Goal: Task Accomplishment & Management: Complete application form

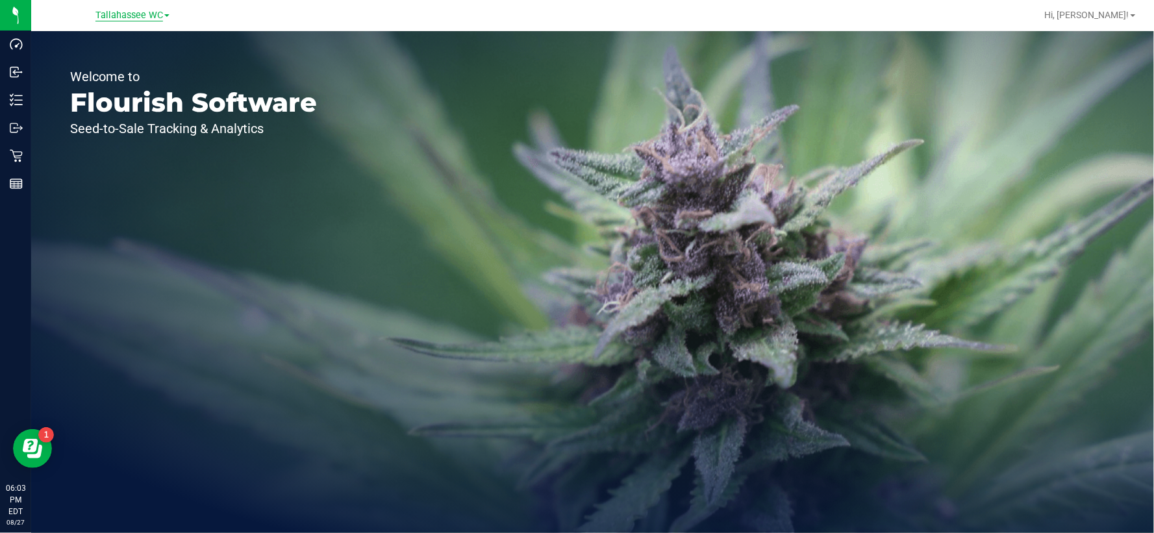
click at [154, 14] on span "Tallahassee WC" at bounding box center [129, 16] width 68 height 12
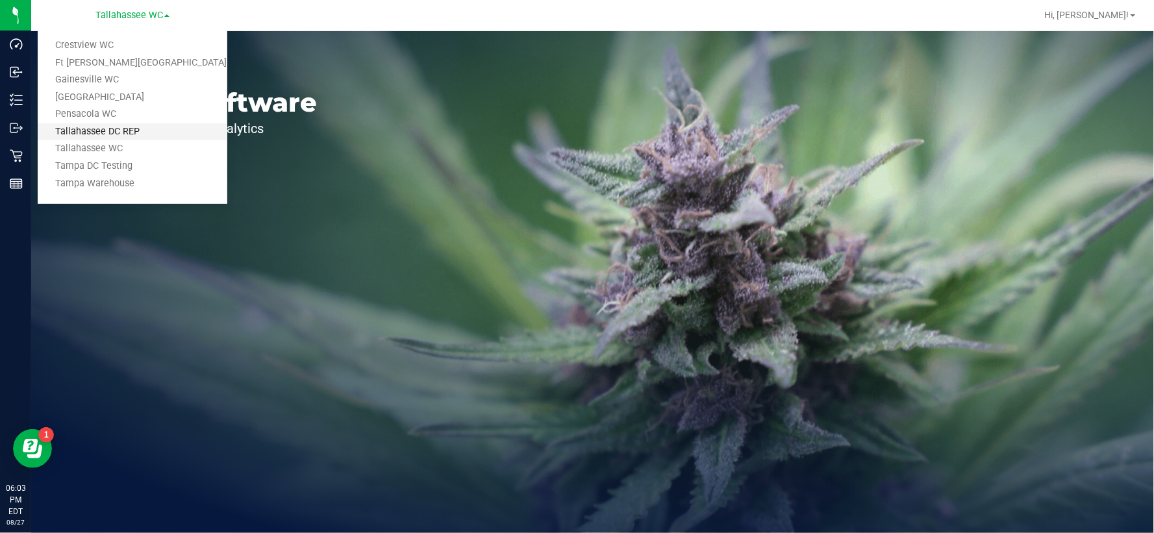
click at [157, 123] on link "Tallahassee DC REP" at bounding box center [133, 132] width 190 height 18
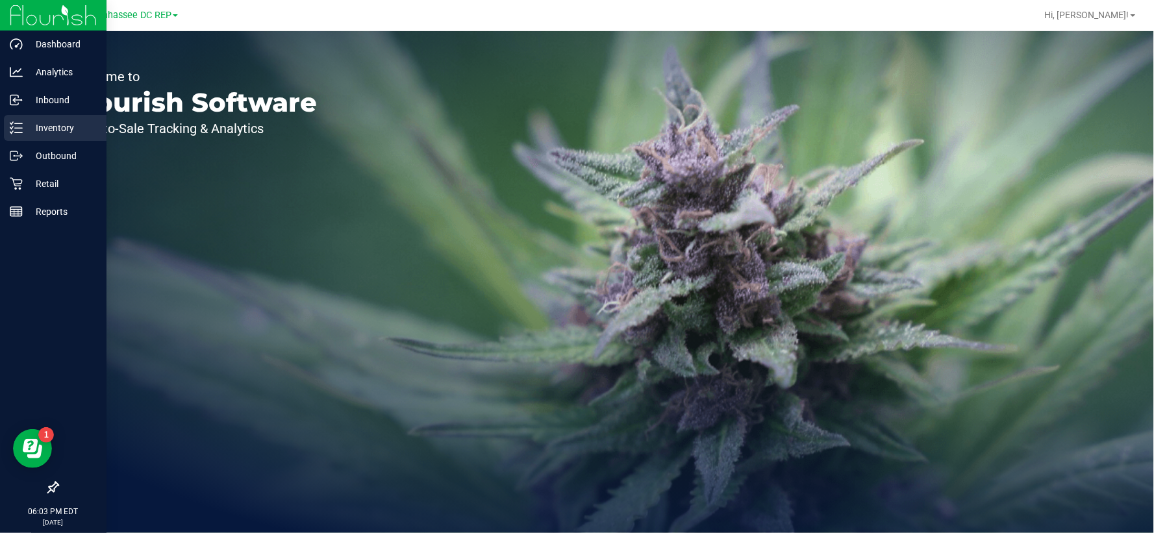
click at [19, 131] on icon at bounding box center [16, 127] width 13 height 13
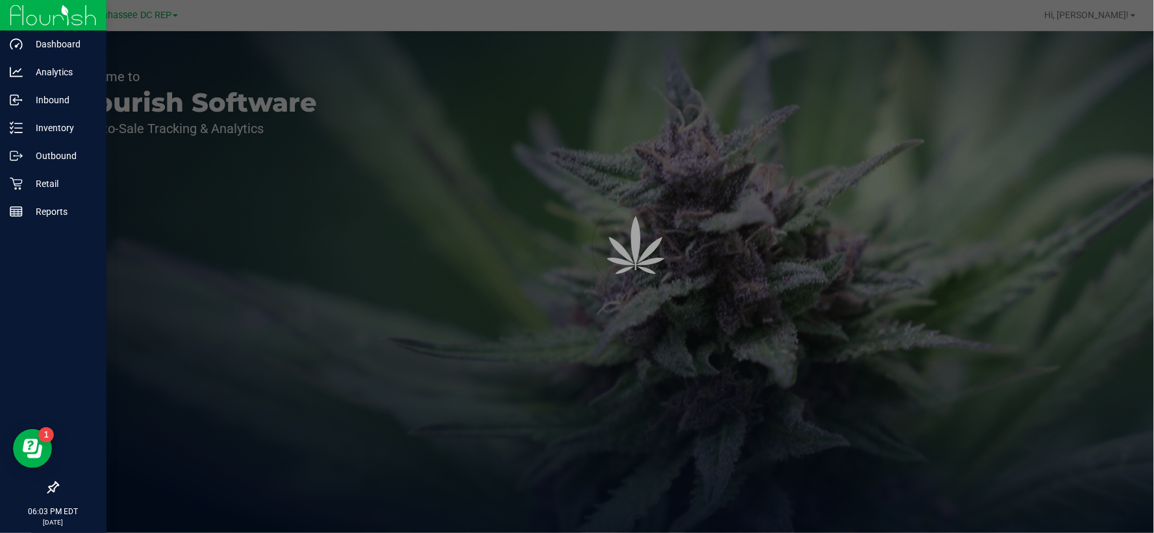
click at [55, 488] on icon at bounding box center [53, 488] width 12 height 12
click at [47, 489] on input "checkbox" at bounding box center [47, 489] width 0 height 0
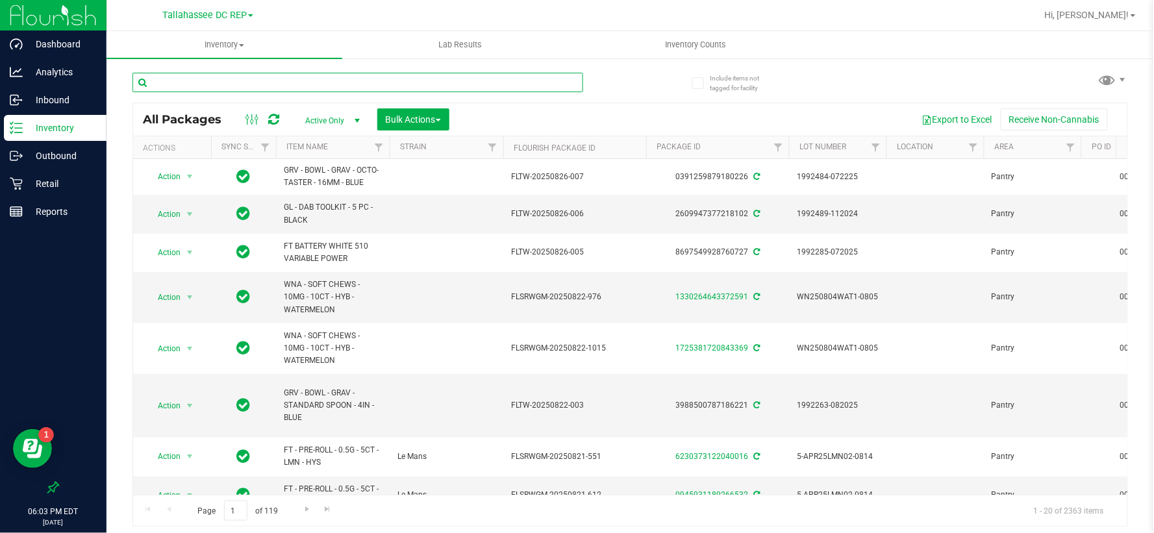
click at [411, 79] on input "text" at bounding box center [357, 82] width 451 height 19
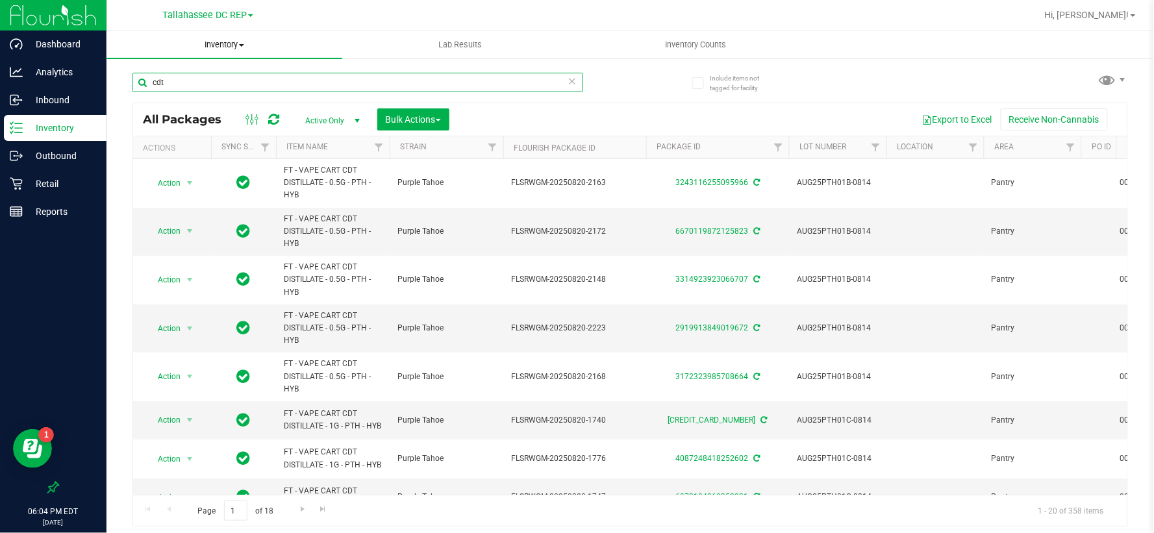
type input "cdt"
click at [236, 44] on span "Inventory" at bounding box center [225, 45] width 236 height 12
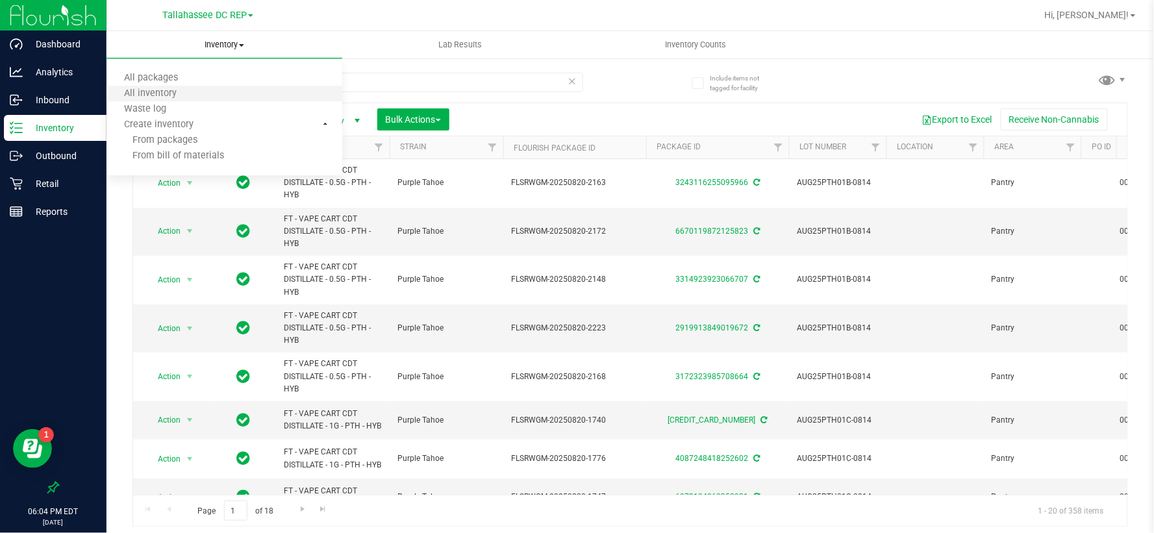
click at [215, 88] on li "All inventory" at bounding box center [225, 94] width 236 height 16
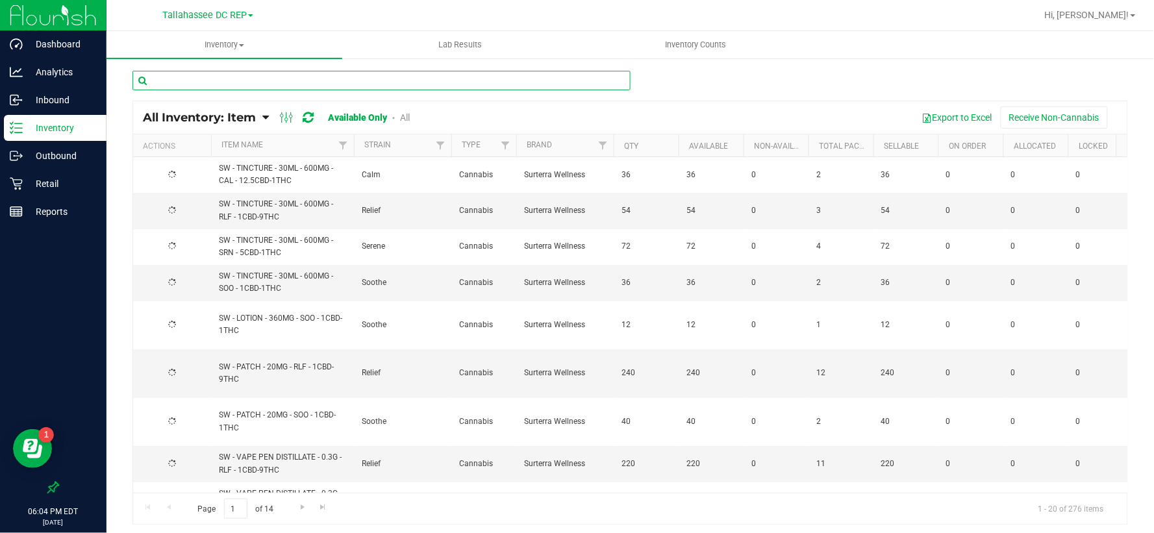
click at [254, 81] on input "text" at bounding box center [381, 80] width 498 height 19
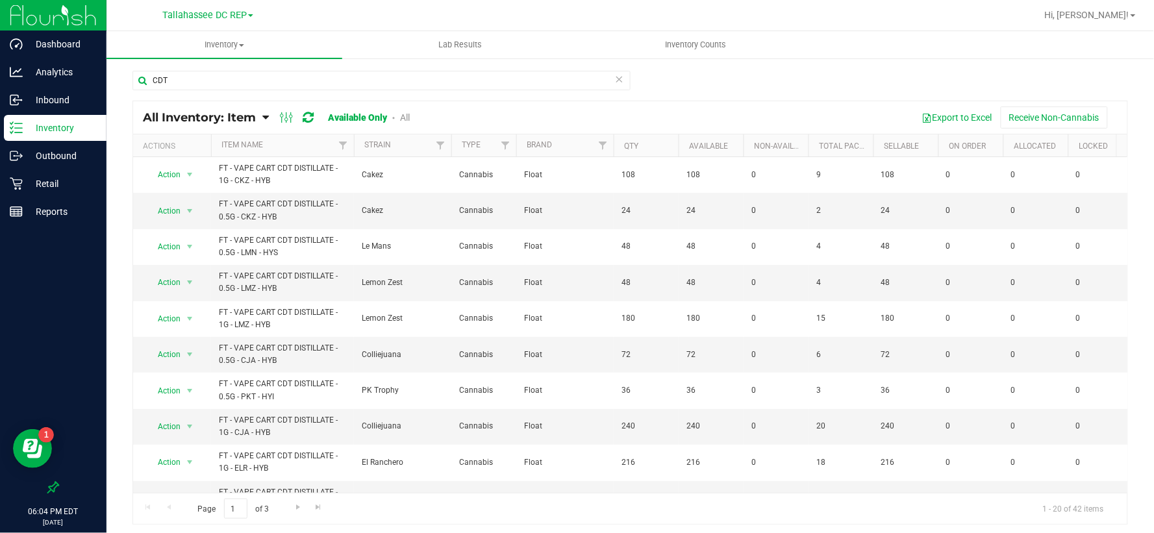
click at [301, 153] on th "Item Name" at bounding box center [282, 145] width 143 height 23
click at [933, 108] on button "Export to Excel" at bounding box center [957, 118] width 87 height 22
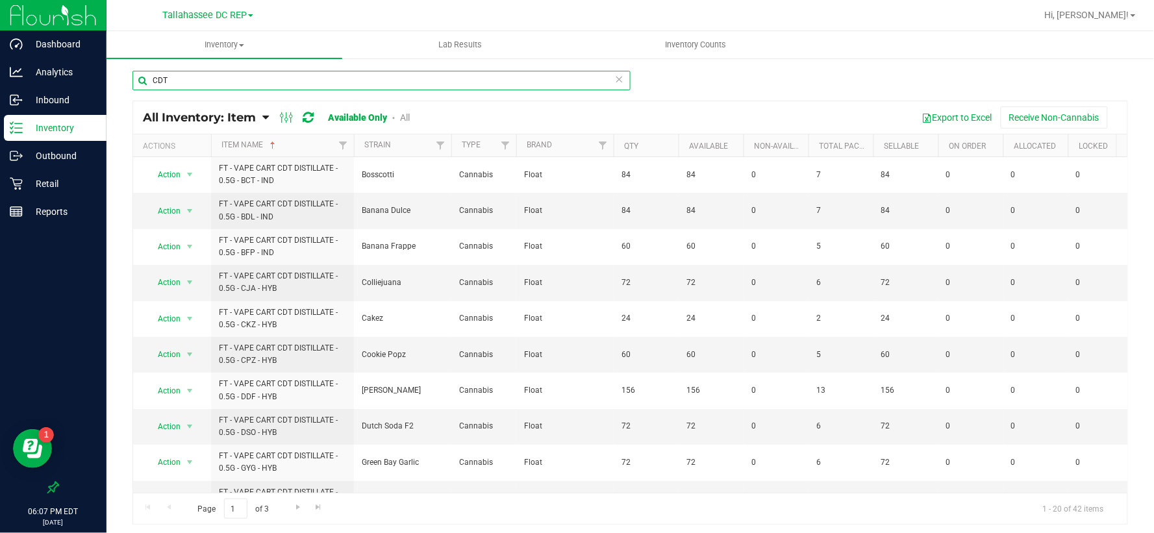
click at [333, 85] on input "CDT" at bounding box center [381, 80] width 498 height 19
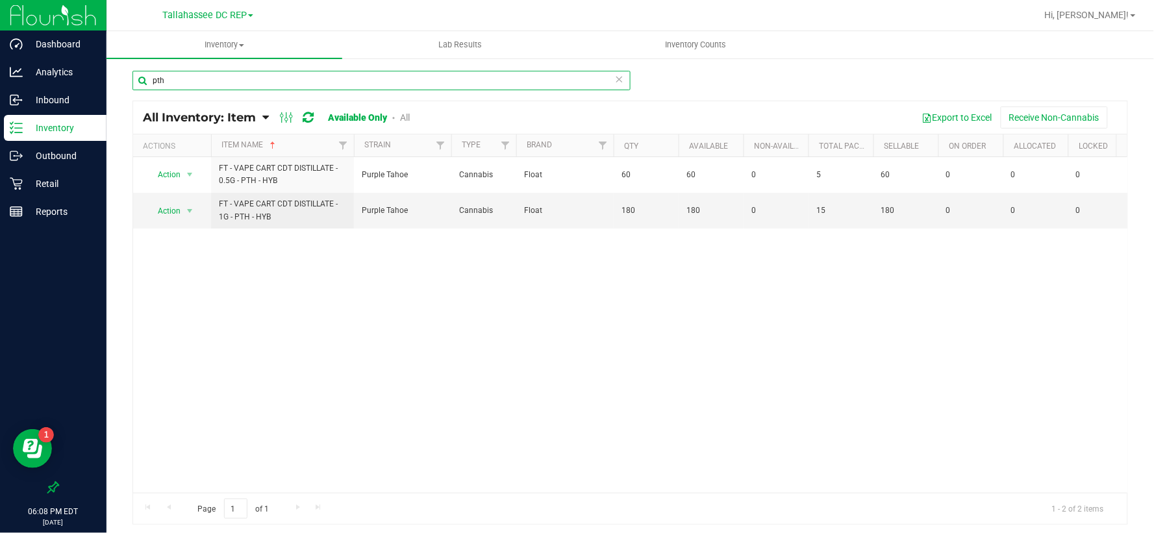
type input "pth"
click at [223, 42] on span "Inventory" at bounding box center [225, 45] width 236 height 12
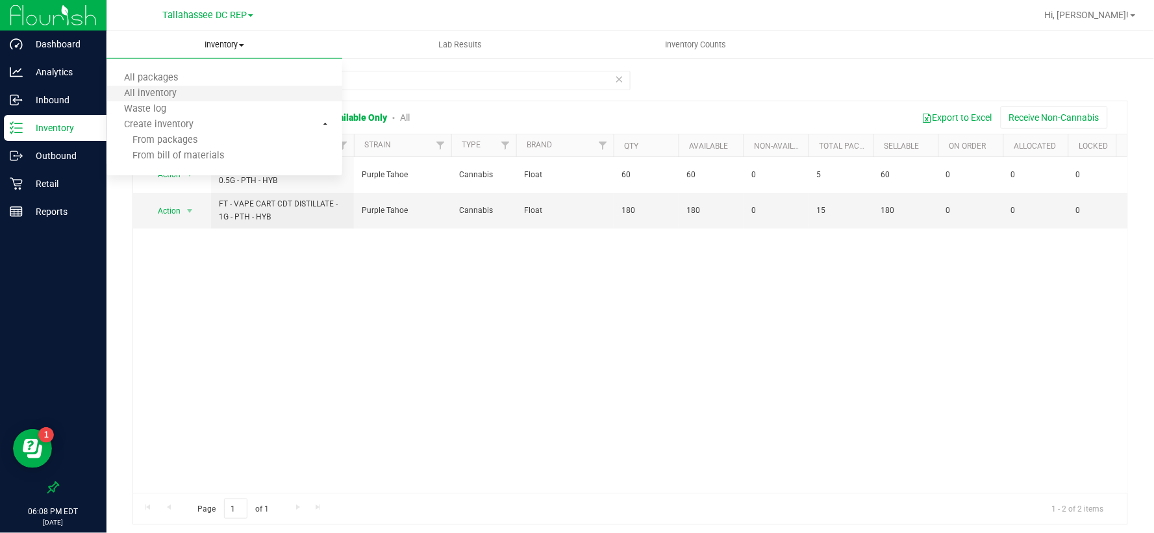
click at [220, 90] on li "All inventory" at bounding box center [225, 94] width 236 height 16
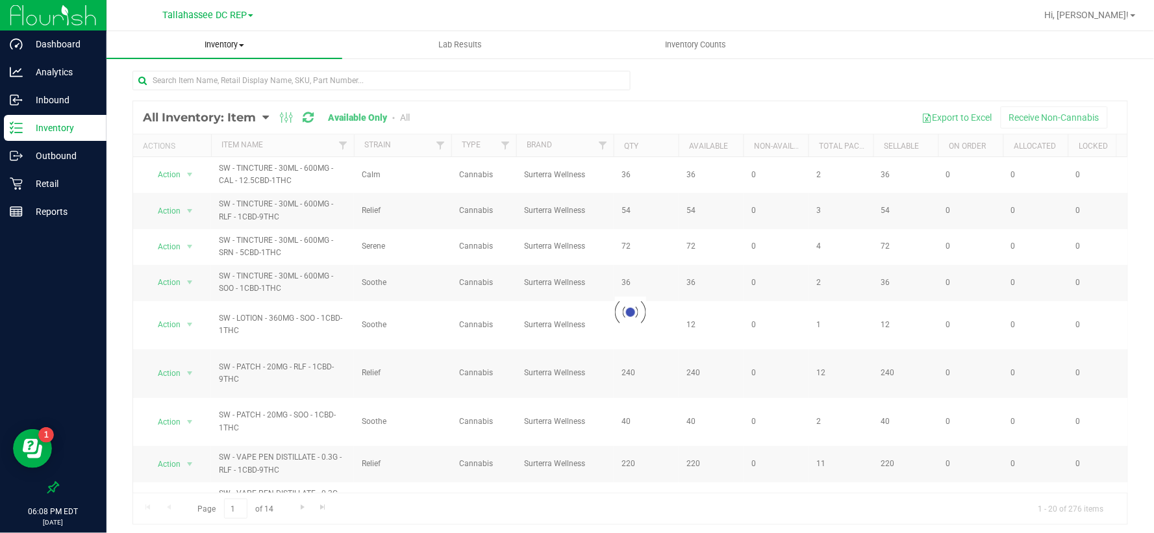
click at [233, 45] on span "Inventory" at bounding box center [225, 45] width 236 height 12
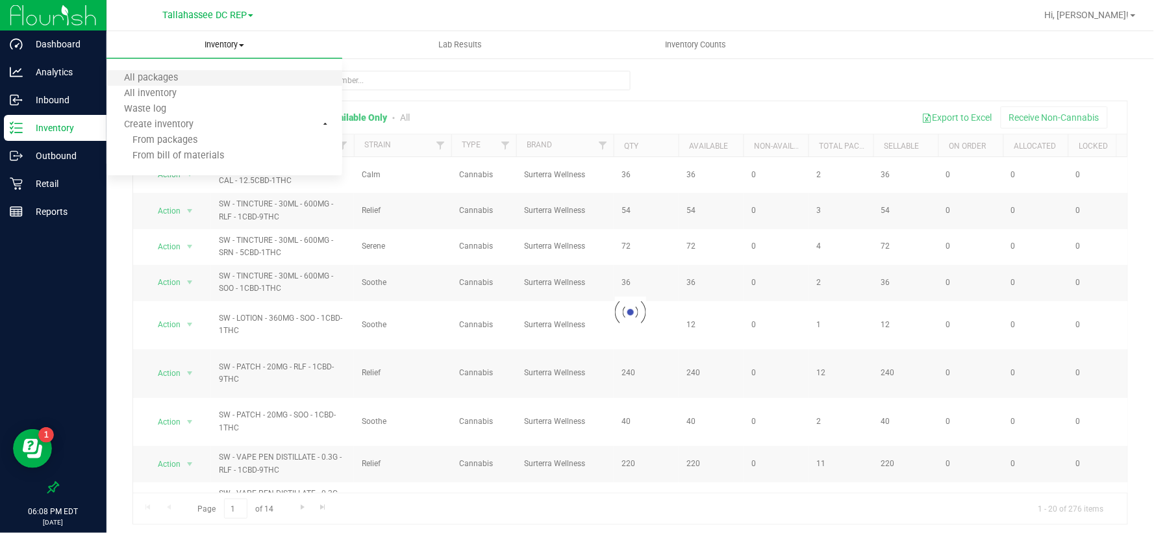
click at [225, 81] on li "All packages" at bounding box center [225, 79] width 236 height 16
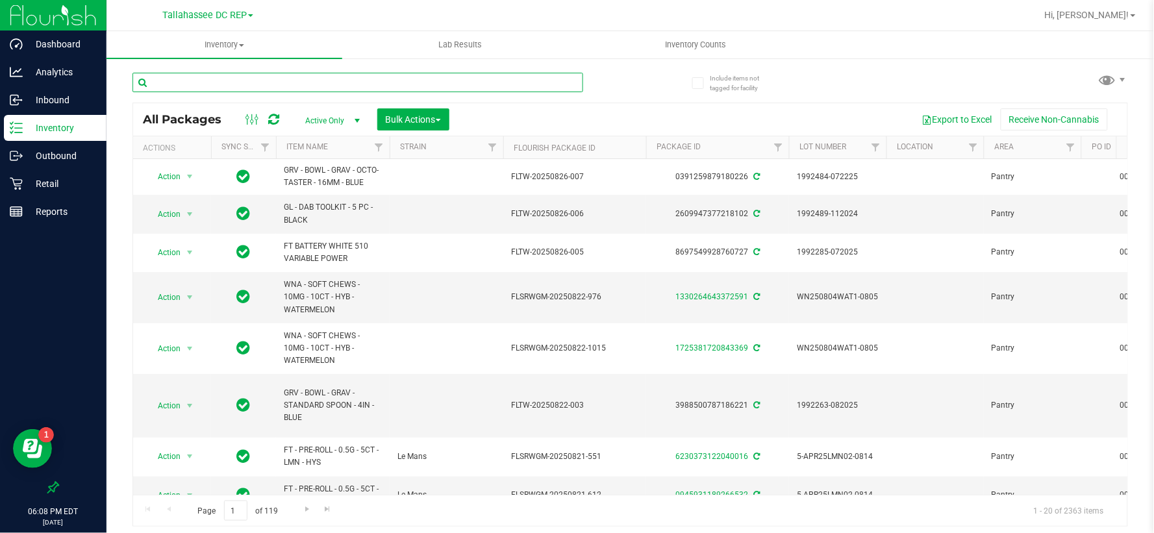
click at [225, 81] on input "text" at bounding box center [357, 82] width 451 height 19
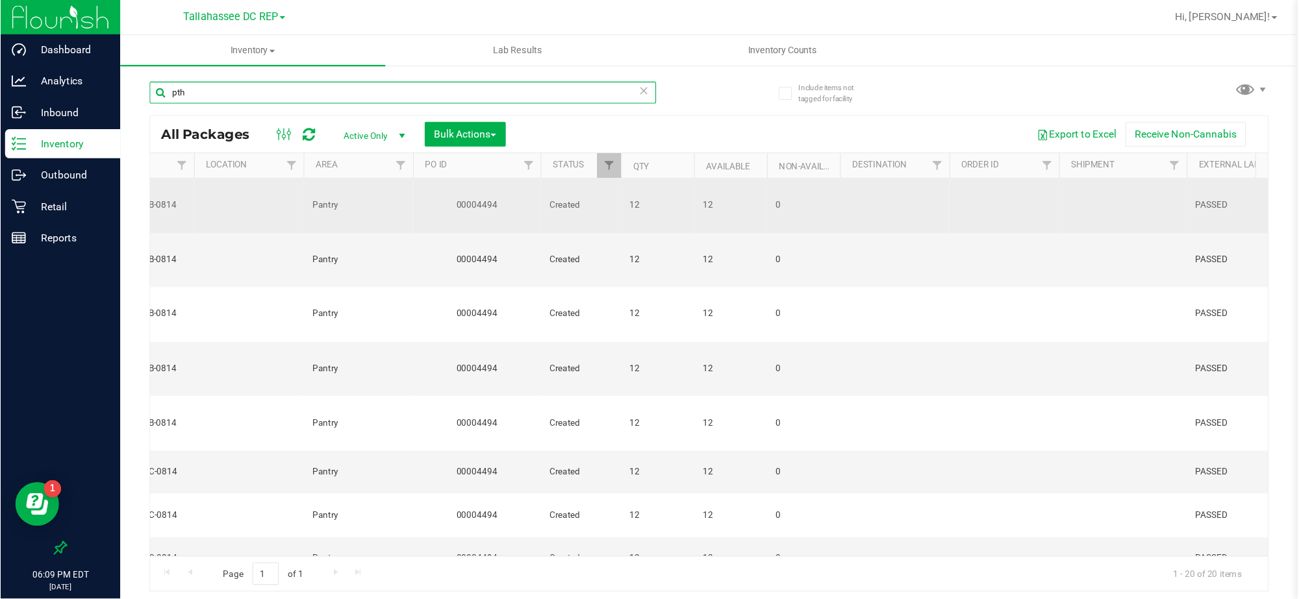
scroll to position [0, 715]
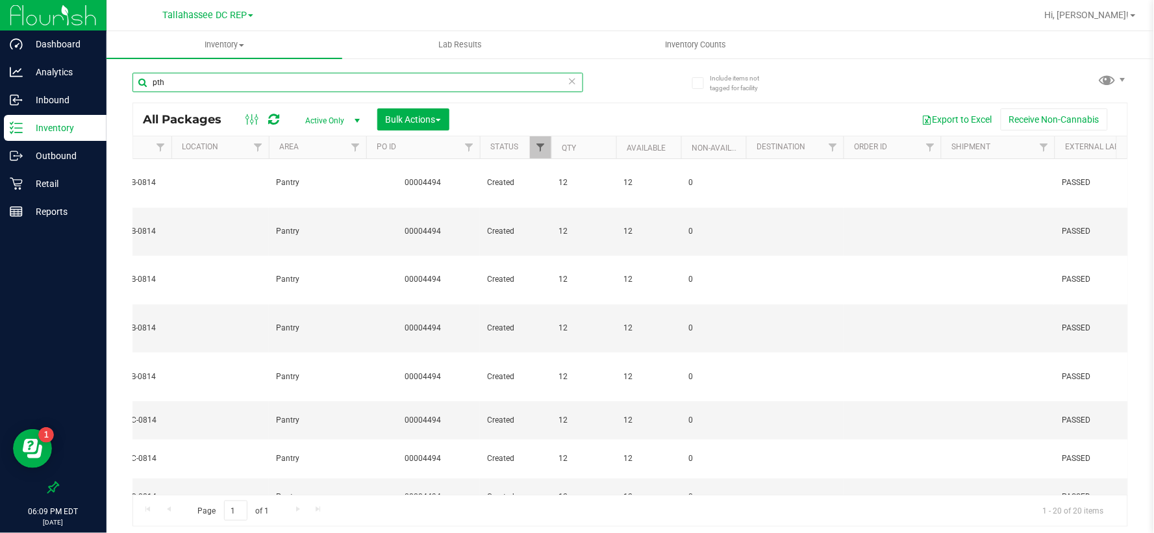
type input "pth"
click at [537, 149] on span "Filter" at bounding box center [540, 147] width 10 height 10
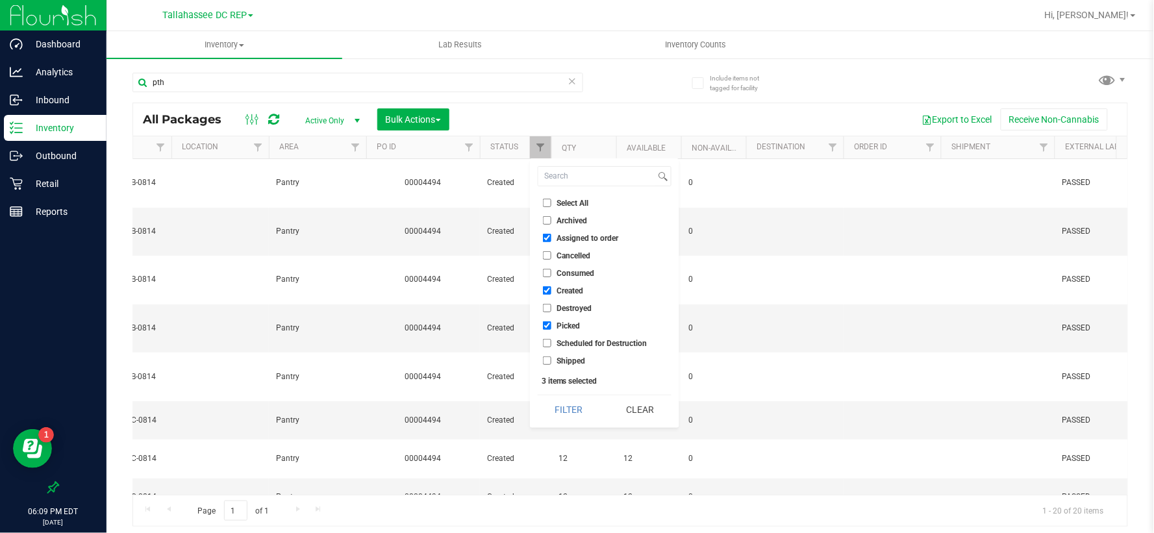
click at [546, 357] on input "Shipped" at bounding box center [547, 361] width 8 height 8
checkbox input "true"
click at [556, 398] on button "Filter" at bounding box center [569, 410] width 62 height 29
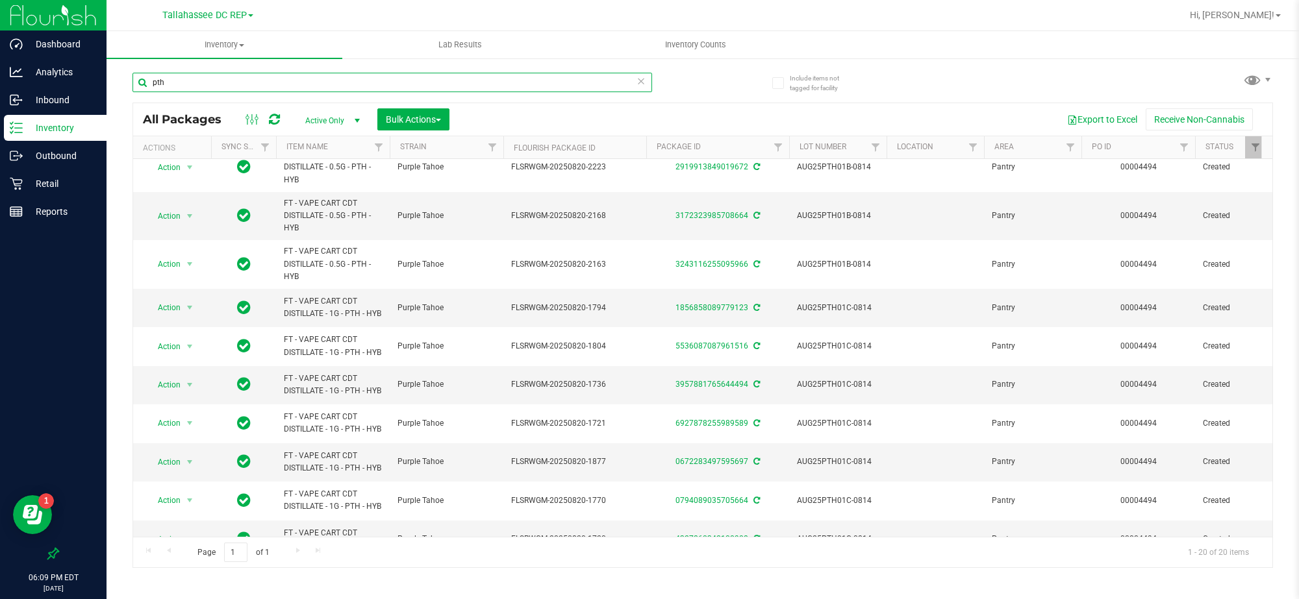
click at [349, 82] on input "pth" at bounding box center [392, 82] width 520 height 19
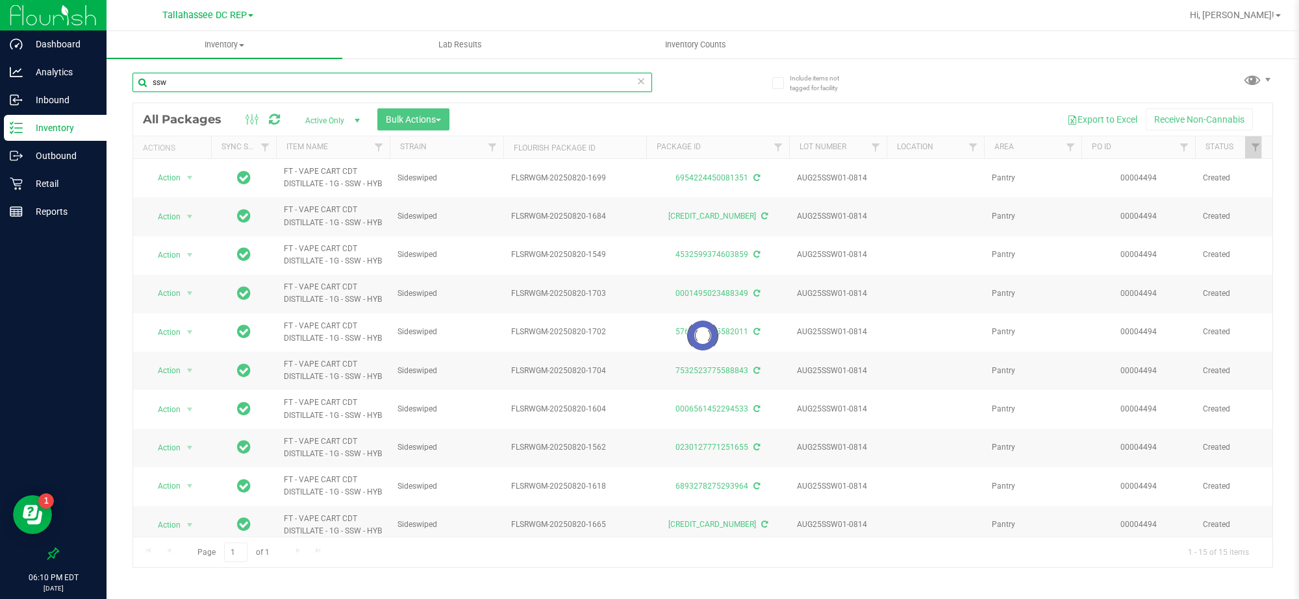
type input "ssw"
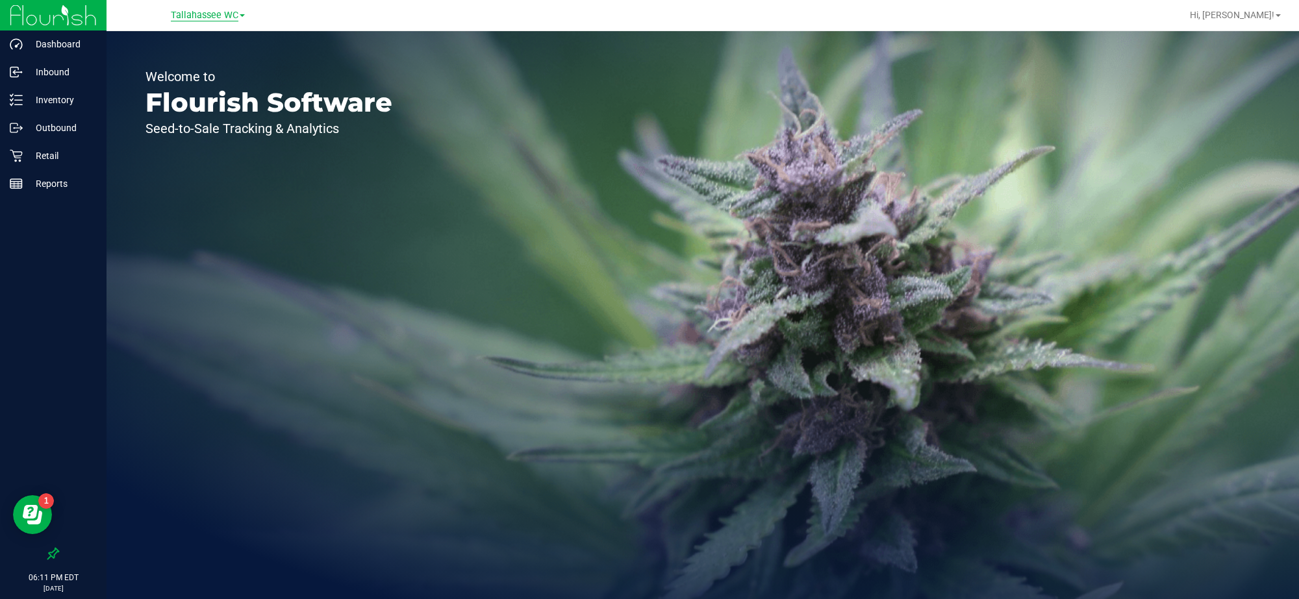
click at [236, 10] on span "Tallahassee WC" at bounding box center [205, 16] width 68 height 12
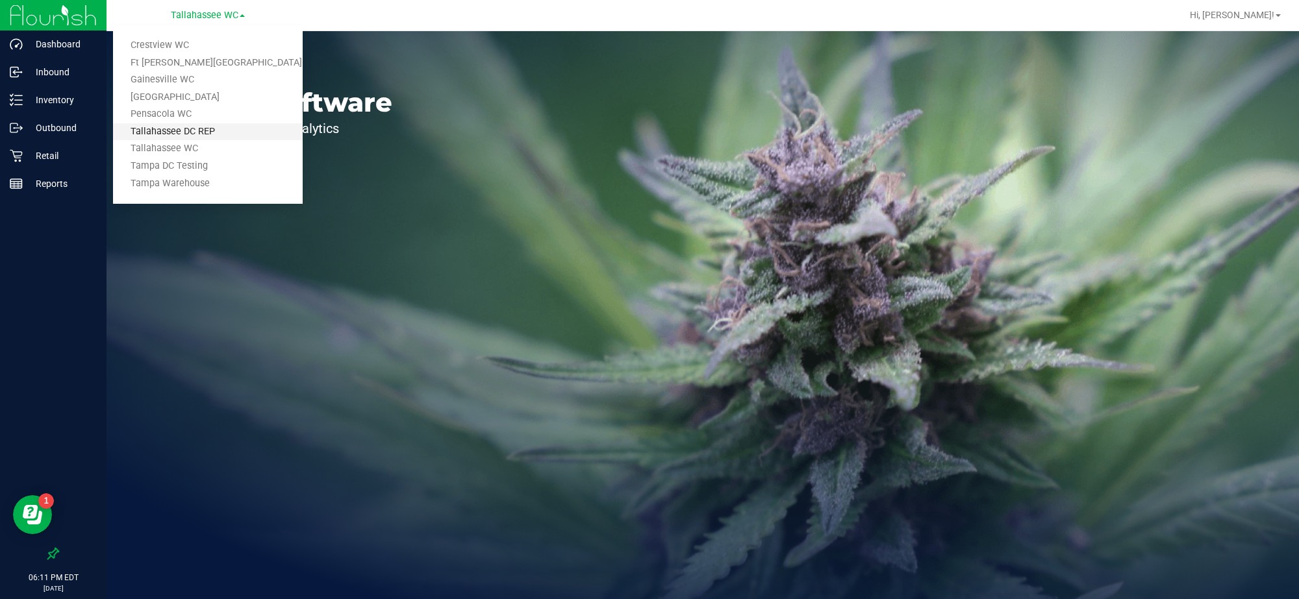
click at [233, 137] on link "Tallahassee DC REP" at bounding box center [208, 132] width 190 height 18
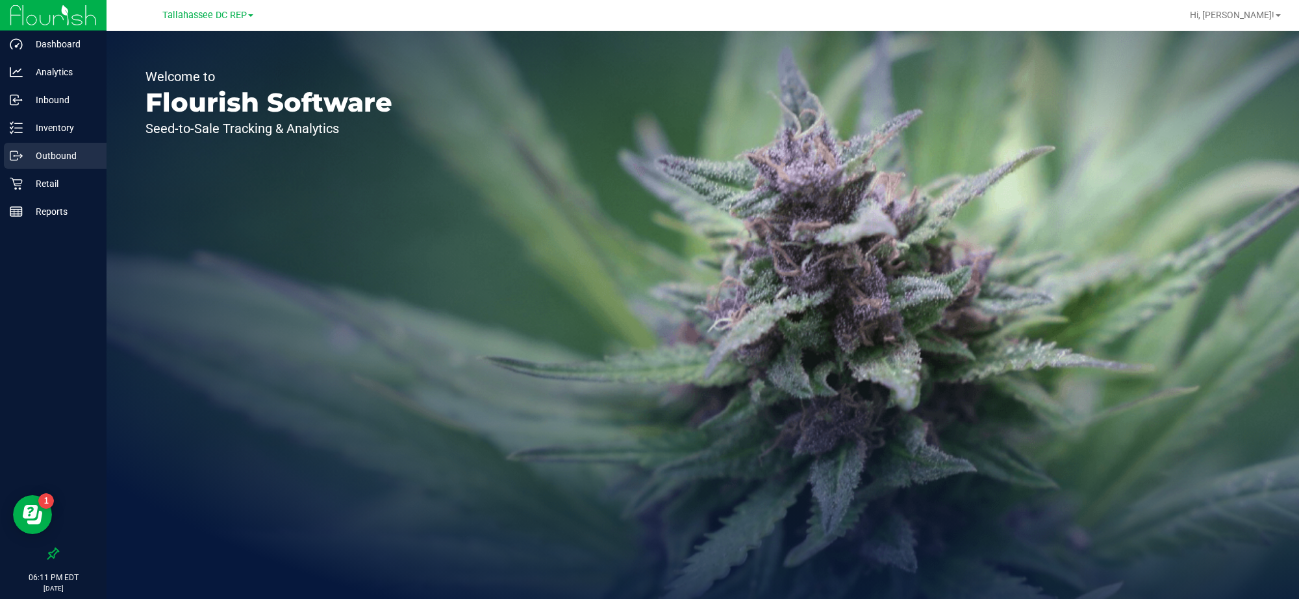
click at [59, 149] on p "Outbound" at bounding box center [62, 156] width 78 height 16
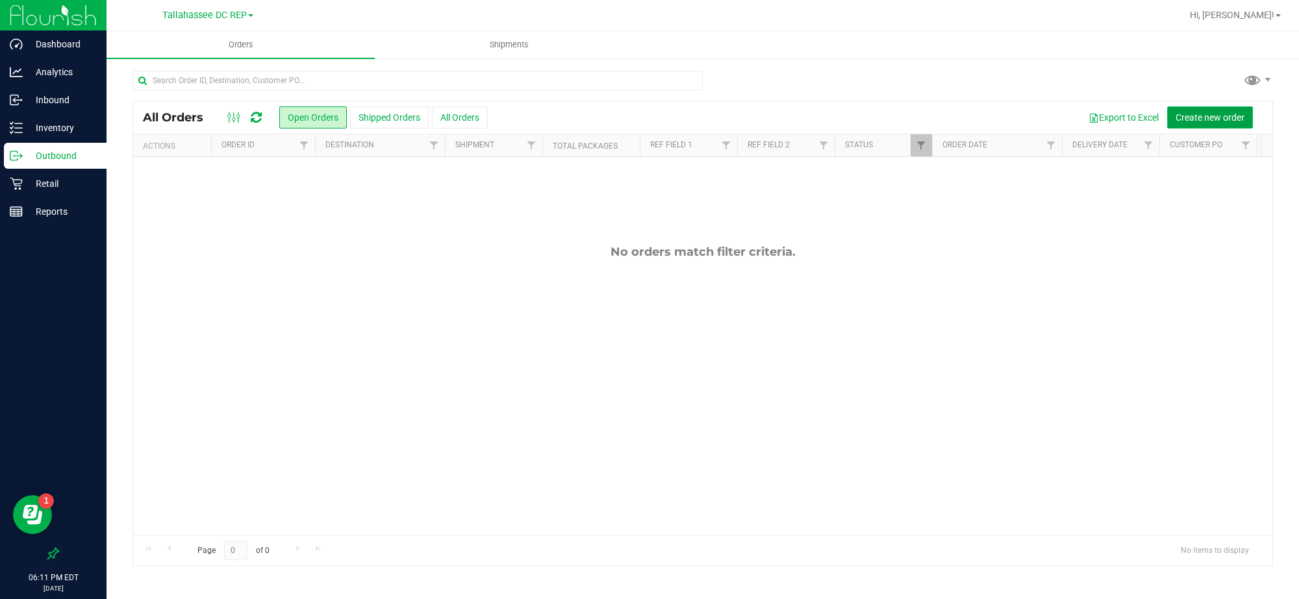
click at [1189, 109] on button "Create new order" at bounding box center [1210, 118] width 86 height 22
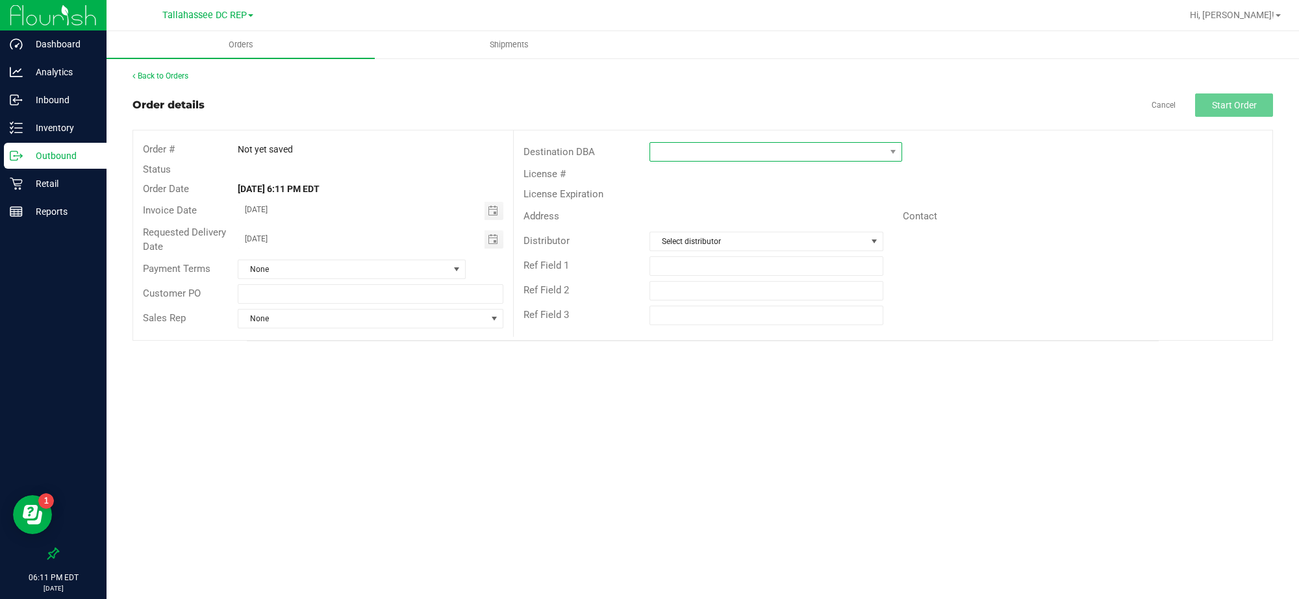
click at [858, 147] on span at bounding box center [767, 152] width 234 height 18
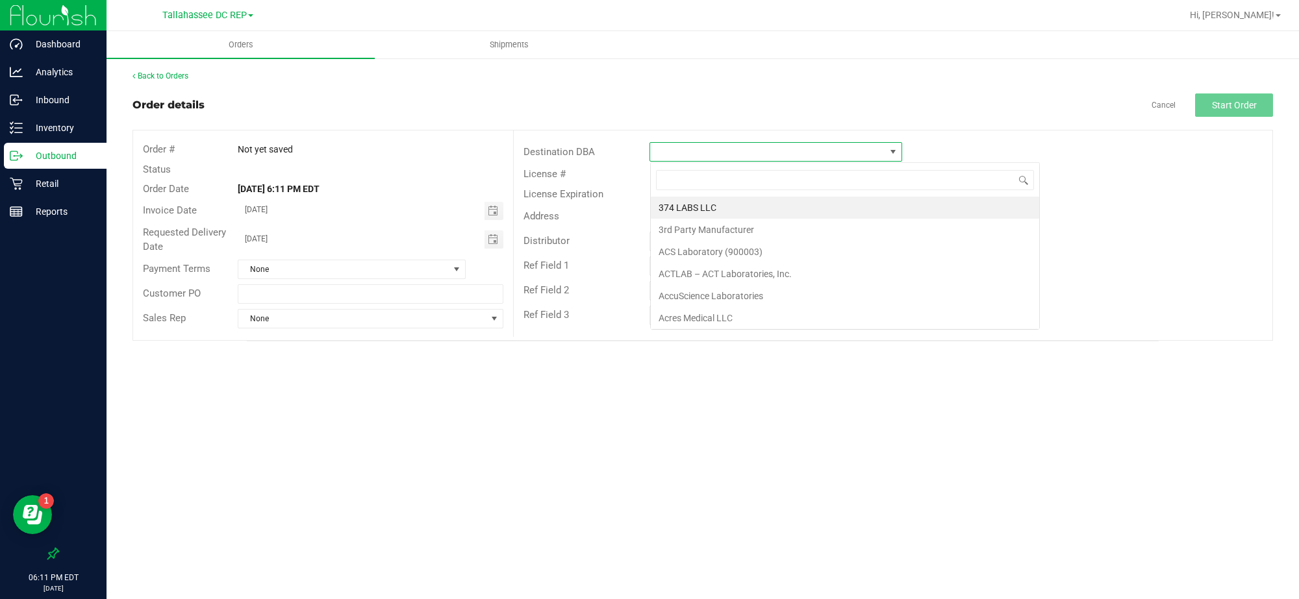
scroll to position [20, 252]
type input "a"
type input "tall"
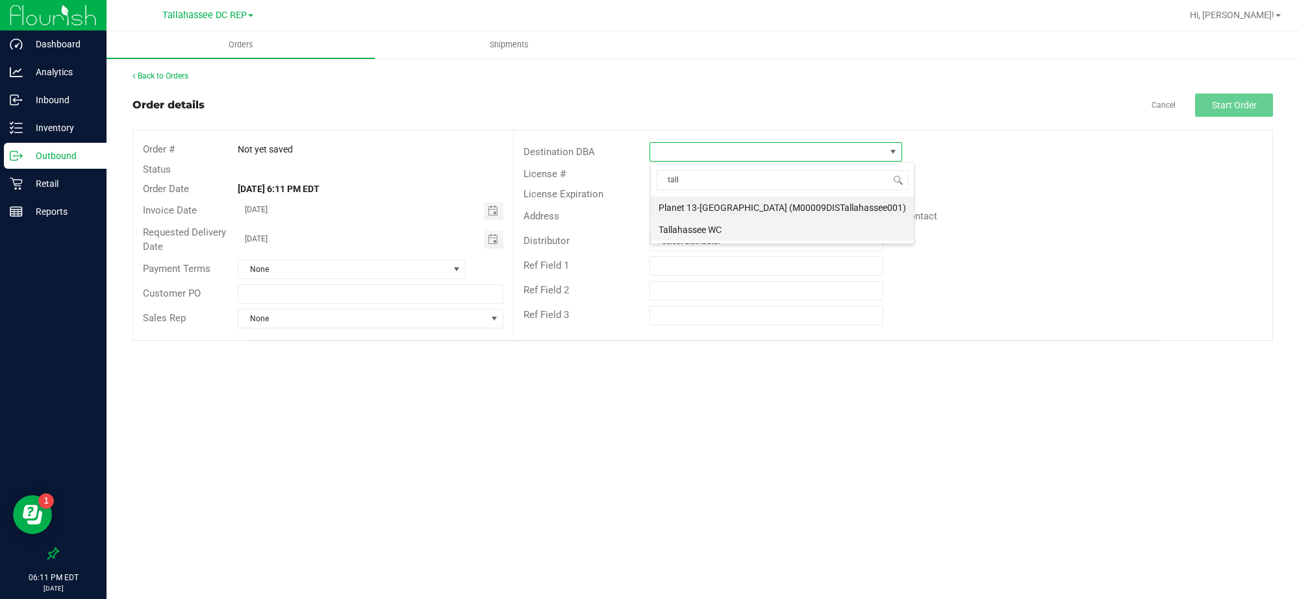
click at [733, 225] on li "Tallahassee WC" at bounding box center [782, 230] width 263 height 22
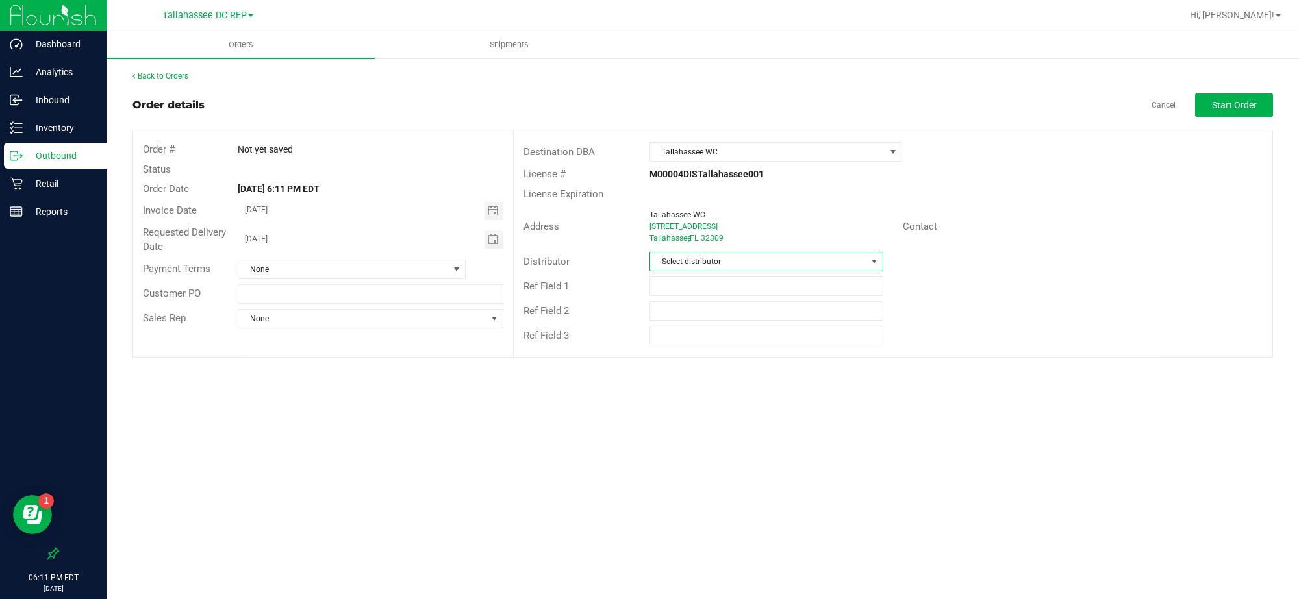
click at [731, 255] on span "Select distributor" at bounding box center [758, 262] width 216 height 18
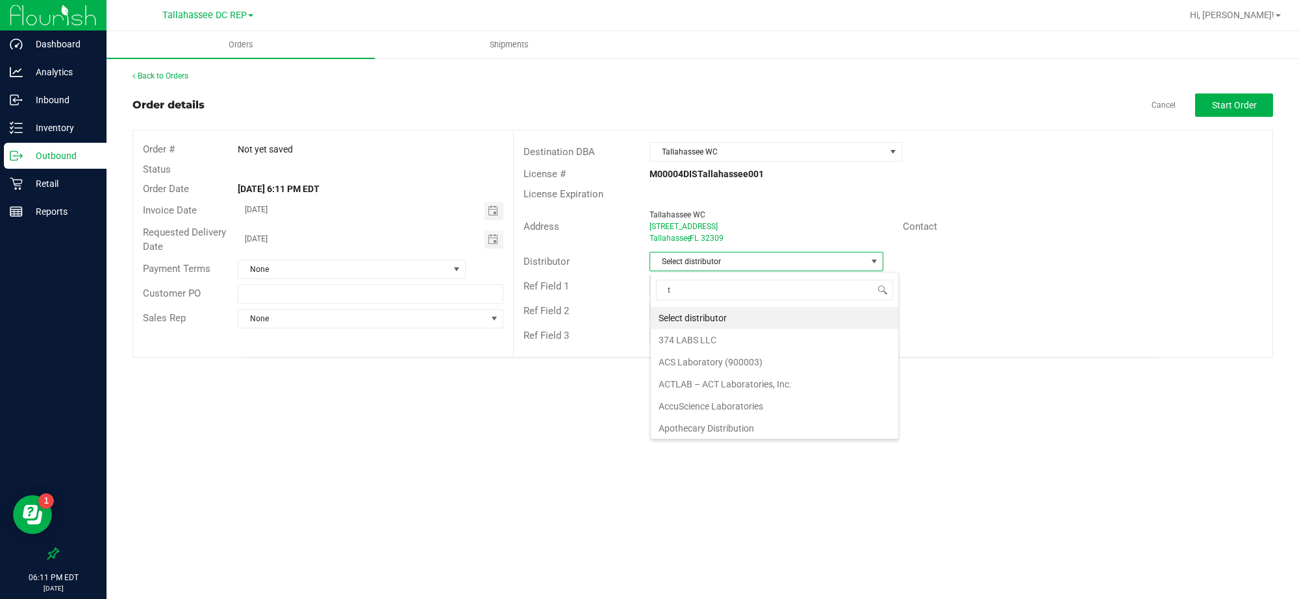
scroll to position [20, 234]
type input "tall"
click at [727, 312] on li "Tallahassee DC REP" at bounding box center [767, 318] width 232 height 22
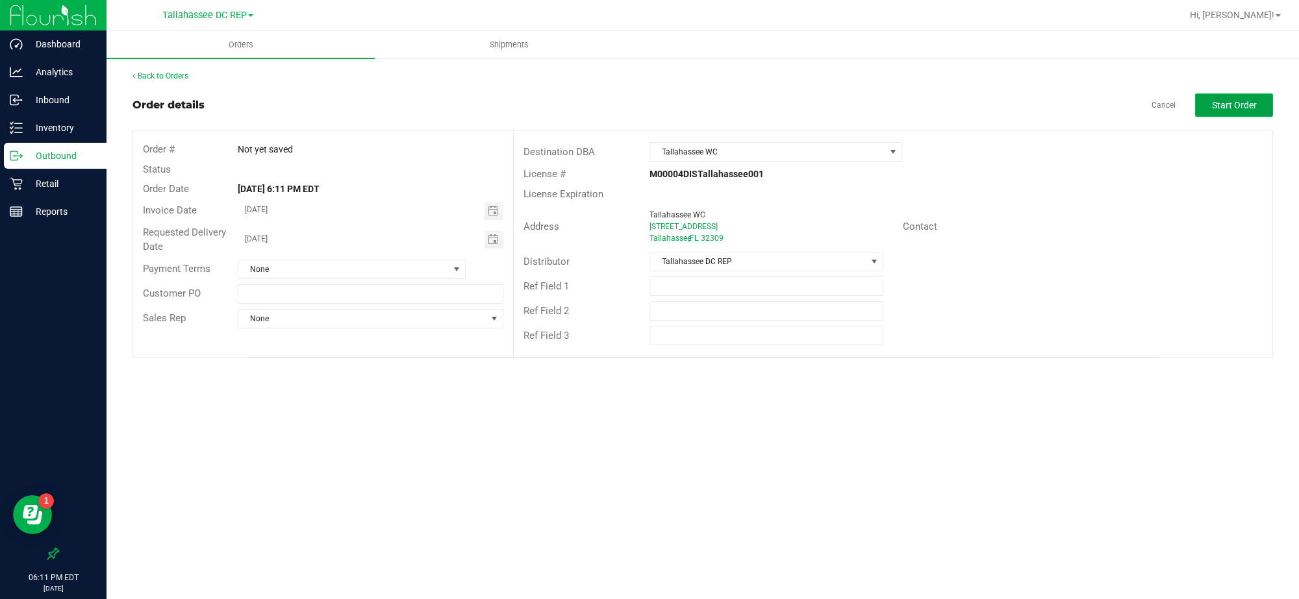
click at [1202, 107] on button "Start Order" at bounding box center [1234, 105] width 78 height 23
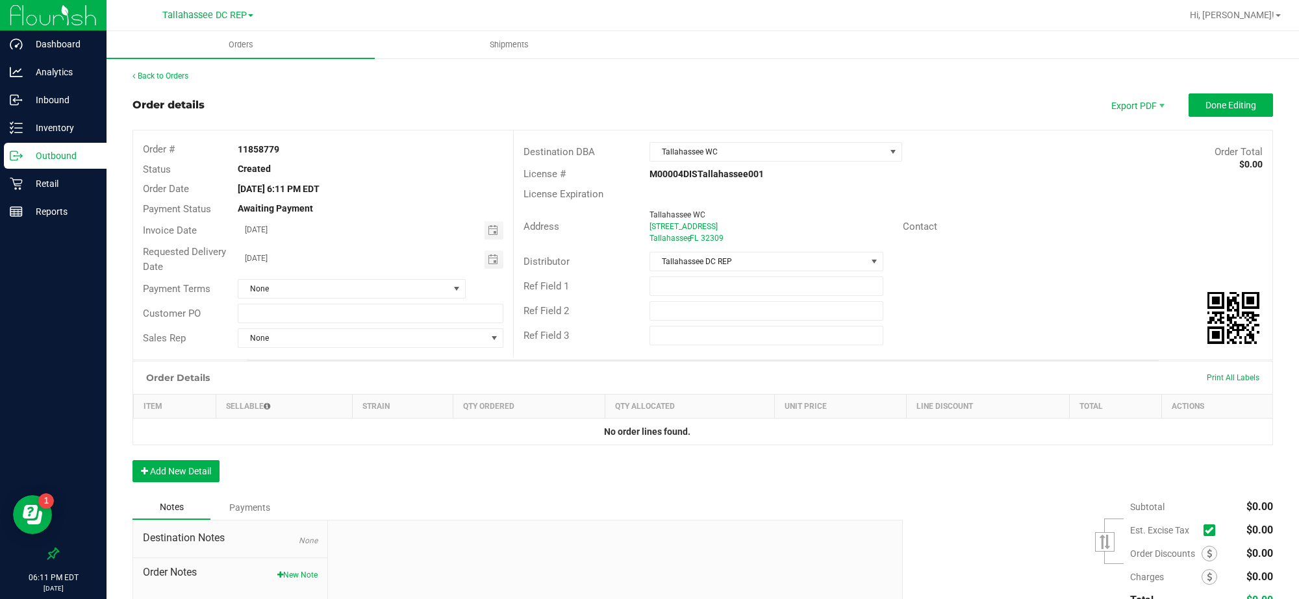
click at [54, 157] on p "Outbound" at bounding box center [62, 156] width 78 height 16
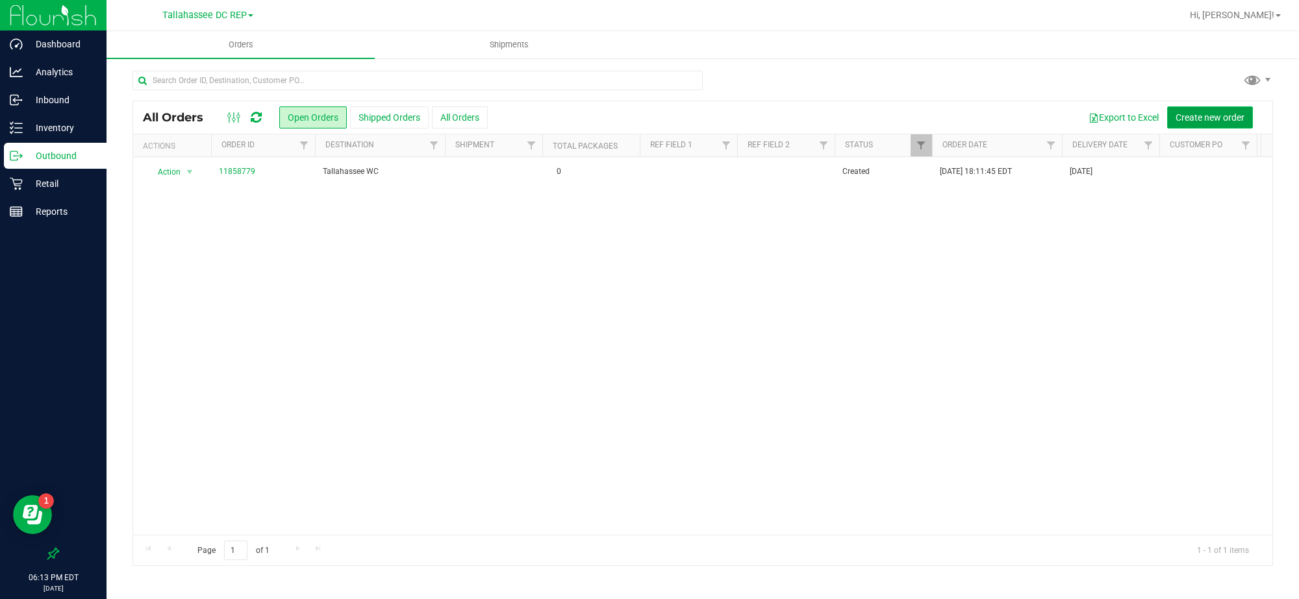
click at [1197, 116] on span "Create new order" at bounding box center [1210, 117] width 69 height 10
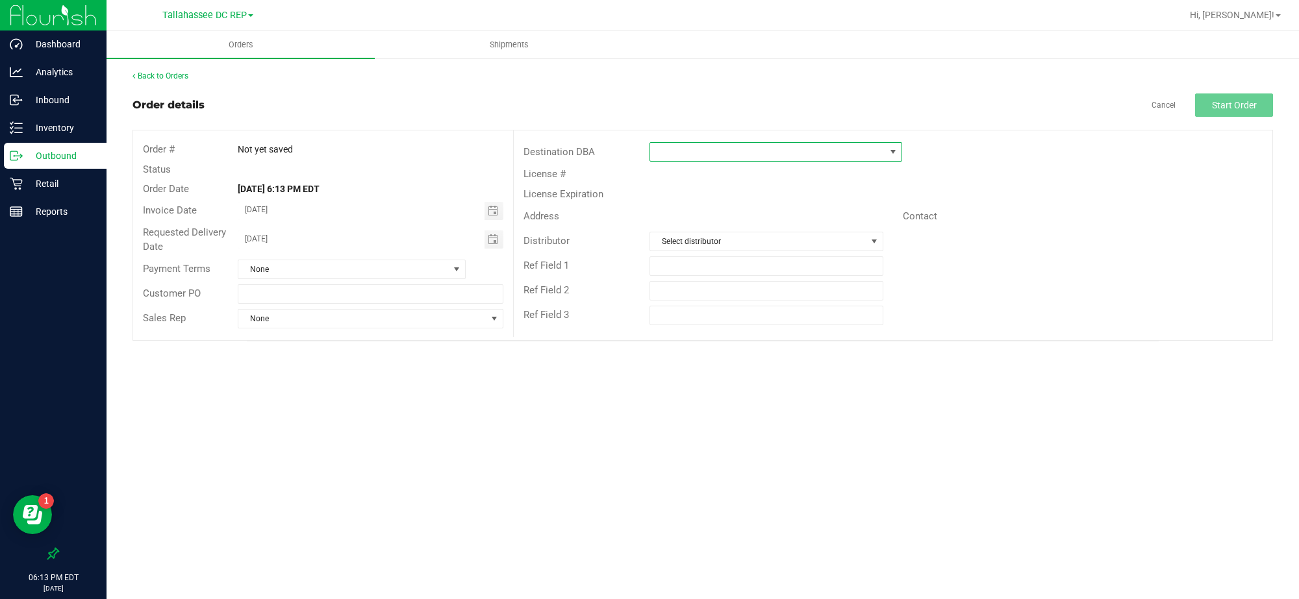
click at [797, 153] on span at bounding box center [767, 152] width 234 height 18
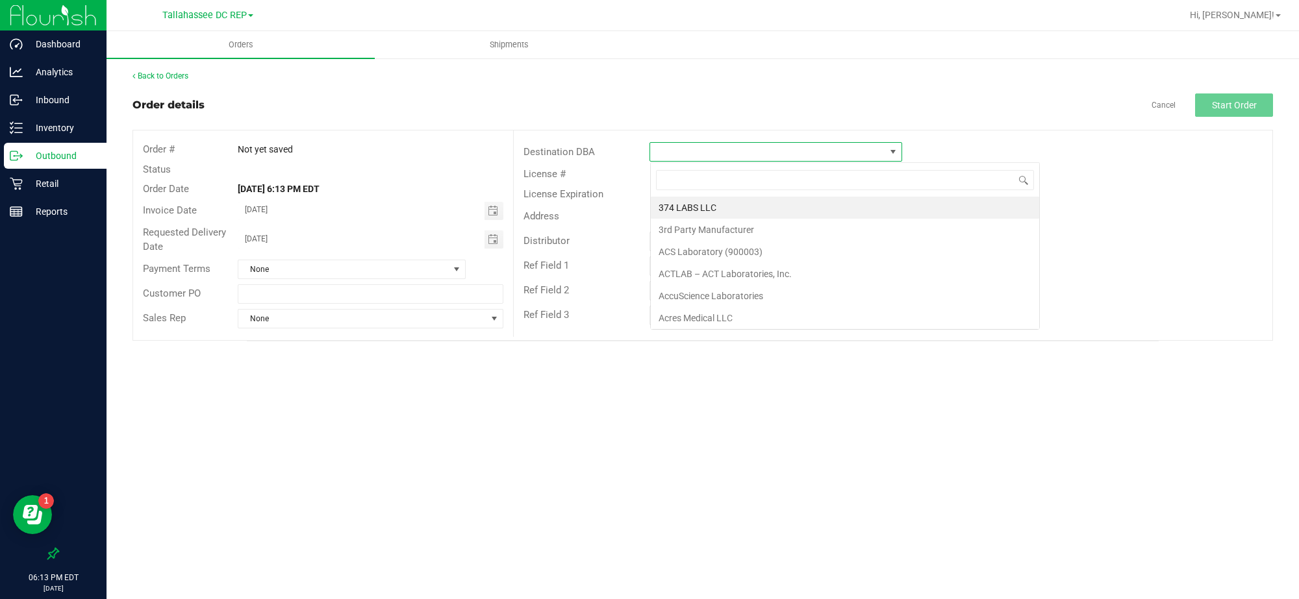
scroll to position [20, 252]
type input "pens"
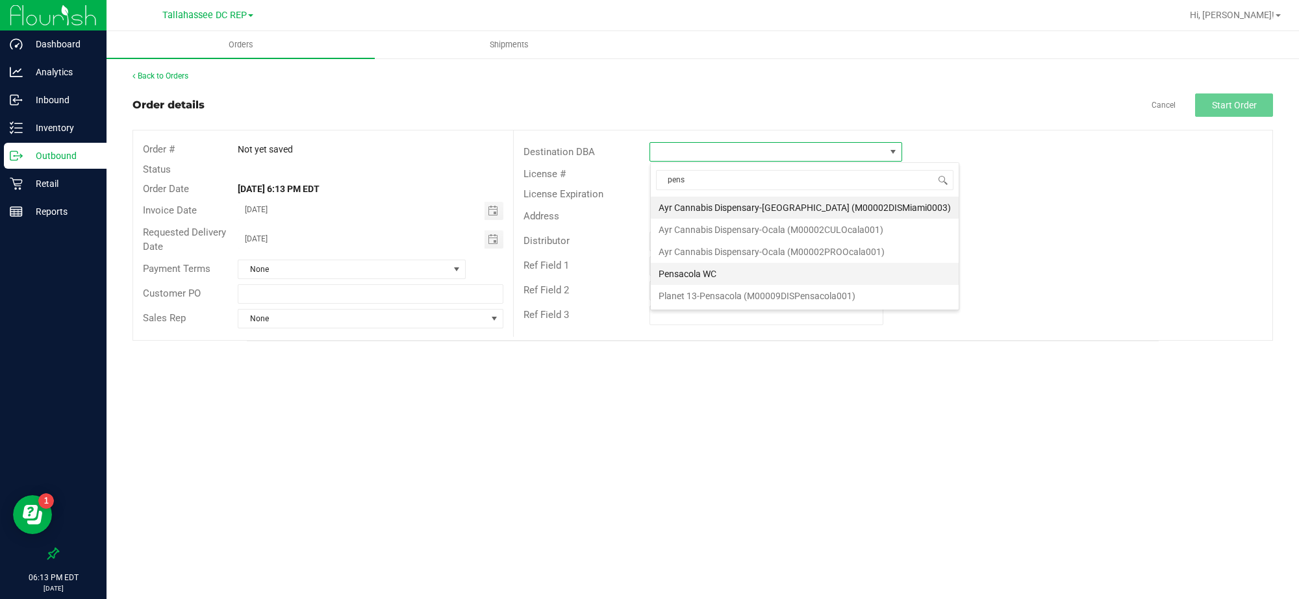
click at [687, 281] on li "Pensacola WC" at bounding box center [805, 274] width 308 height 22
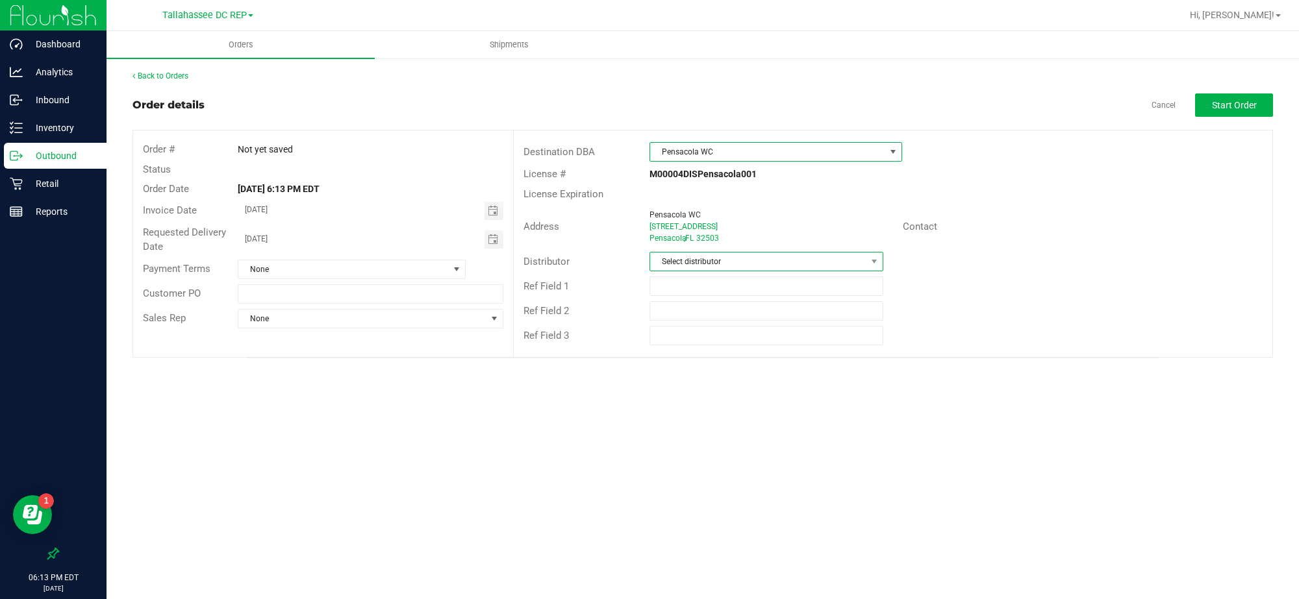
click at [703, 271] on span "Select distributor" at bounding box center [765, 261] width 233 height 19
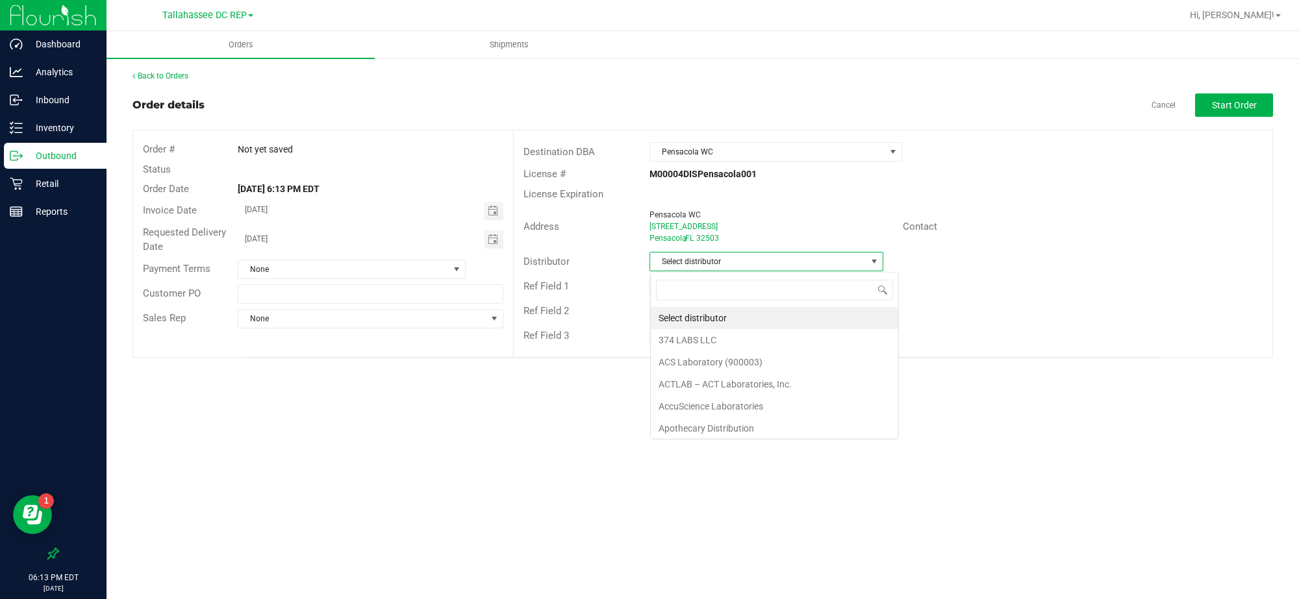
scroll to position [20, 234]
type input "tall"
click at [690, 321] on li "Tallahassee DC REP" at bounding box center [767, 318] width 232 height 22
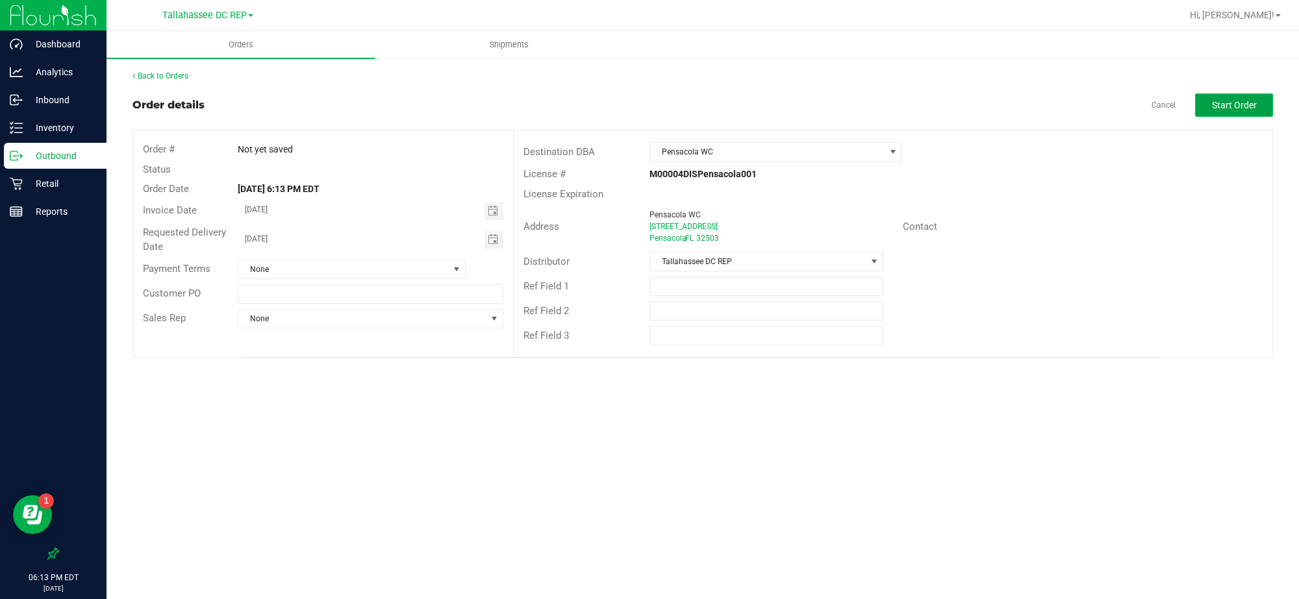
click at [1209, 99] on button "Start Order" at bounding box center [1234, 105] width 78 height 23
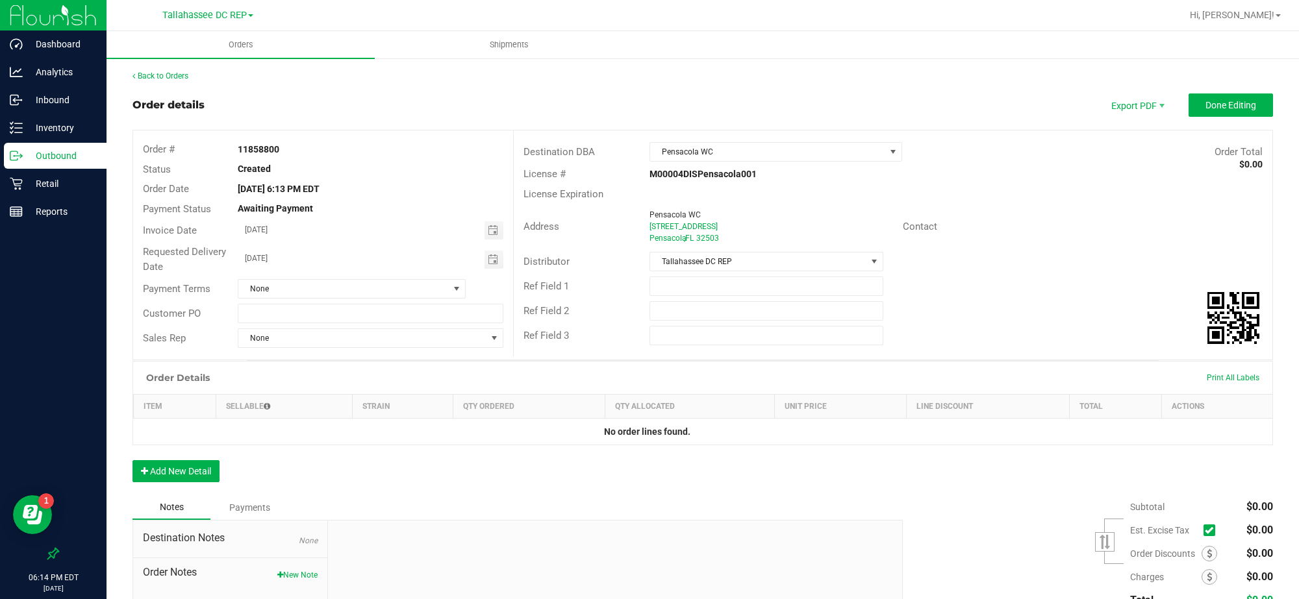
click at [88, 154] on p "Outbound" at bounding box center [62, 156] width 78 height 16
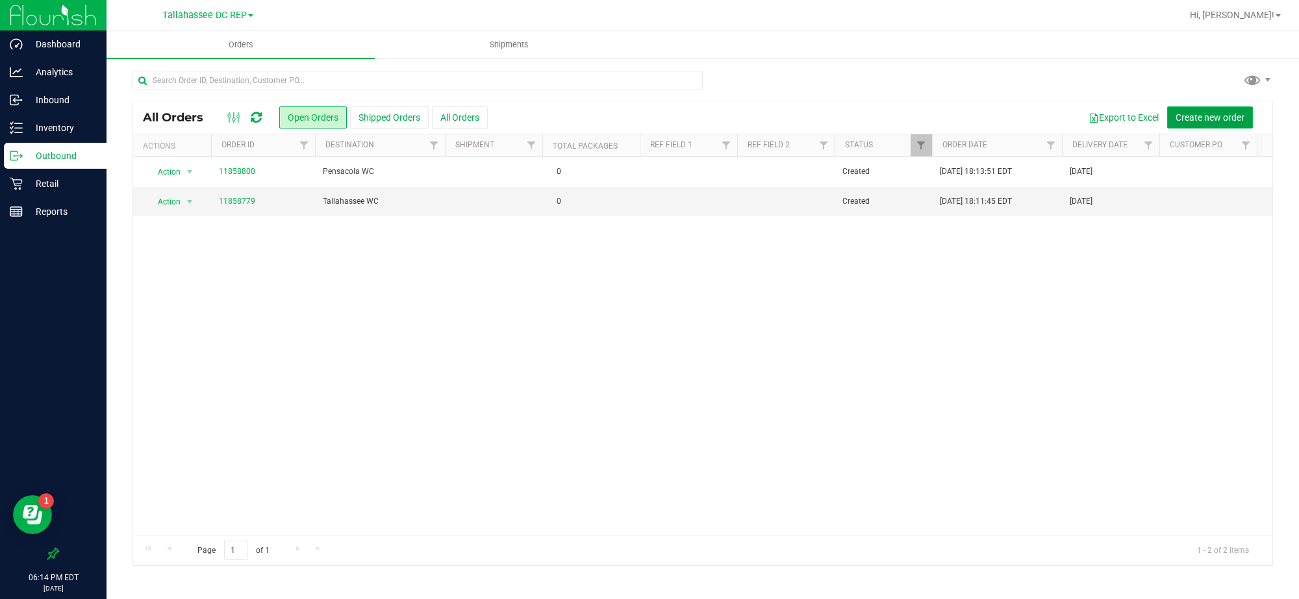
click at [1186, 120] on span "Create new order" at bounding box center [1210, 117] width 69 height 10
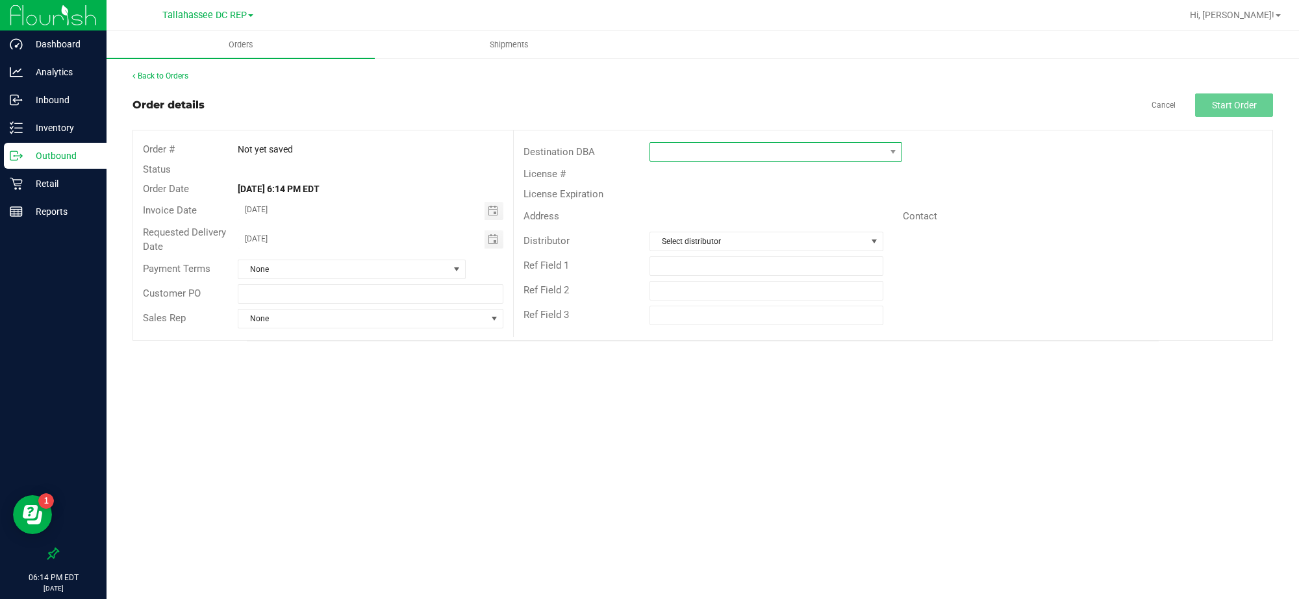
click at [865, 154] on span at bounding box center [767, 152] width 234 height 18
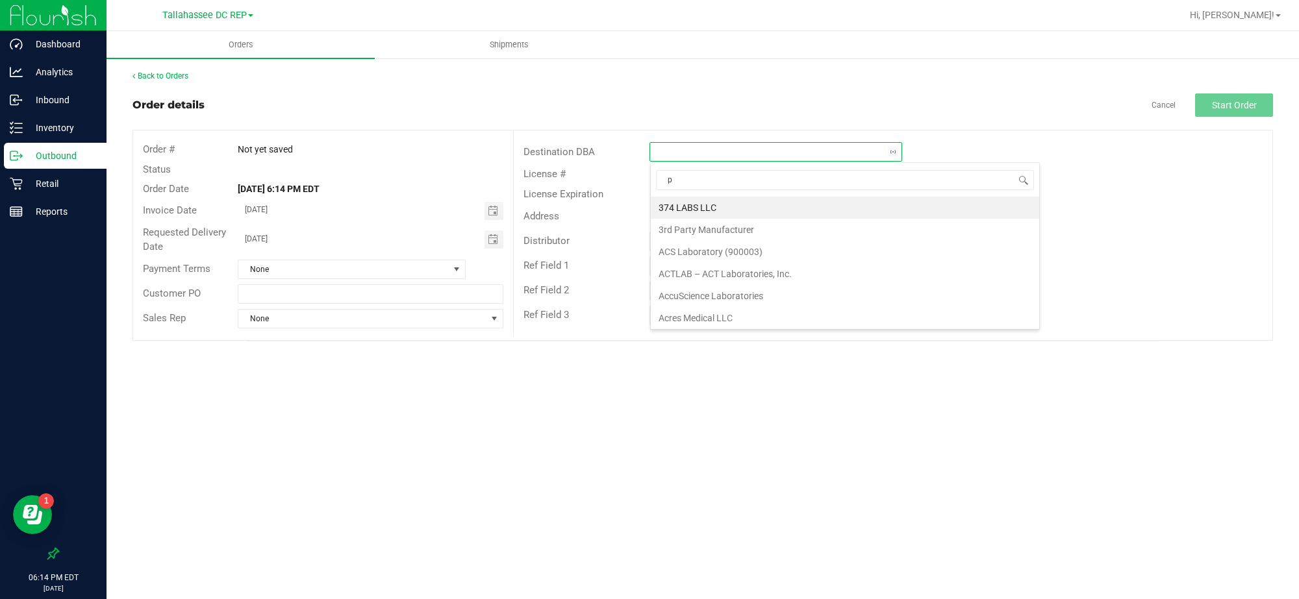
scroll to position [20, 252]
type input "pana"
click at [735, 213] on li "[GEOGRAPHIC_DATA]" at bounding box center [796, 208] width 291 height 22
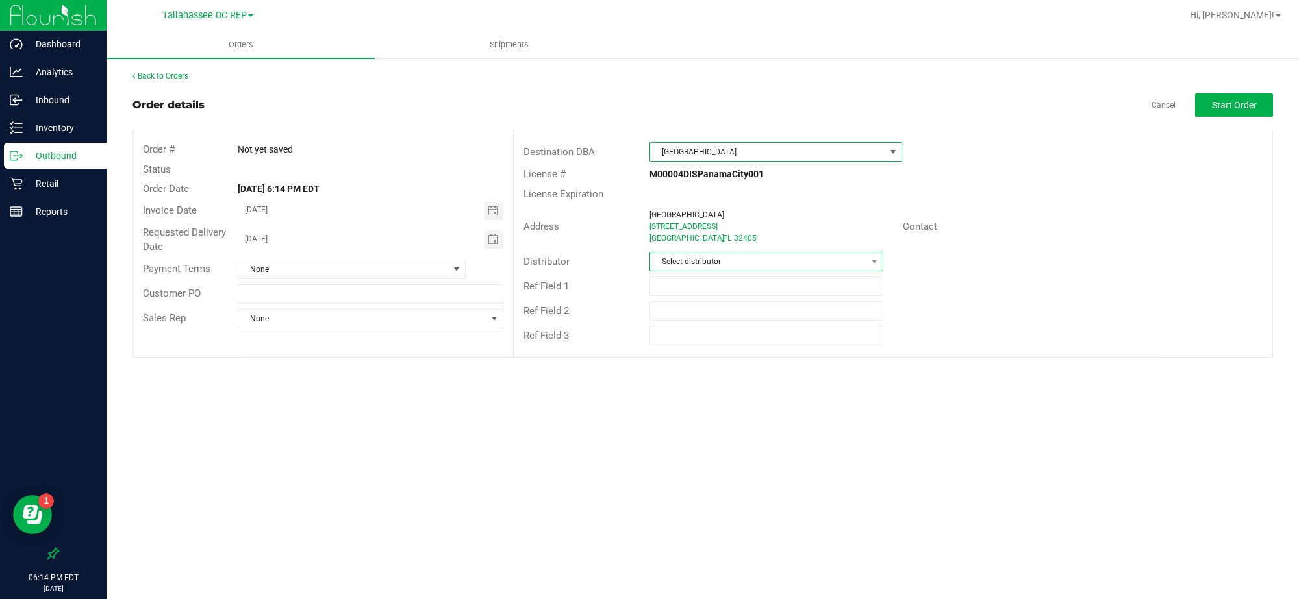
click at [713, 262] on span "Select distributor" at bounding box center [758, 262] width 216 height 18
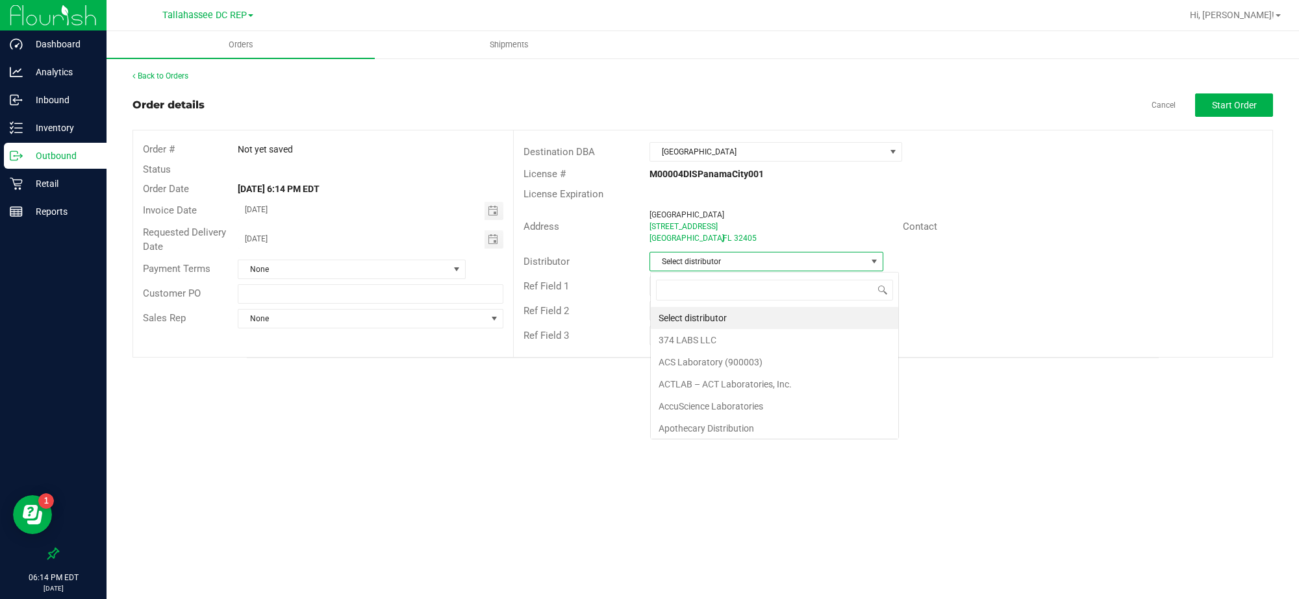
scroll to position [20, 234]
type input "tall"
click at [718, 312] on li "Tallahassee DC REP" at bounding box center [767, 318] width 232 height 22
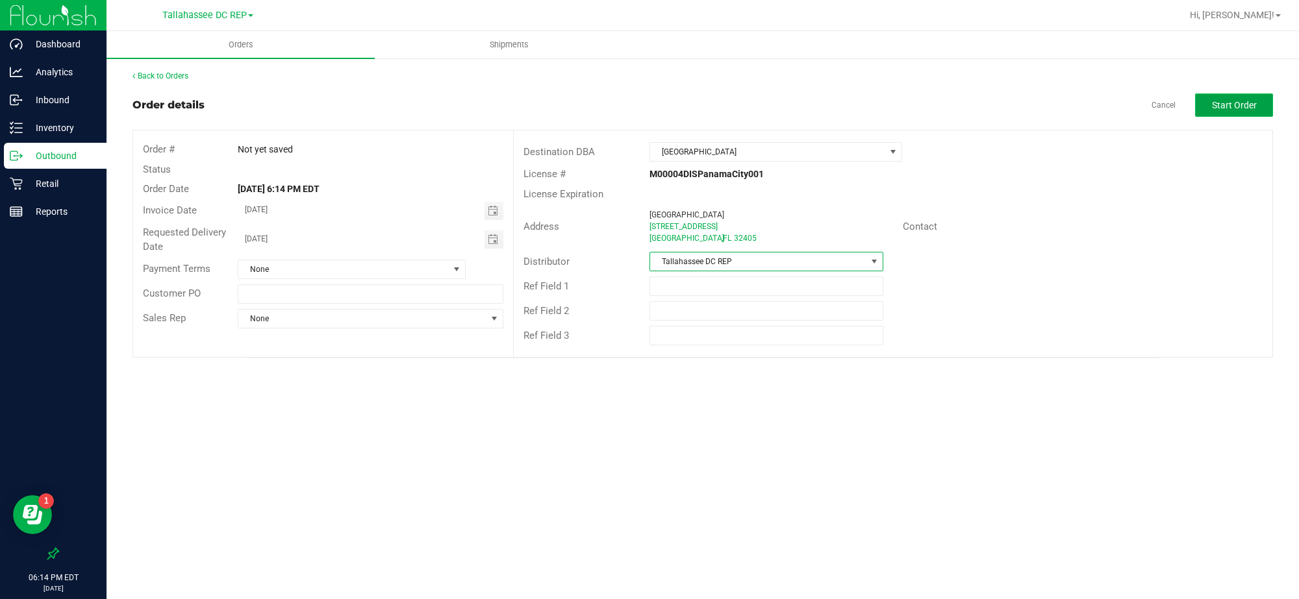
click at [1212, 107] on span "Start Order" at bounding box center [1234, 105] width 45 height 10
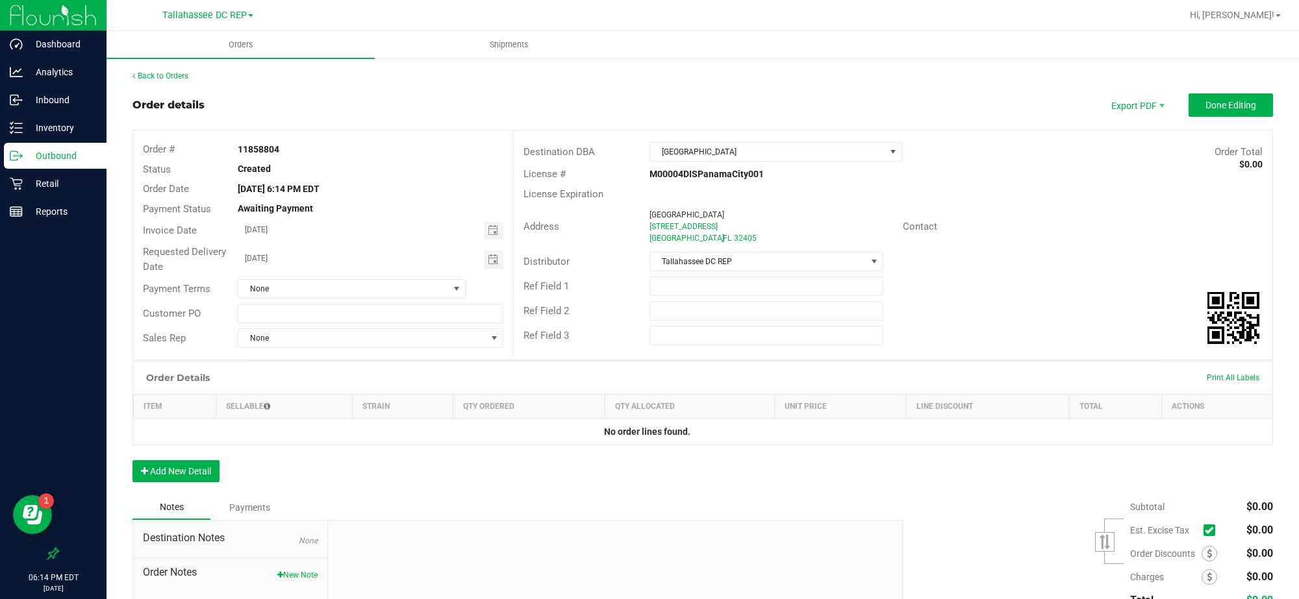
click at [92, 155] on p "Outbound" at bounding box center [62, 156] width 78 height 16
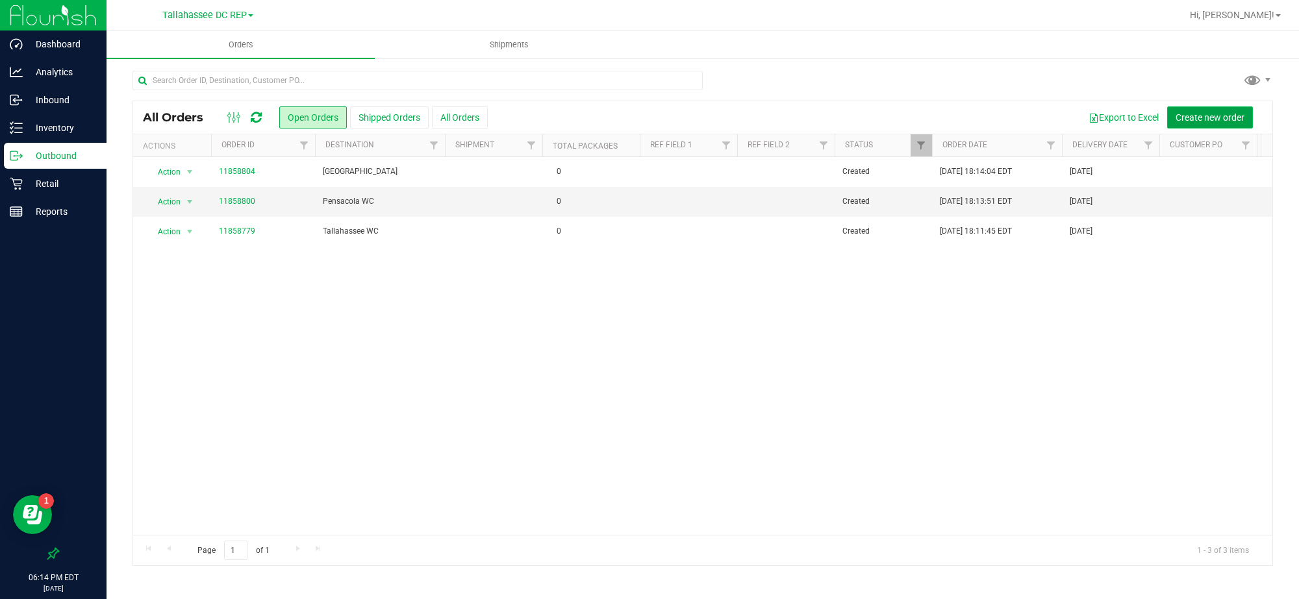
click at [1207, 119] on span "Create new order" at bounding box center [1210, 117] width 69 height 10
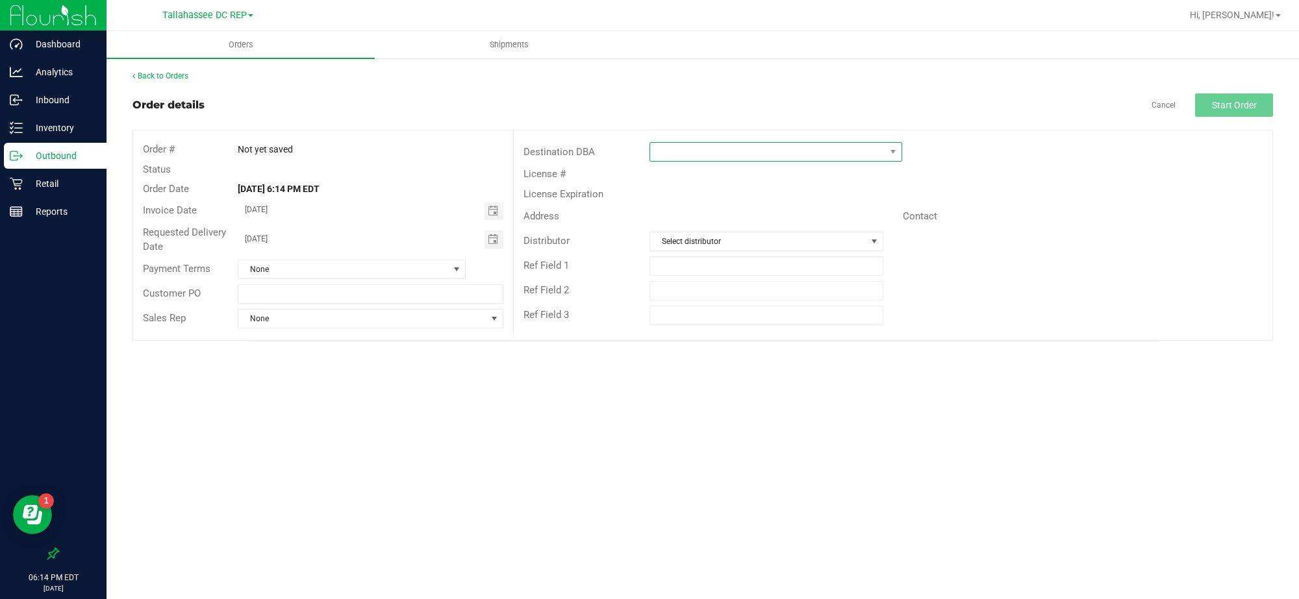
click at [737, 157] on span at bounding box center [767, 152] width 234 height 18
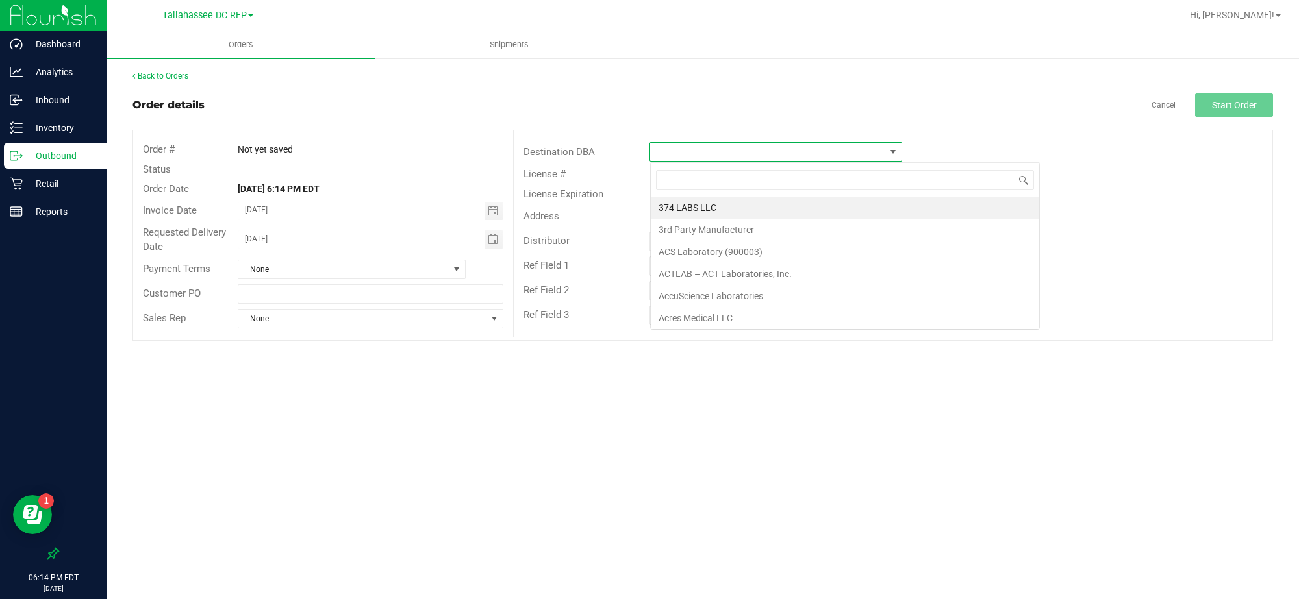
scroll to position [20, 252]
type input "t"
type input "ft w"
click at [718, 210] on li "Ft [PERSON_NAME][GEOGRAPHIC_DATA]" at bounding box center [776, 208] width 251 height 22
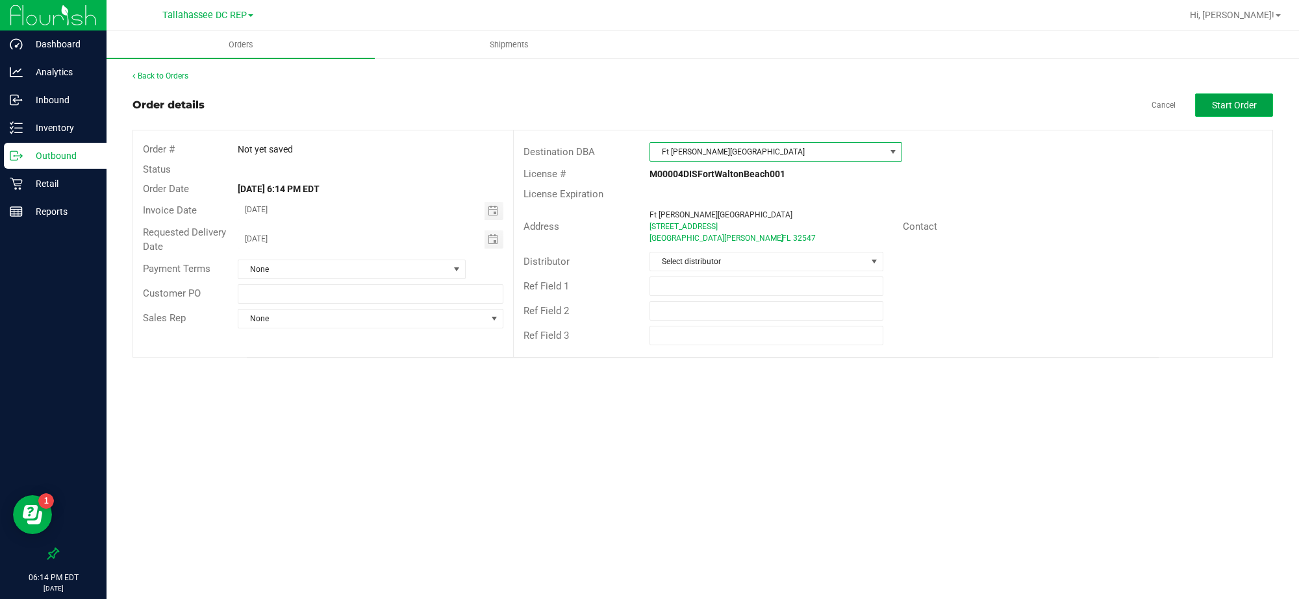
click at [1221, 114] on button "Start Order" at bounding box center [1234, 105] width 78 height 23
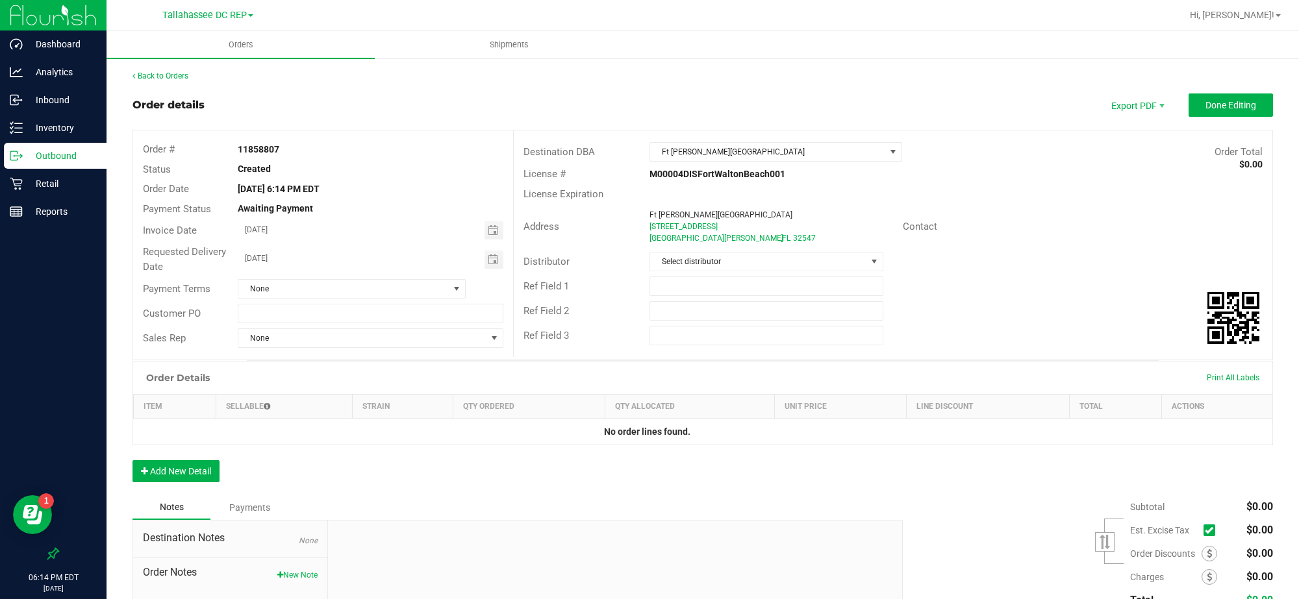
click at [57, 160] on p "Outbound" at bounding box center [62, 156] width 78 height 16
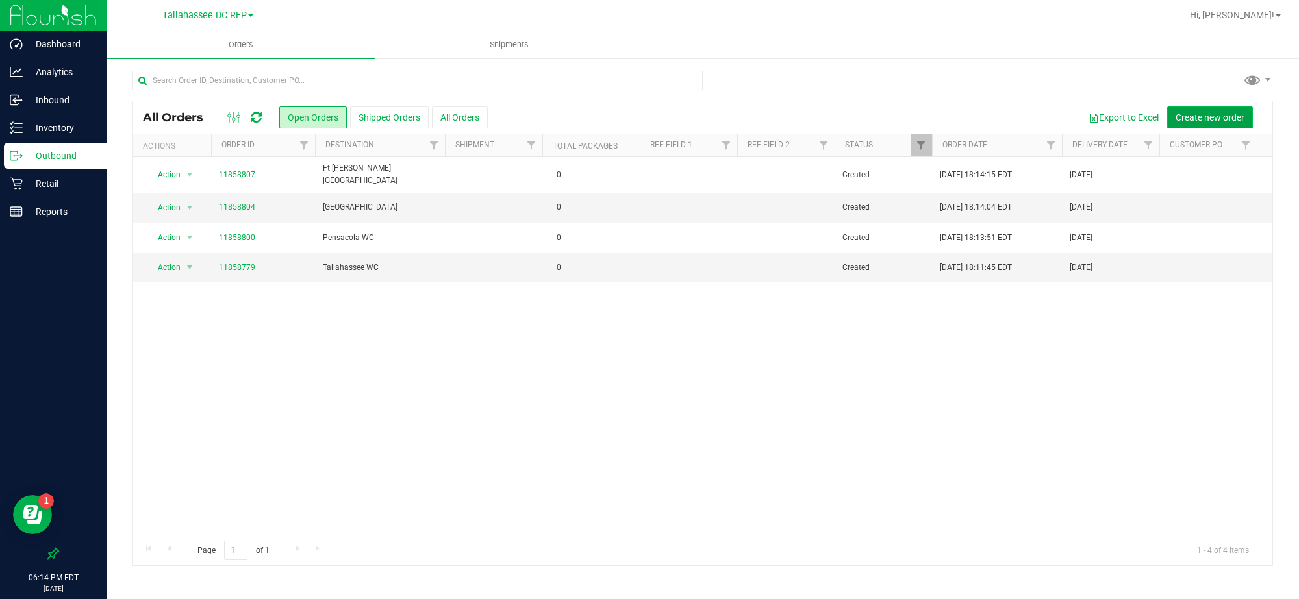
click at [1178, 128] on button "Create new order" at bounding box center [1210, 118] width 86 height 22
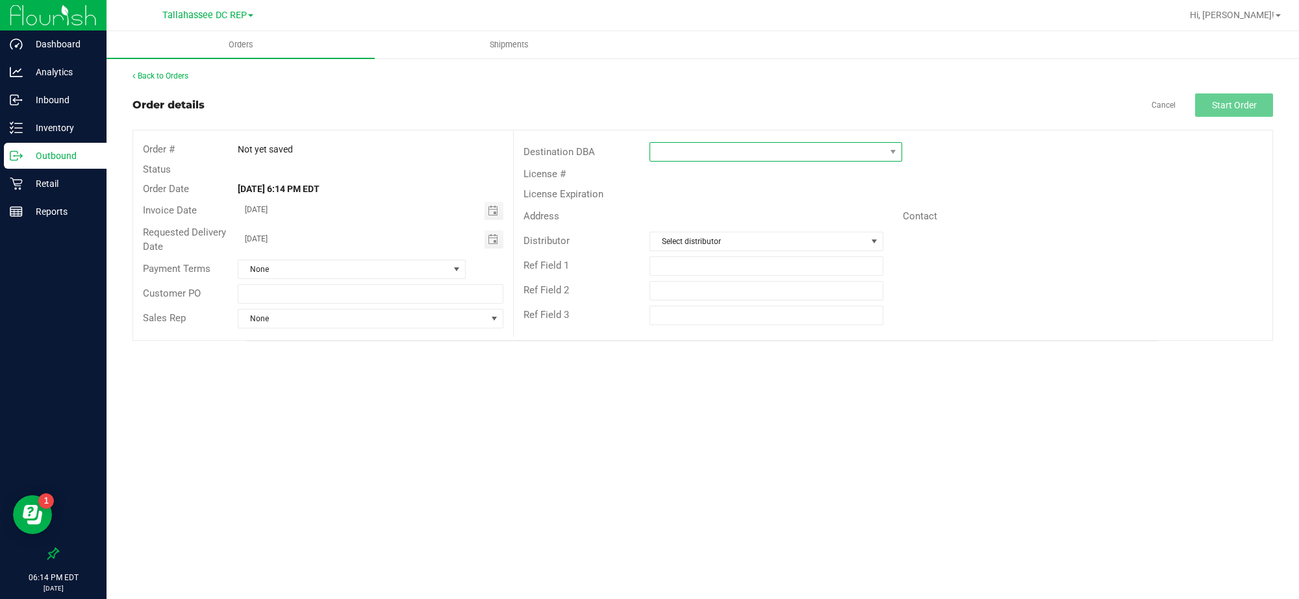
click at [848, 156] on span at bounding box center [767, 152] width 234 height 18
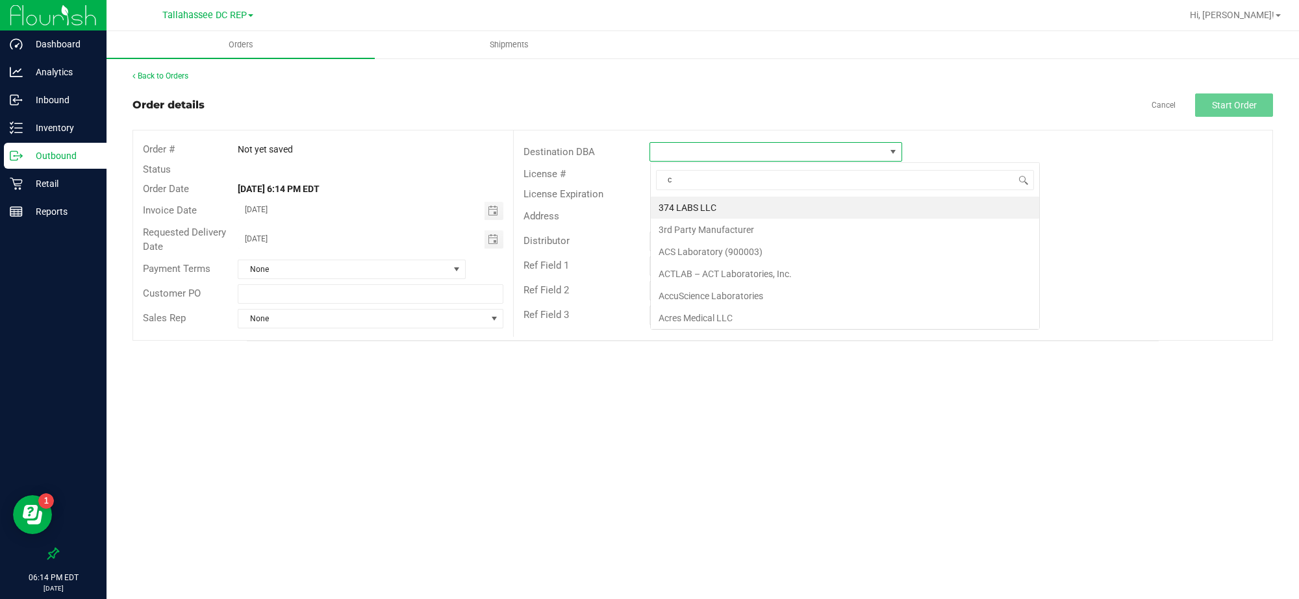
scroll to position [20, 252]
type input "crest"
click at [709, 208] on li "Crestview WC" at bounding box center [776, 208] width 251 height 22
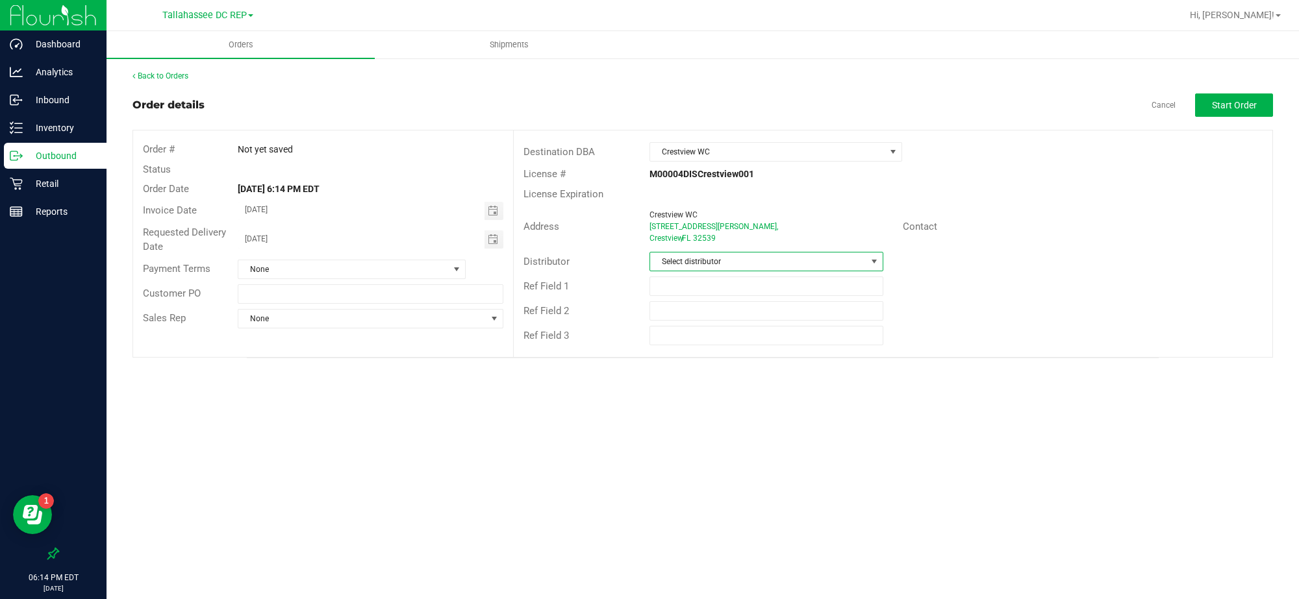
click at [710, 263] on span "Select distributor" at bounding box center [758, 262] width 216 height 18
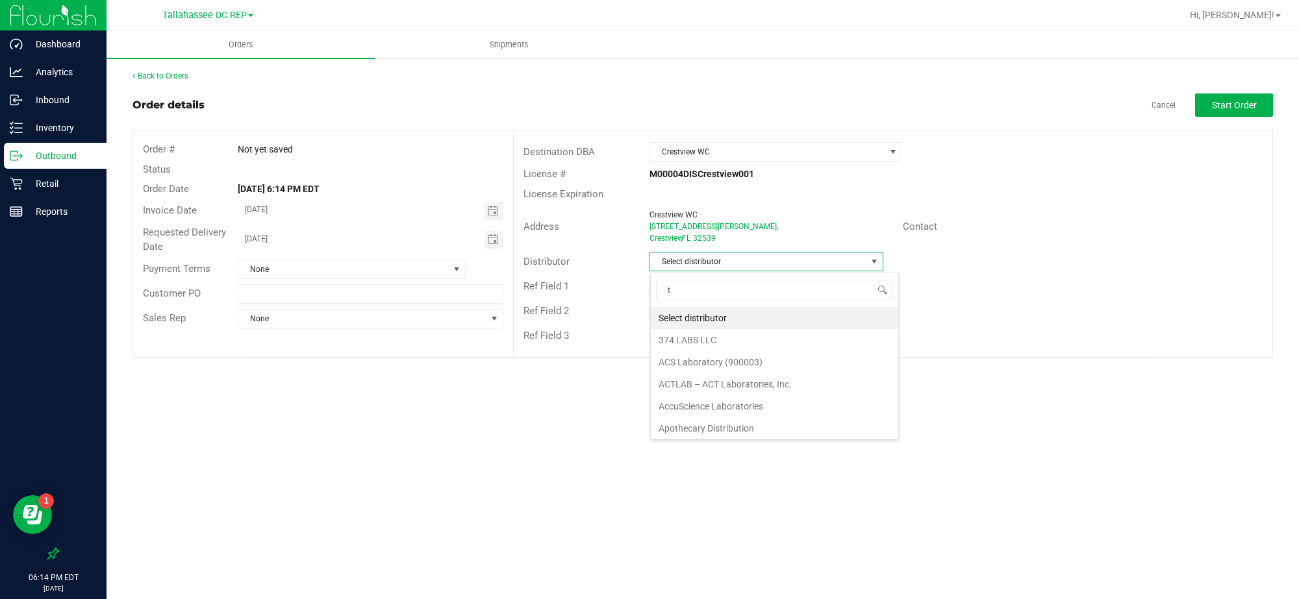
scroll to position [20, 234]
type input "tall"
click at [712, 310] on li "Tallahassee DC REP" at bounding box center [767, 318] width 232 height 22
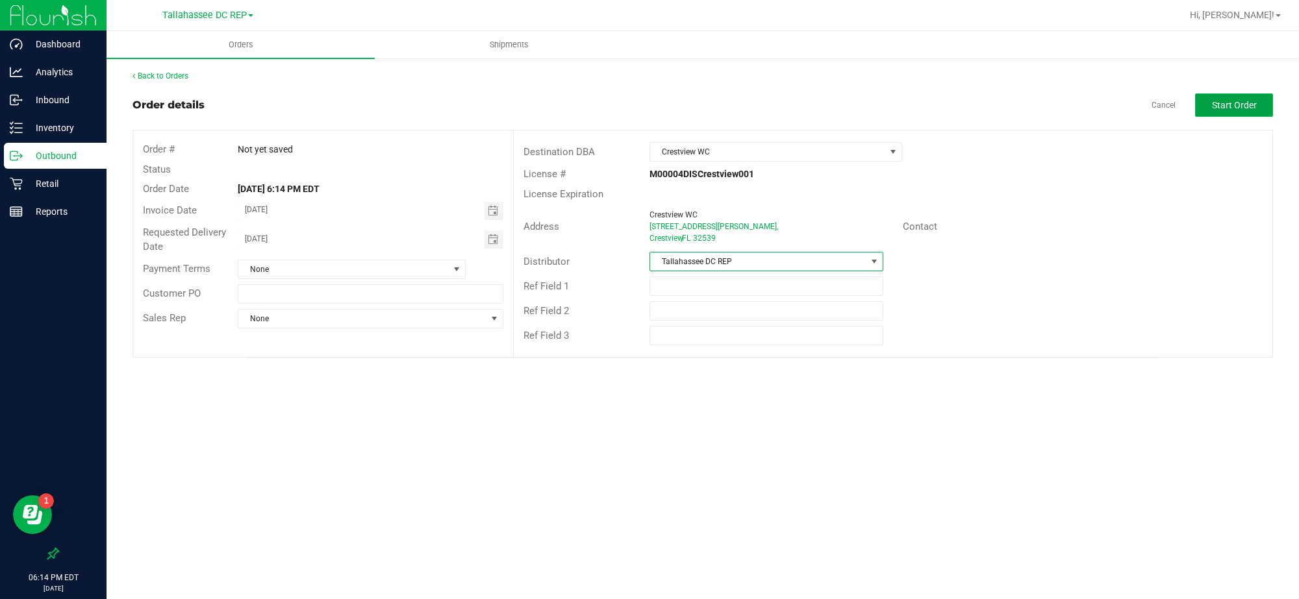
click at [1207, 101] on button "Start Order" at bounding box center [1234, 105] width 78 height 23
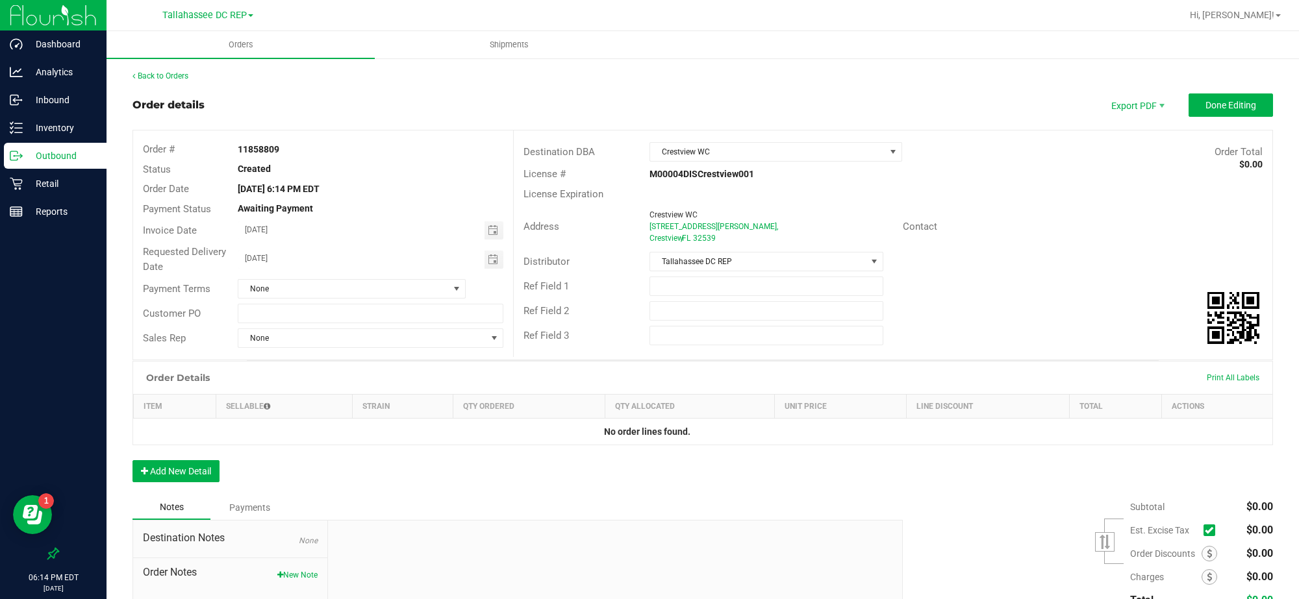
click at [79, 157] on p "Outbound" at bounding box center [62, 156] width 78 height 16
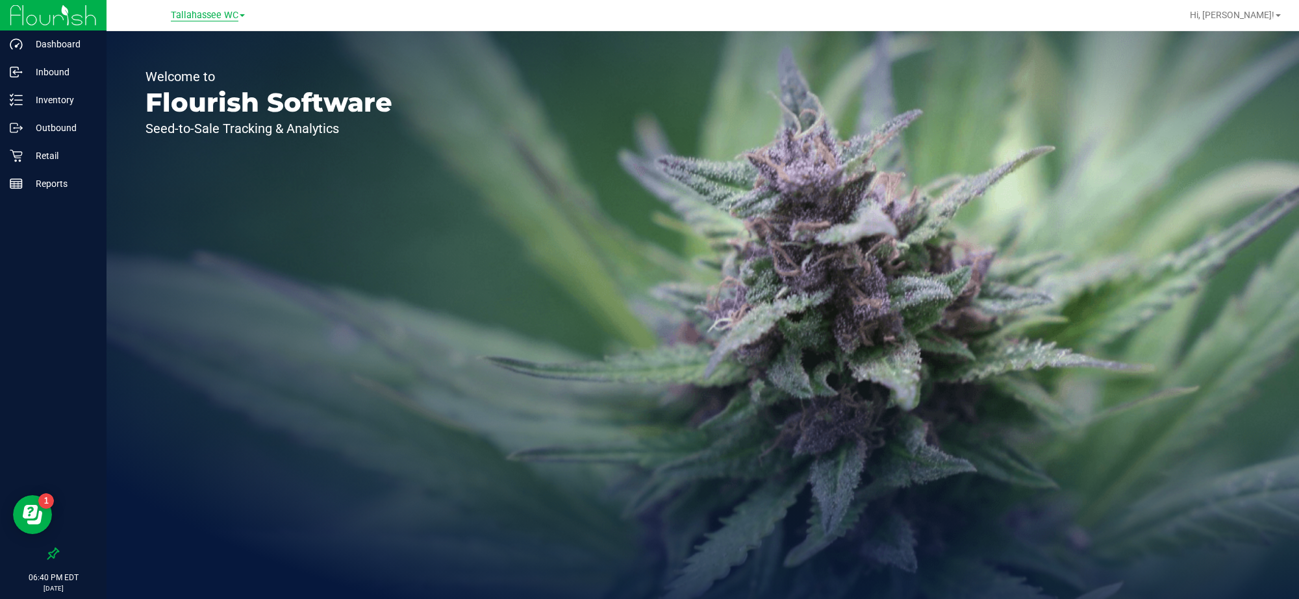
click at [233, 18] on span "Tallahassee WC" at bounding box center [205, 16] width 68 height 12
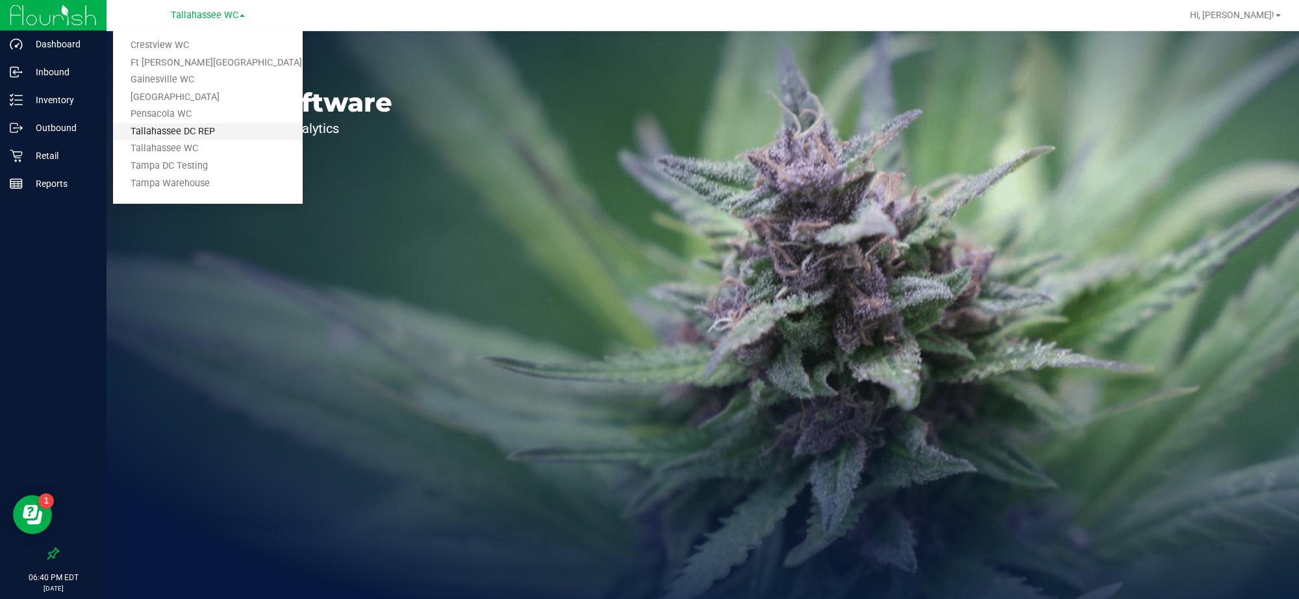
click at [218, 130] on link "Tallahassee DC REP" at bounding box center [208, 132] width 190 height 18
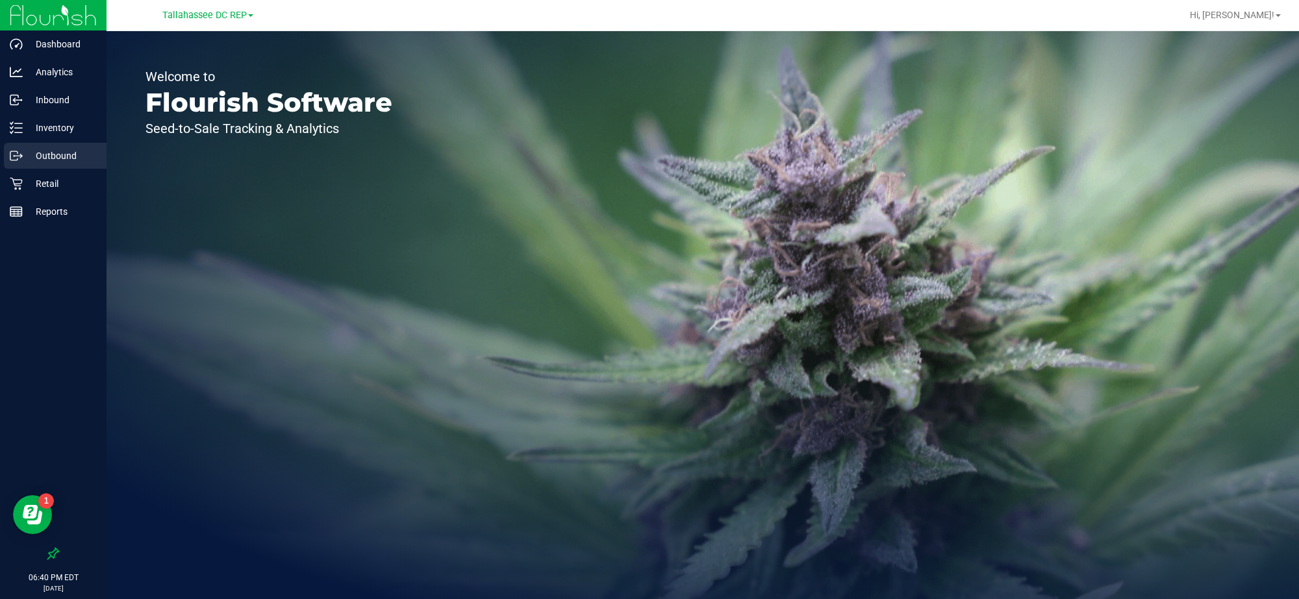
click at [55, 164] on div "Outbound" at bounding box center [55, 156] width 103 height 26
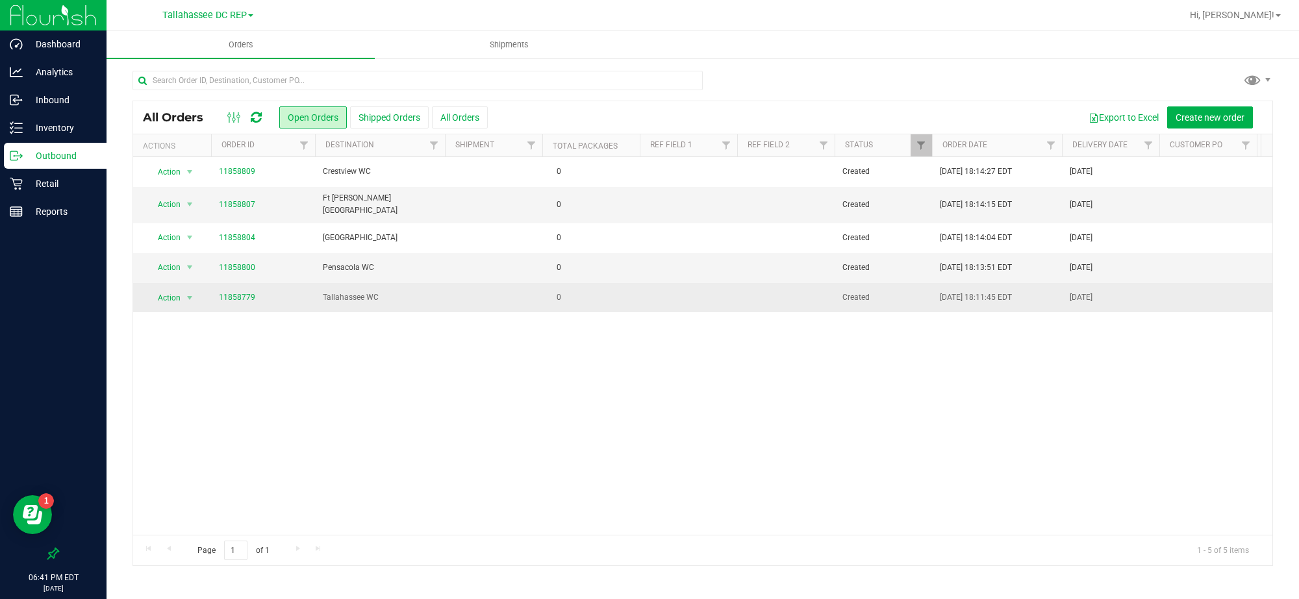
click at [333, 304] on td "Tallahassee WC" at bounding box center [380, 297] width 130 height 29
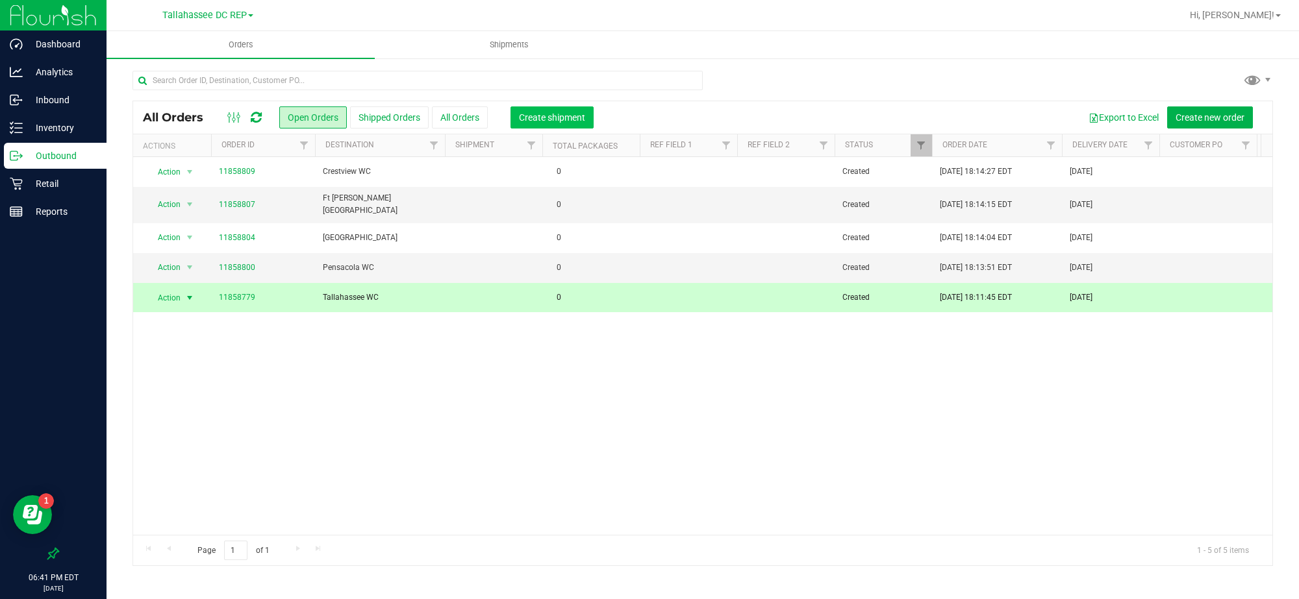
click at [528, 125] on button "Create shipment" at bounding box center [551, 118] width 83 height 22
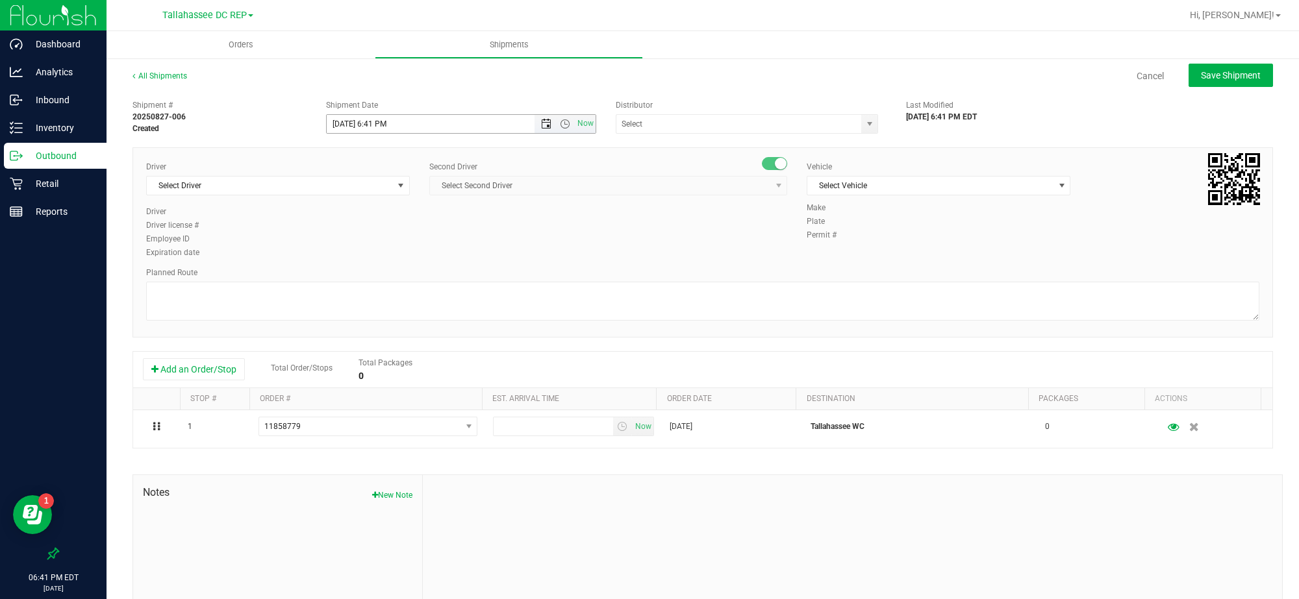
click at [535, 125] on span "Open the date view" at bounding box center [546, 124] width 22 height 10
click at [407, 277] on link "28" at bounding box center [411, 276] width 19 height 20
click at [561, 124] on span "Open the time view" at bounding box center [565, 124] width 10 height 10
click at [395, 250] on li "8:00 AM" at bounding box center [457, 248] width 264 height 17
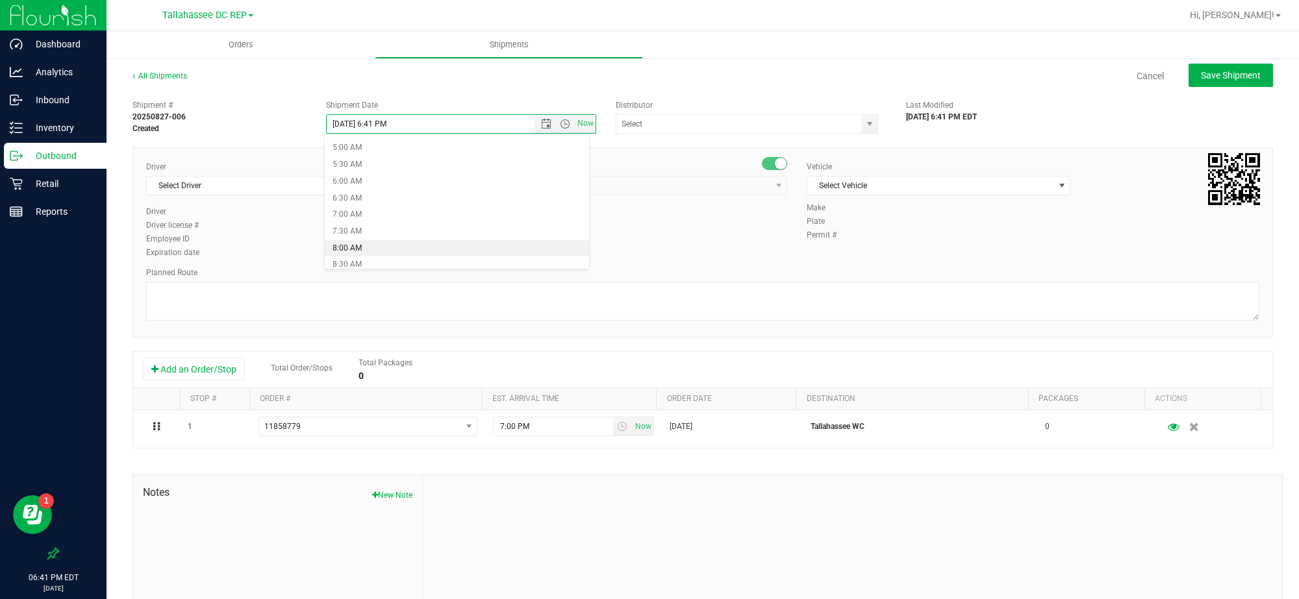
type input "8/28/2025 8:00 AM"
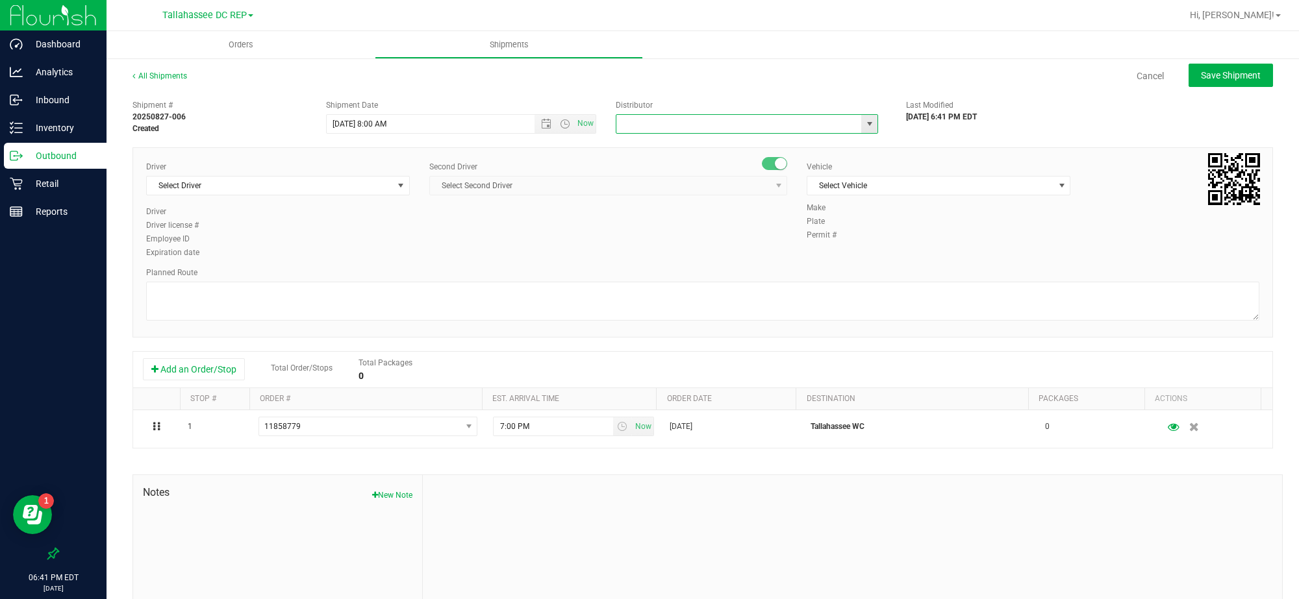
click at [671, 121] on input "text" at bounding box center [735, 124] width 238 height 18
click at [635, 146] on li "Tallahassee DC REP" at bounding box center [740, 145] width 258 height 19
type input "Tallahassee DC REP"
click at [339, 190] on span "Select Driver" at bounding box center [270, 186] width 246 height 18
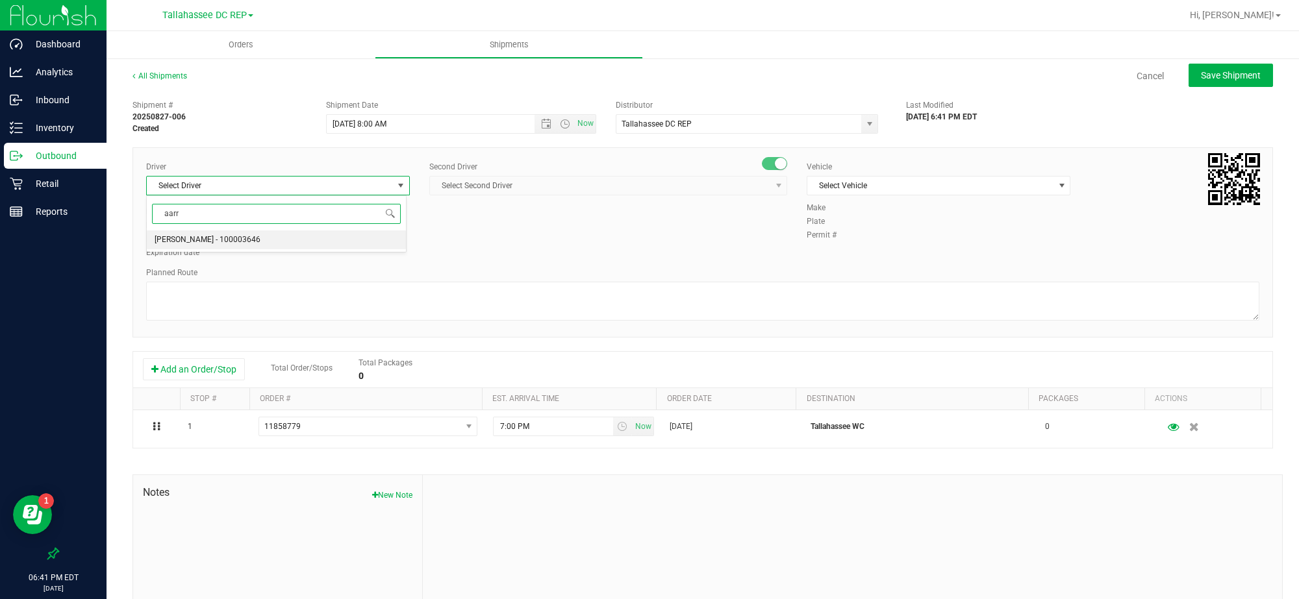
click at [264, 234] on li "Aarron Mosley - 100003646" at bounding box center [276, 240] width 259 height 19
type input "aarr"
click at [455, 193] on span "Select Second Driver" at bounding box center [600, 186] width 340 height 18
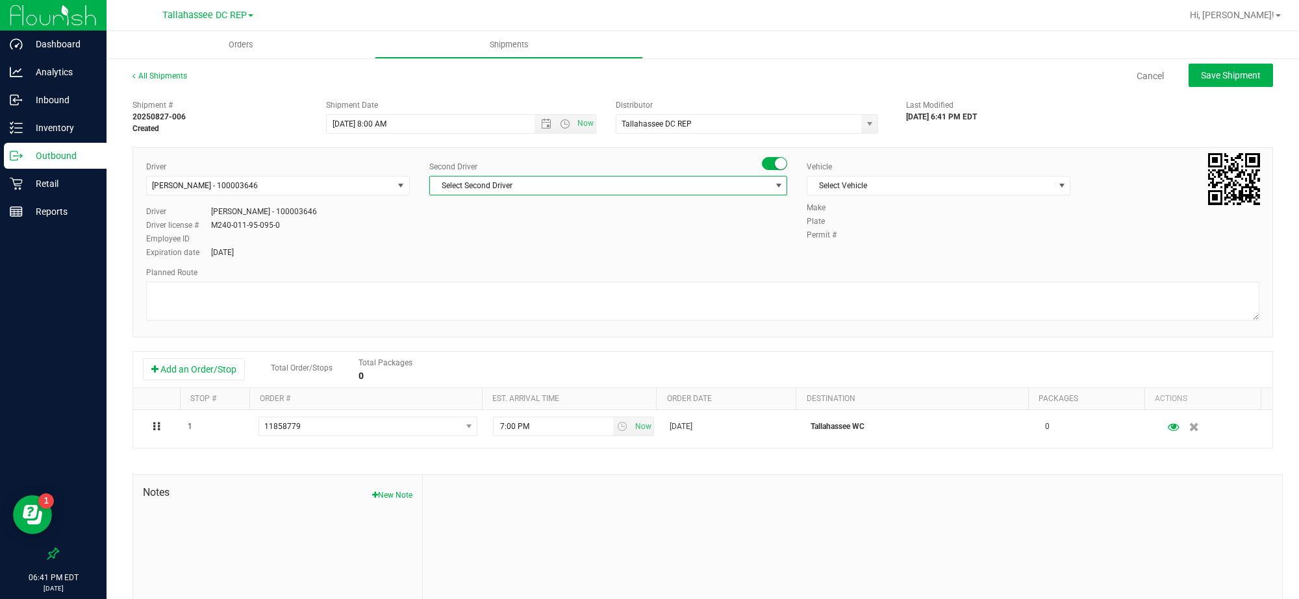
click at [500, 184] on span "Select Second Driver" at bounding box center [600, 186] width 340 height 18
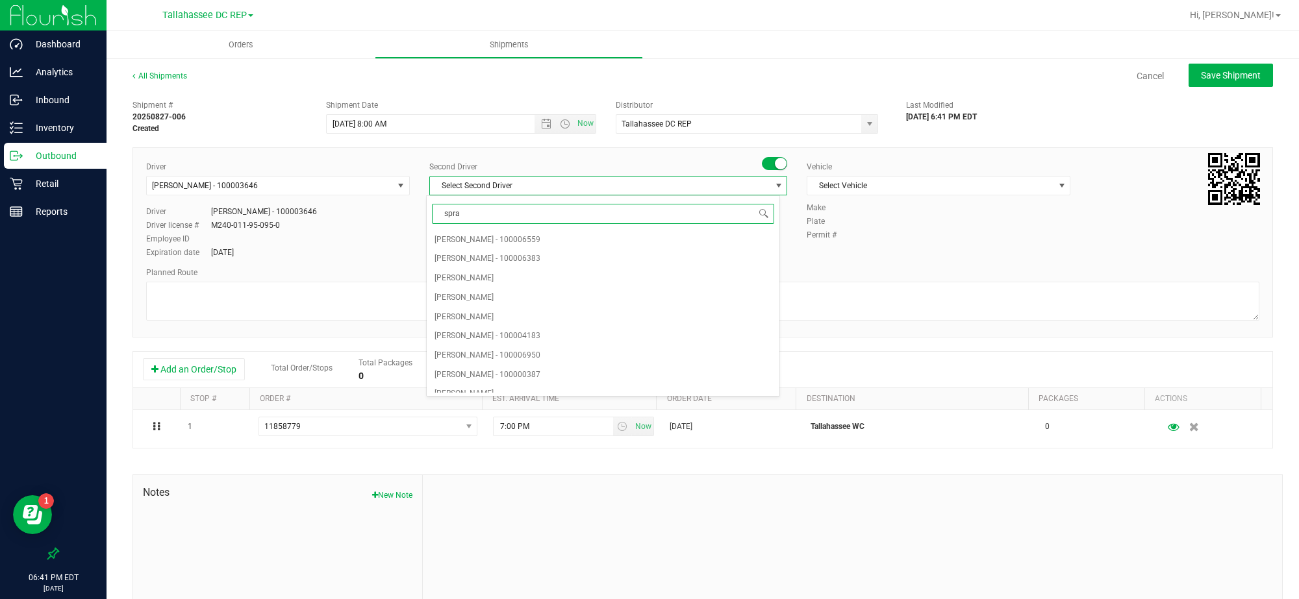
type input "sprat"
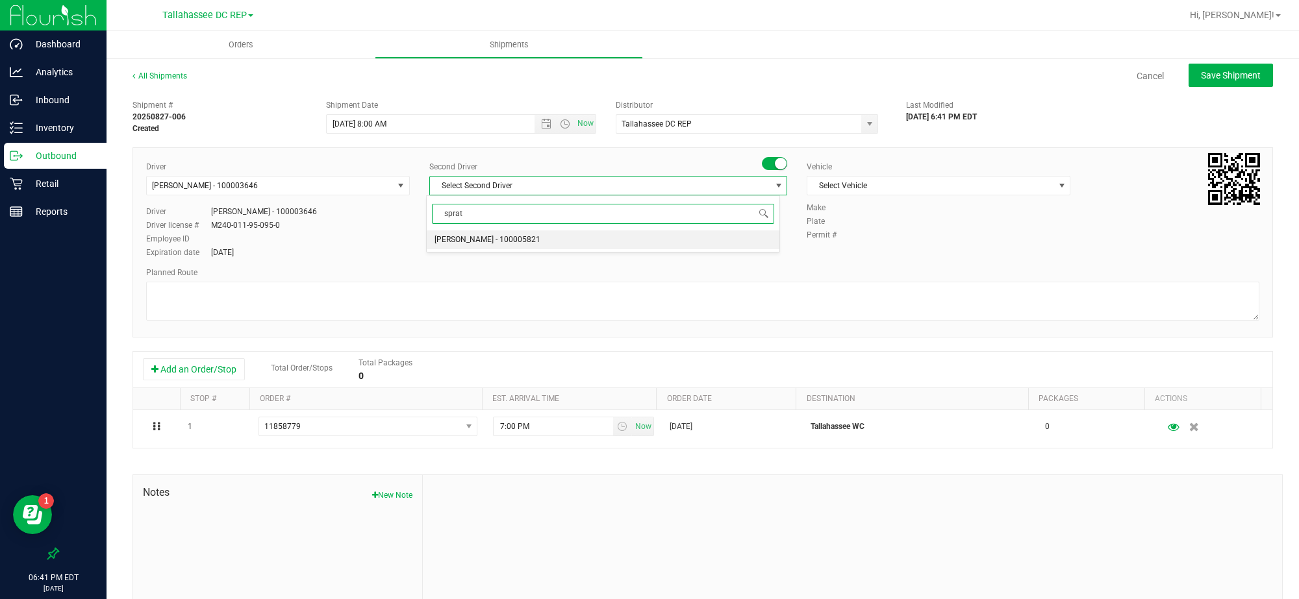
click at [504, 242] on span "Alexander Spratt - 100005821" at bounding box center [488, 240] width 106 height 17
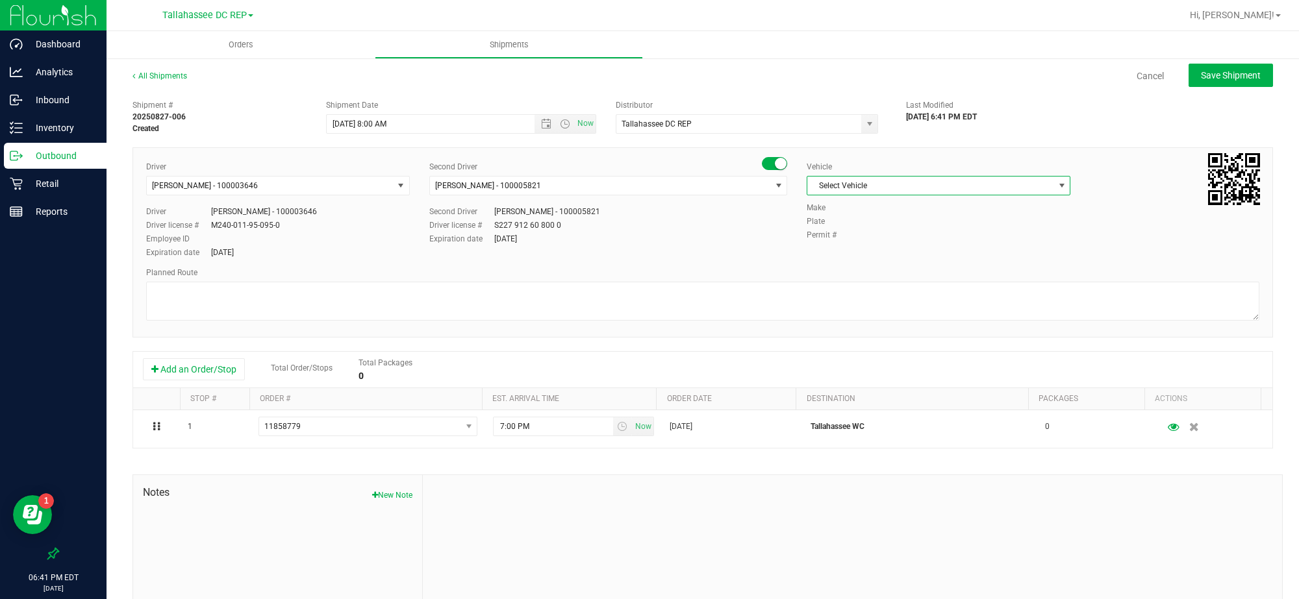
click at [820, 179] on span "Select Vehicle" at bounding box center [930, 186] width 246 height 18
click at [877, 300] on li "FL-SAVANA-01" at bounding box center [929, 294] width 259 height 19
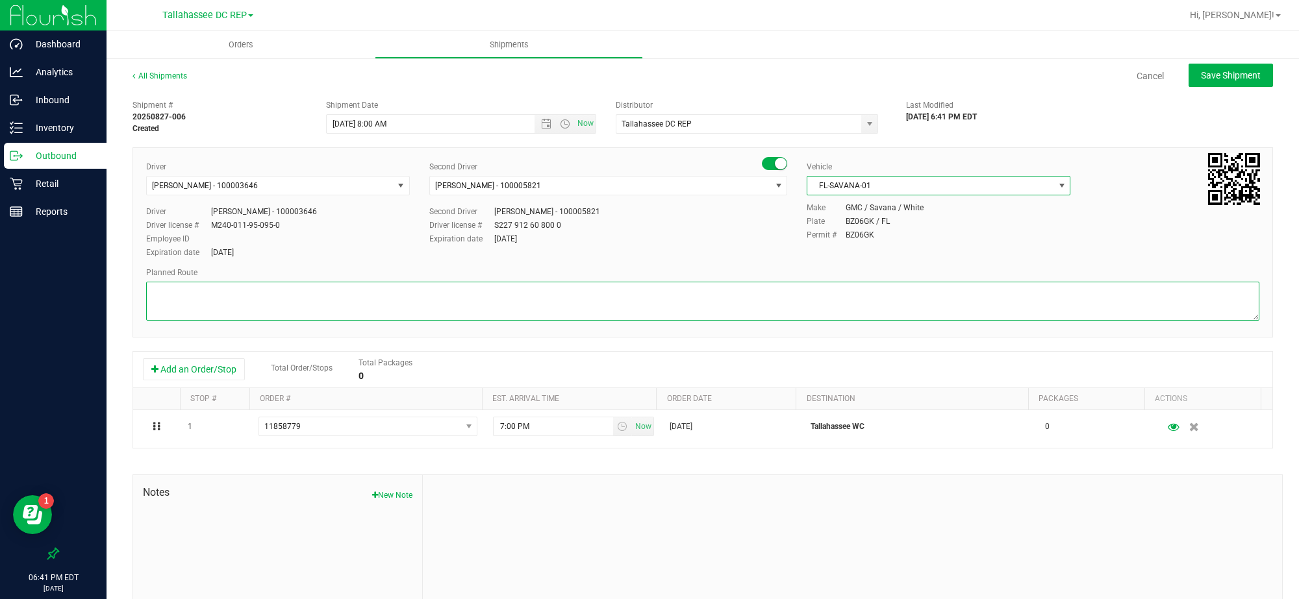
click at [747, 294] on textarea at bounding box center [702, 301] width 1113 height 39
paste textarea "TLH WC - 8:15 AM PCO WC - 10:00 AM CRV WC - 10:45 AM FWB WC - 11:15 AM PAN WC -…"
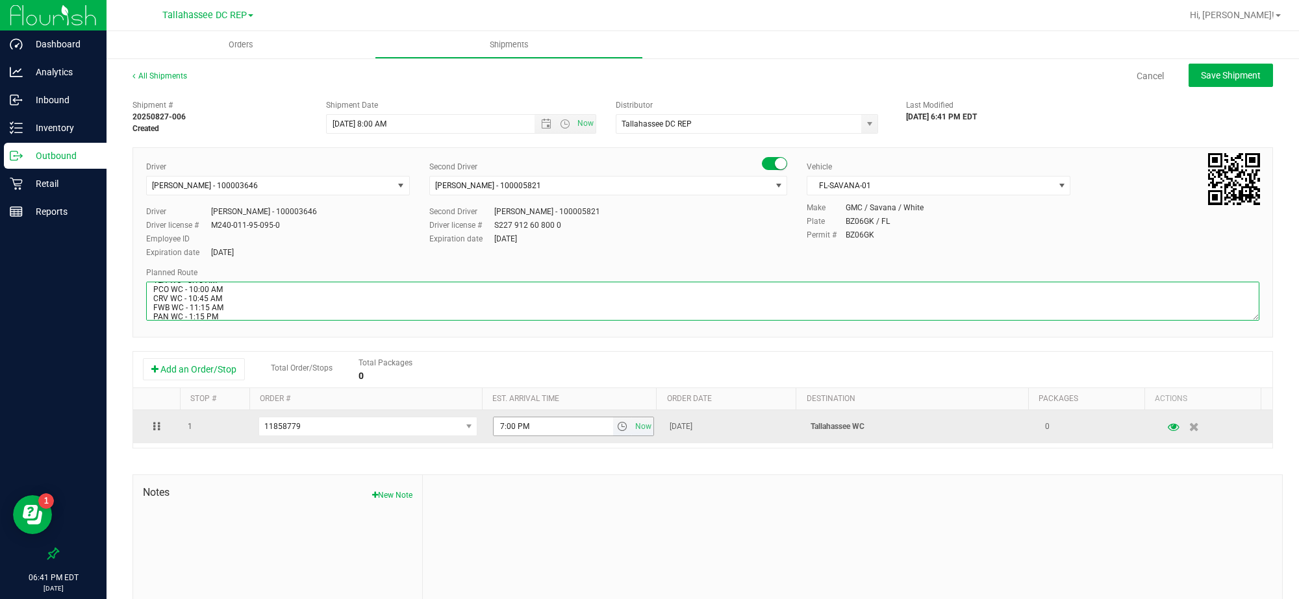
click at [617, 427] on span "select" at bounding box center [622, 427] width 10 height 10
type textarea "Tallahassee DC TLH WC - 8:15 AM PCO WC - 10:00 AM CRV WC - 10:45 AM FWB WC - 11…"
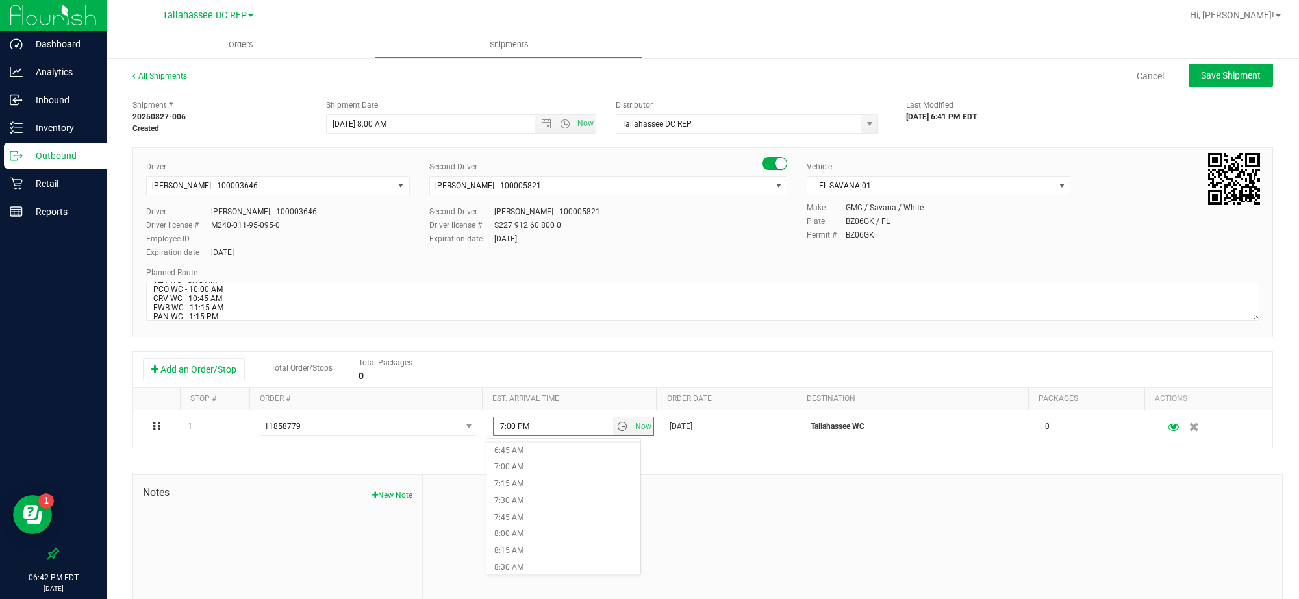
scroll to position [452, 0]
click at [529, 546] on li "8:15 AM" at bounding box center [563, 548] width 154 height 17
click at [1202, 77] on span "Save Shipment" at bounding box center [1231, 75] width 60 height 10
type input "8/28/2025 12:00 PM"
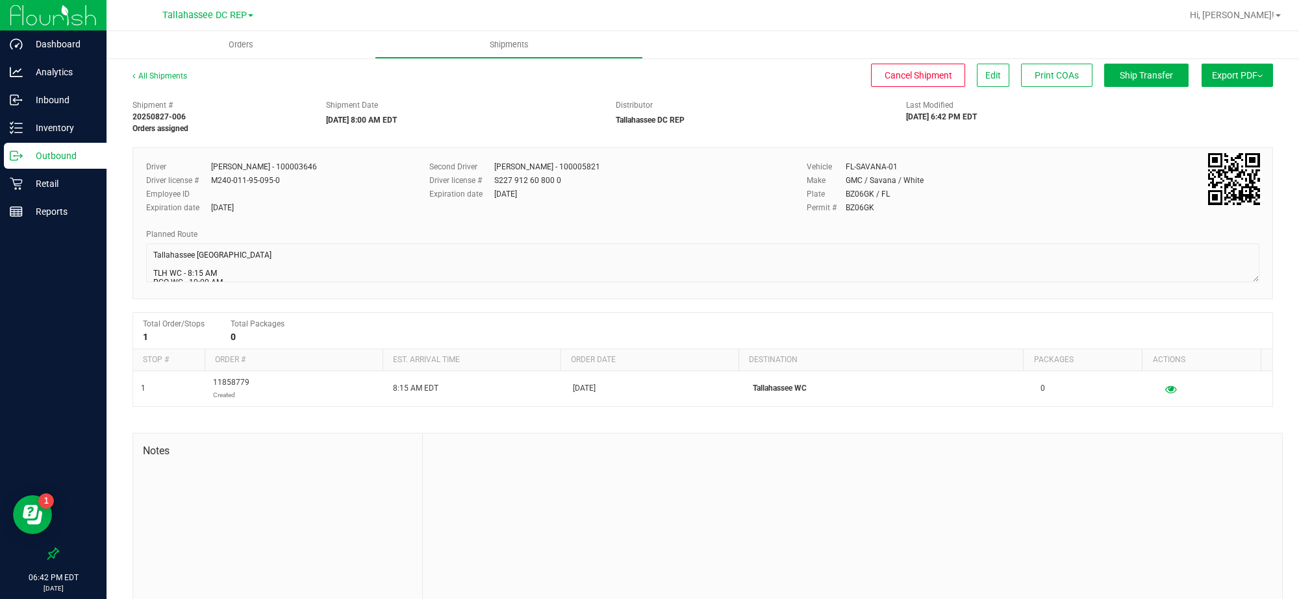
click at [72, 145] on div "Outbound" at bounding box center [55, 156] width 103 height 26
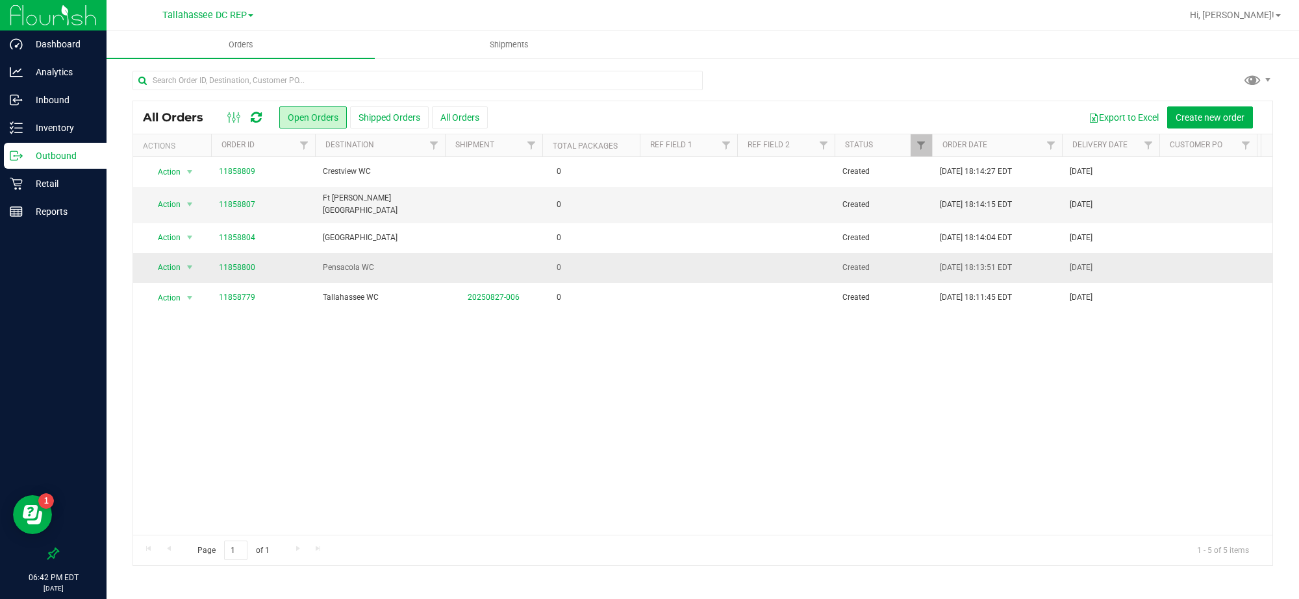
click at [552, 270] on span "0" at bounding box center [559, 267] width 18 height 19
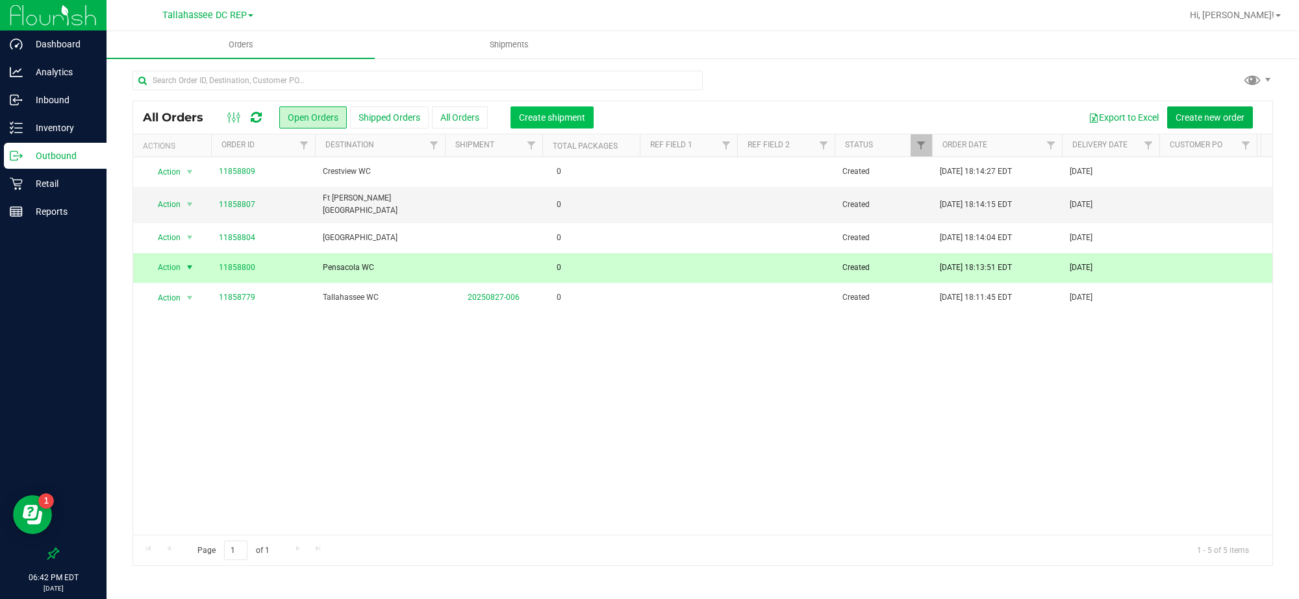
click at [559, 121] on span "Create shipment" at bounding box center [552, 117] width 66 height 10
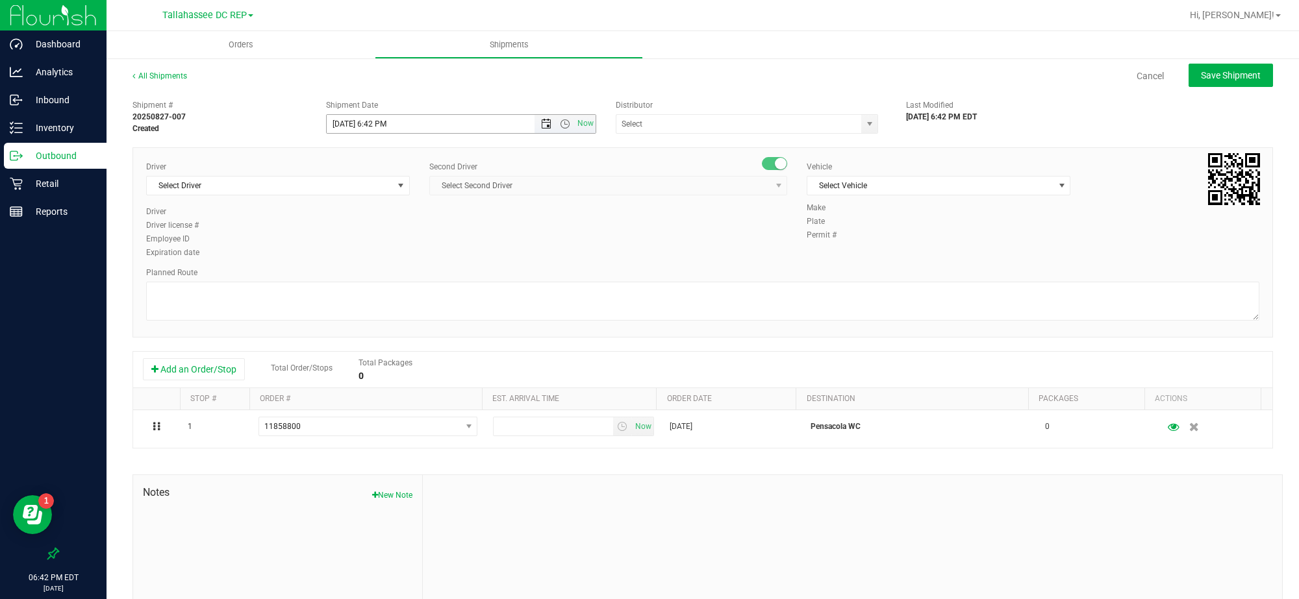
click at [541, 121] on span "Open the date view" at bounding box center [546, 124] width 10 height 10
click at [414, 271] on link "28" at bounding box center [411, 276] width 19 height 20
click at [564, 119] on span "Open the time view" at bounding box center [565, 124] width 10 height 10
click at [422, 247] on li "8:00 AM" at bounding box center [457, 254] width 264 height 17
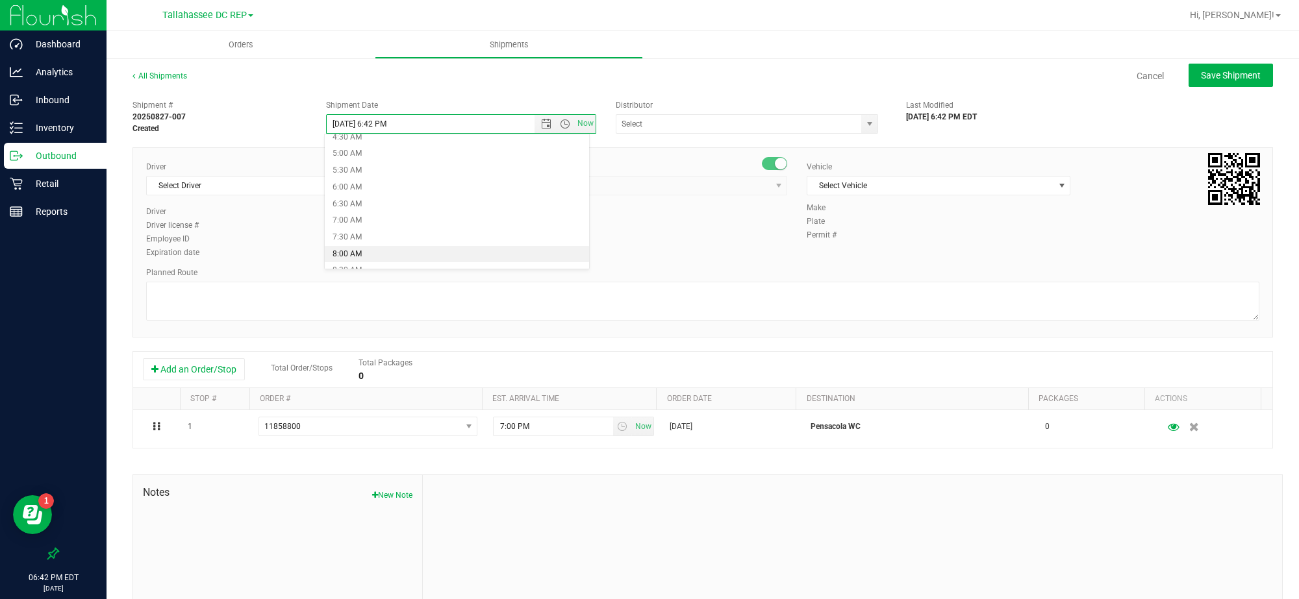
type input "8/28/2025 8:00 AM"
click at [650, 127] on input "text" at bounding box center [735, 124] width 238 height 18
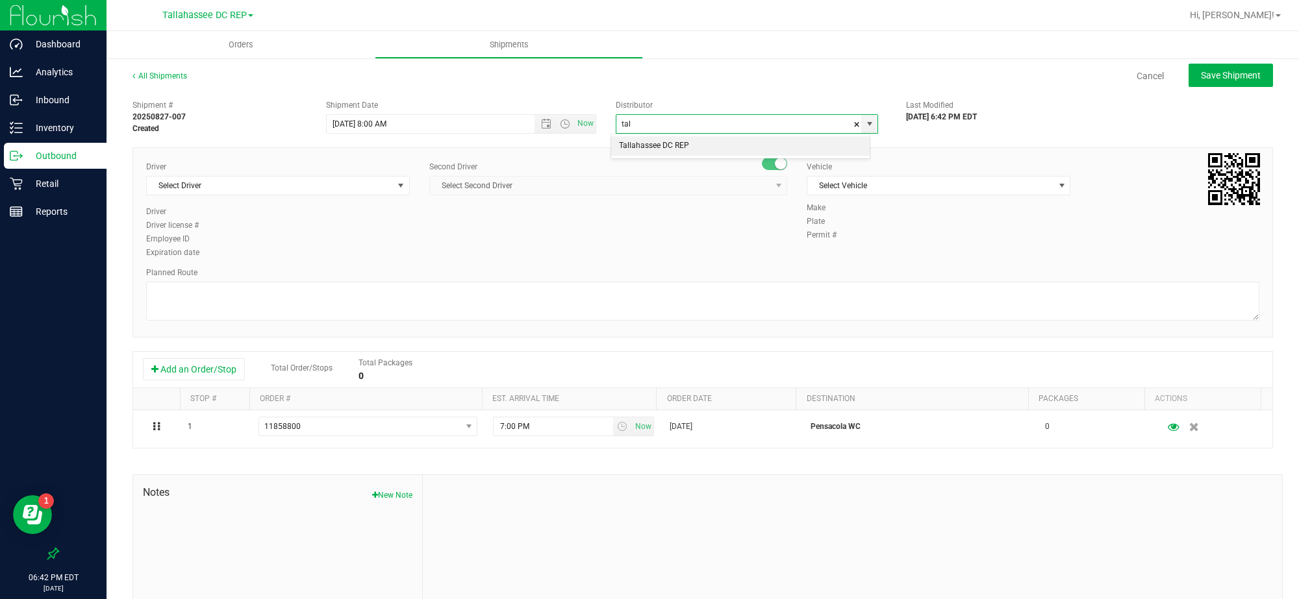
click at [644, 147] on li "Tallahassee DC REP" at bounding box center [740, 145] width 258 height 19
type input "Tallahassee DC REP"
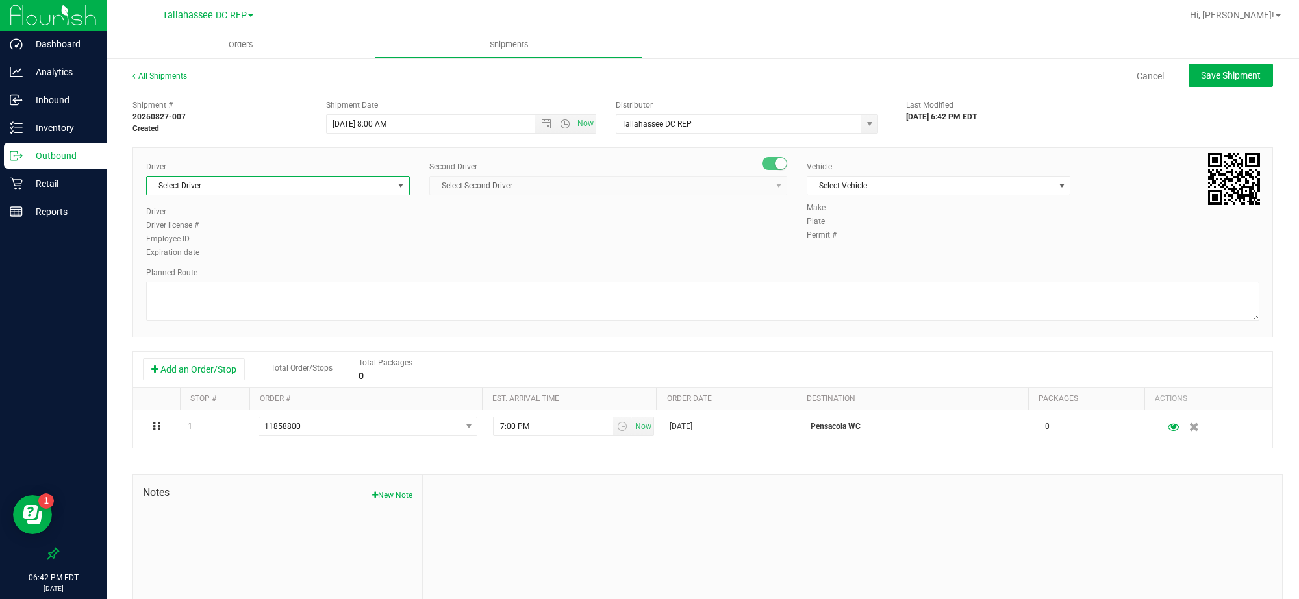
click at [353, 183] on span "Select Driver" at bounding box center [270, 186] width 246 height 18
click at [309, 240] on li "Aarron Mosley - 100003646" at bounding box center [276, 240] width 259 height 19
type input "aarr"
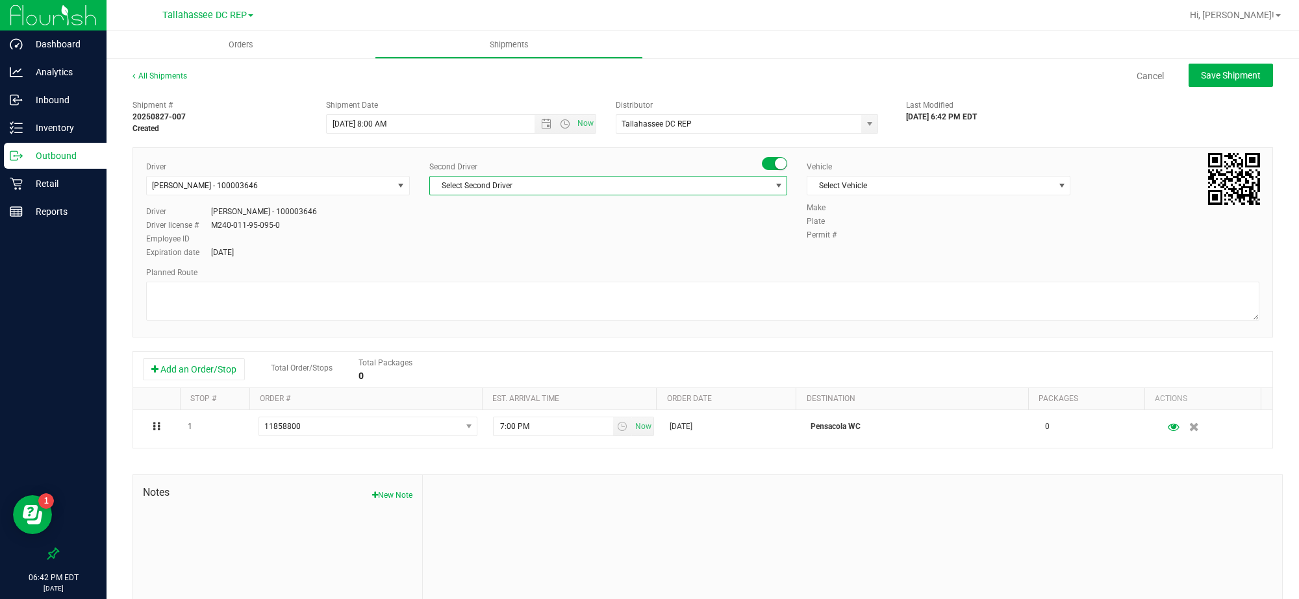
click at [505, 183] on span "Select Second Driver" at bounding box center [600, 186] width 340 height 18
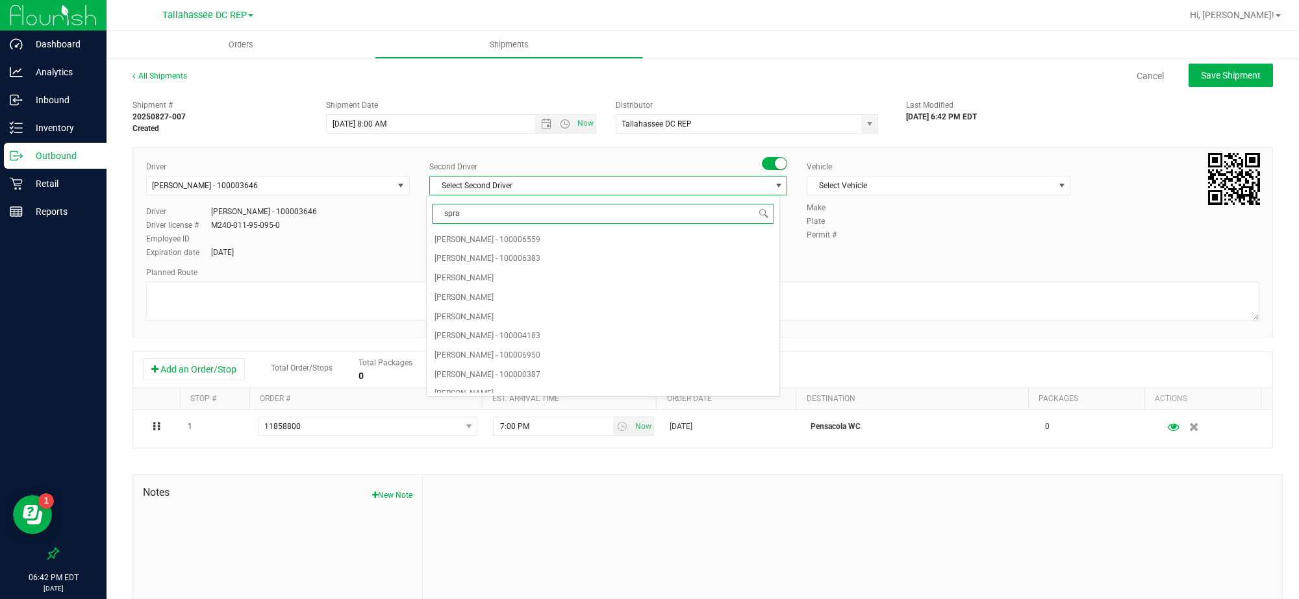
type input "sprat"
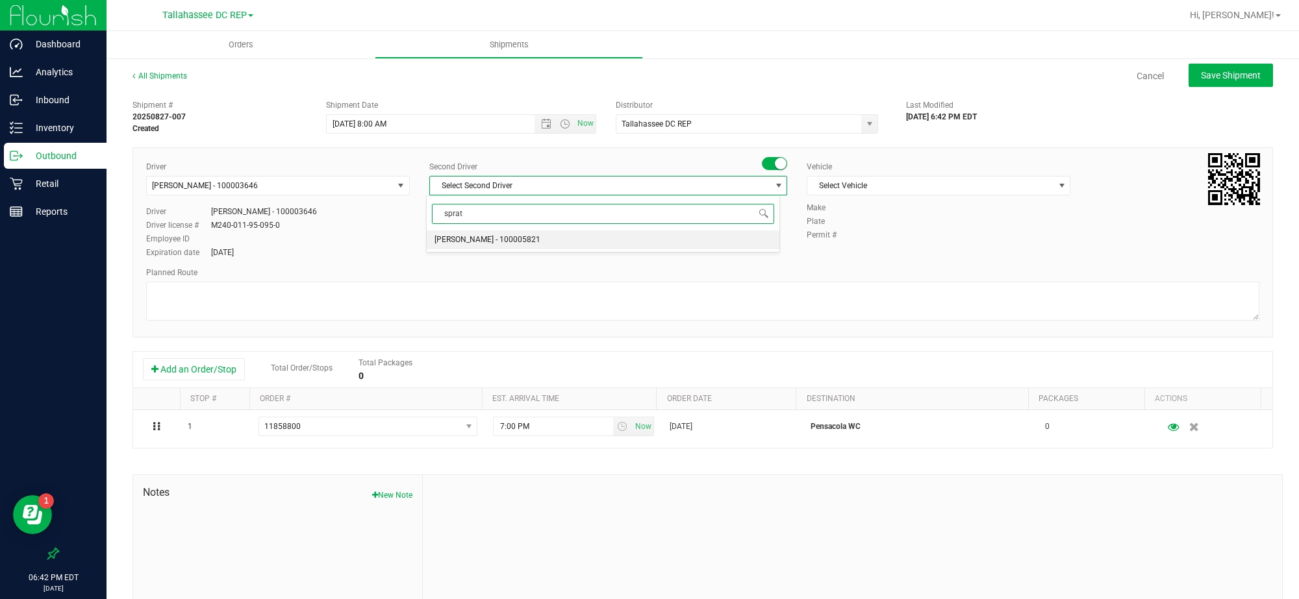
click at [507, 235] on span "Alexander Spratt - 100005821" at bounding box center [488, 240] width 106 height 17
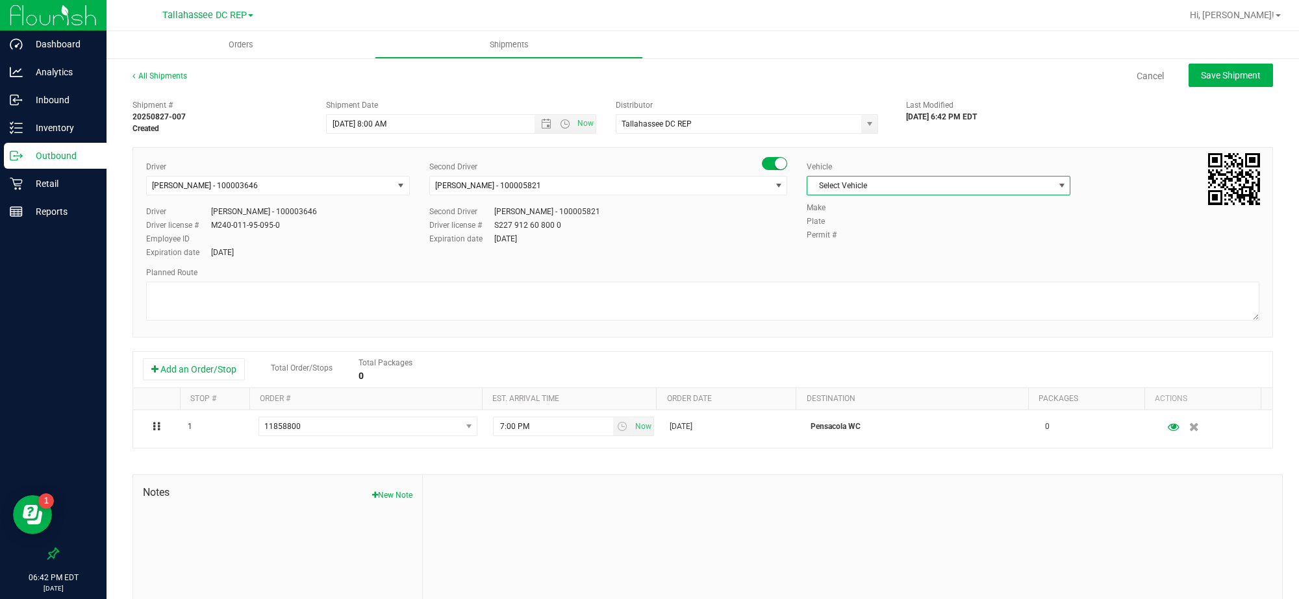
click at [822, 183] on span "Select Vehicle" at bounding box center [930, 186] width 246 height 18
click at [882, 307] on li "FL-SAVANA-01" at bounding box center [929, 297] width 259 height 19
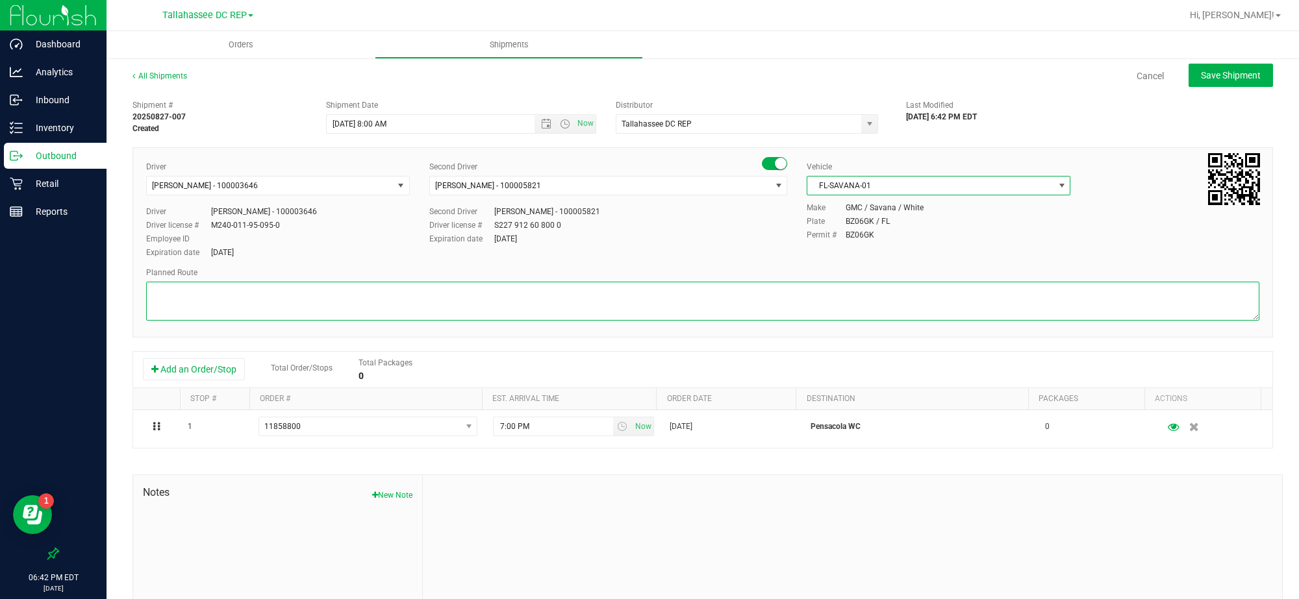
click at [848, 307] on textarea at bounding box center [702, 301] width 1113 height 39
paste textarea "TLH WC - 8:15 AM PCO WC - 10:00 AM CRV WC - 10:45 AM FWB WC - 11:15 AM PAN WC -…"
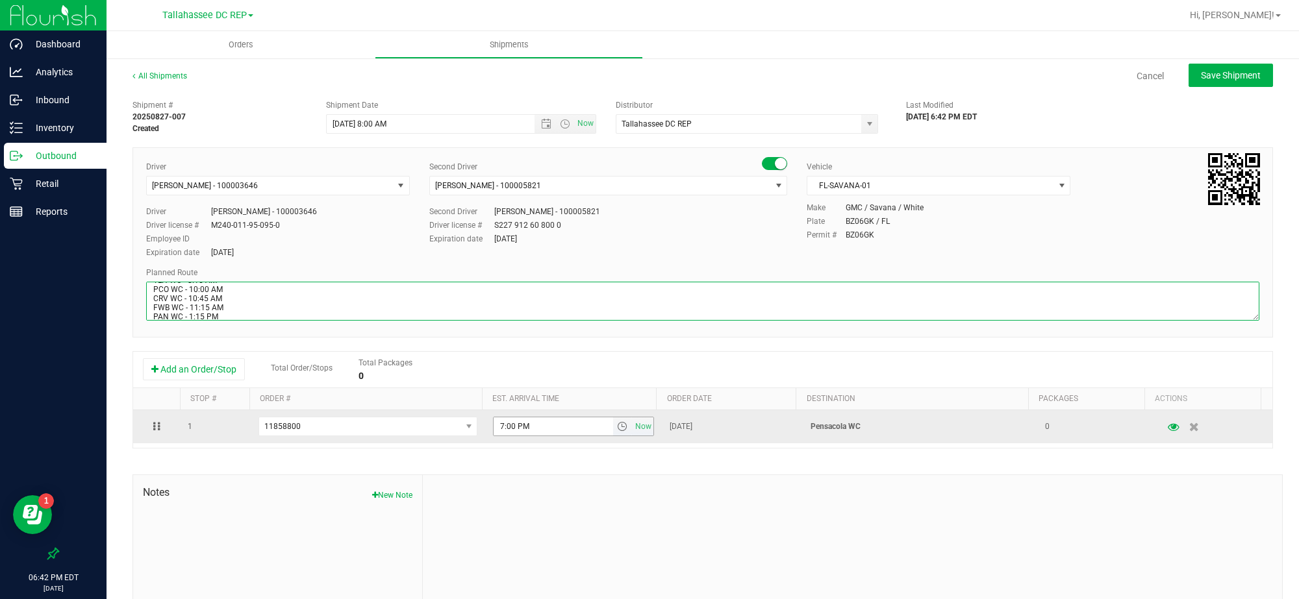
click at [613, 429] on span "select" at bounding box center [622, 427] width 19 height 18
type textarea "Pensacola WC TLH WC - 8:15 AM PCO WC - 10:00 AM CRV WC - 10:45 AM FWB WC - 11:1…"
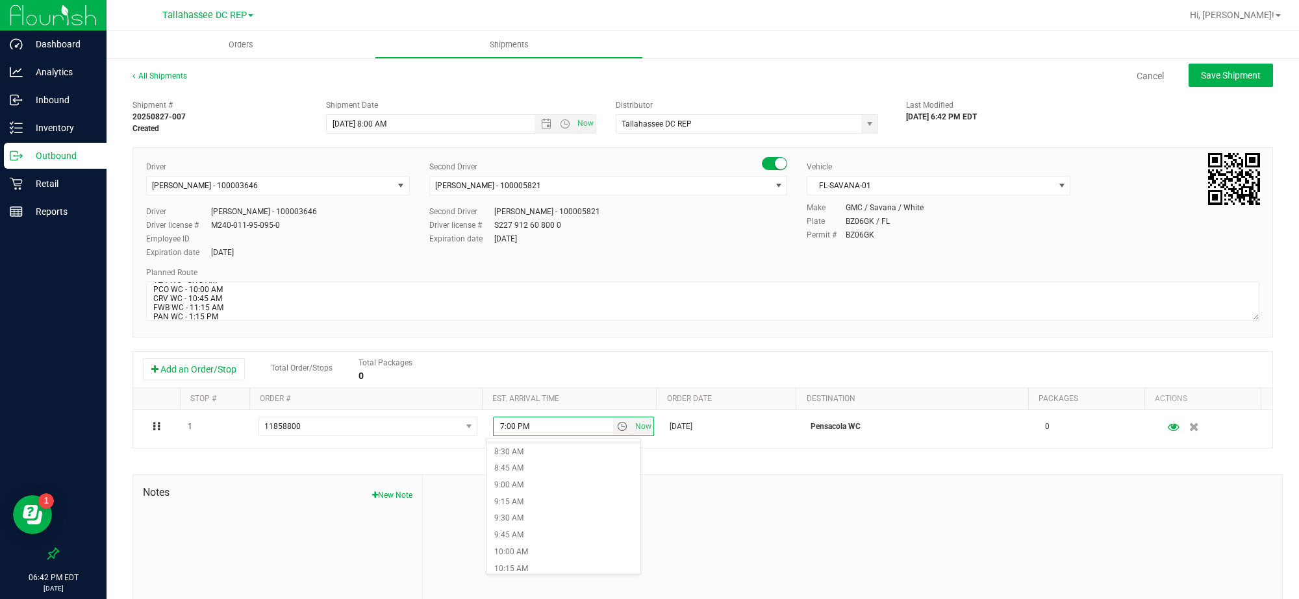
scroll to position [572, 0]
click at [531, 546] on li "10:00 AM" at bounding box center [563, 545] width 154 height 17
click at [1201, 79] on span "Save Shipment" at bounding box center [1231, 75] width 60 height 10
type input "8/28/2025 12:00 PM"
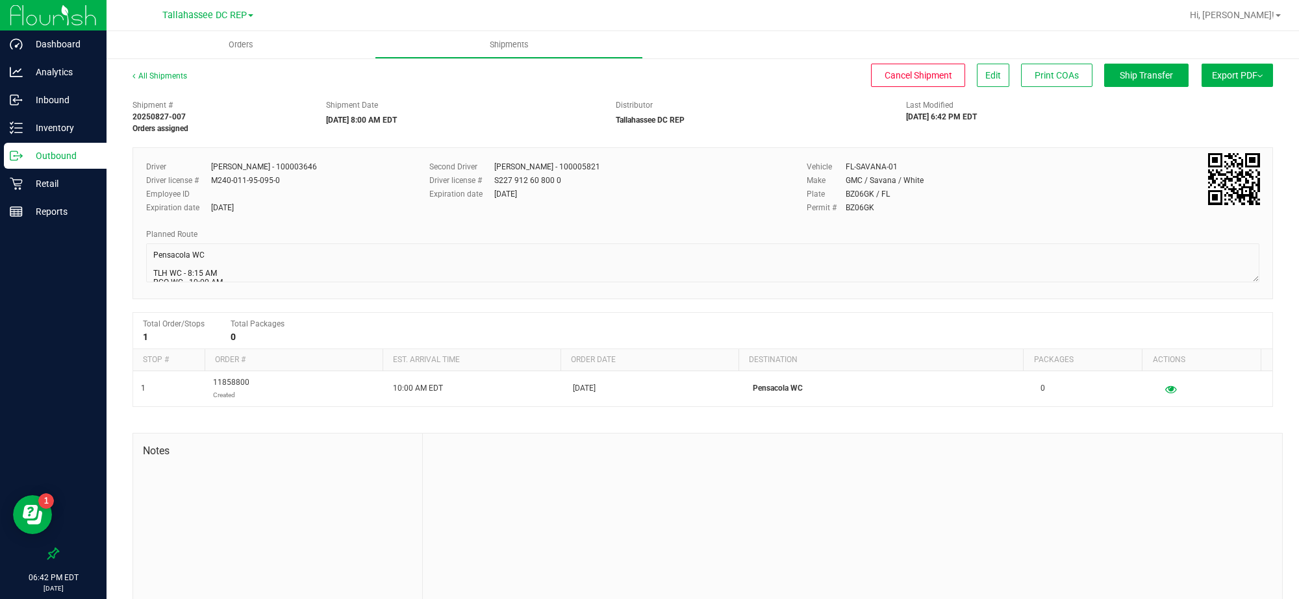
click at [76, 164] on div "Outbound" at bounding box center [55, 156] width 103 height 26
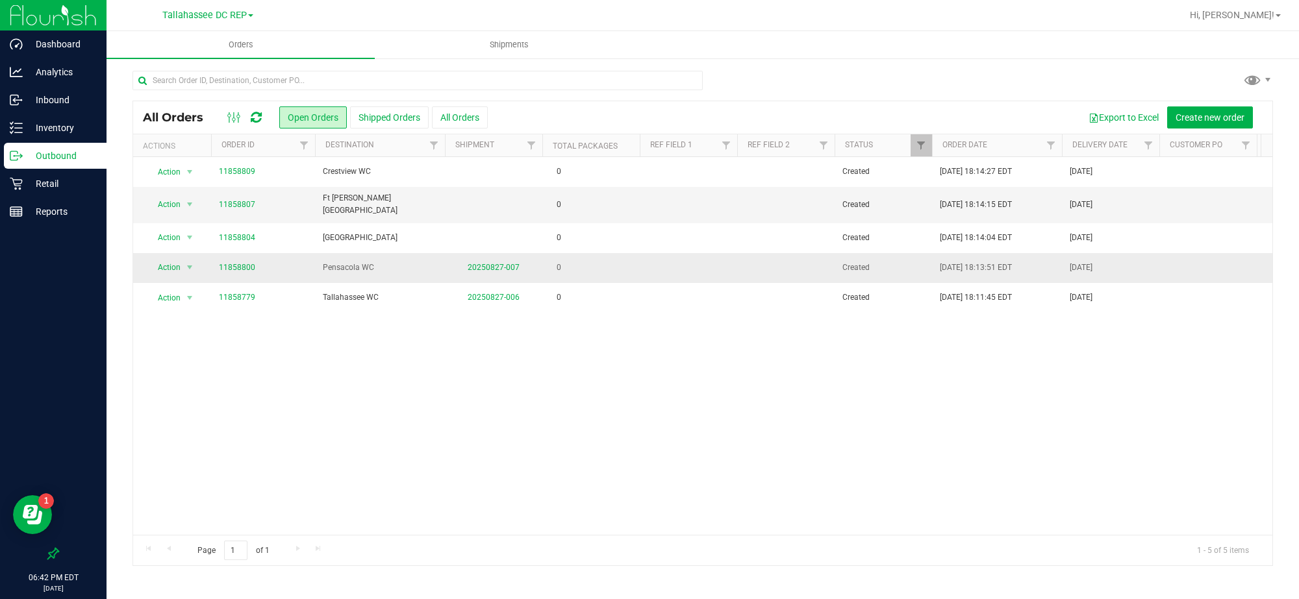
click at [462, 253] on td "20250827-007" at bounding box center [493, 268] width 97 height 30
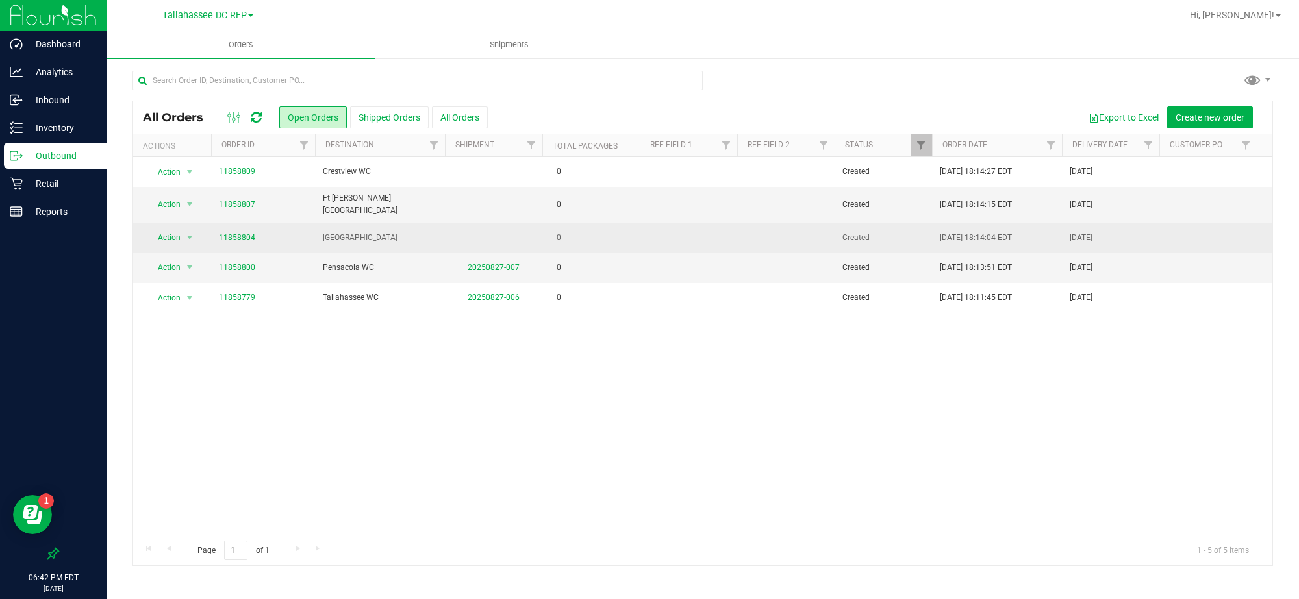
click at [439, 242] on td "[GEOGRAPHIC_DATA]" at bounding box center [380, 238] width 130 height 30
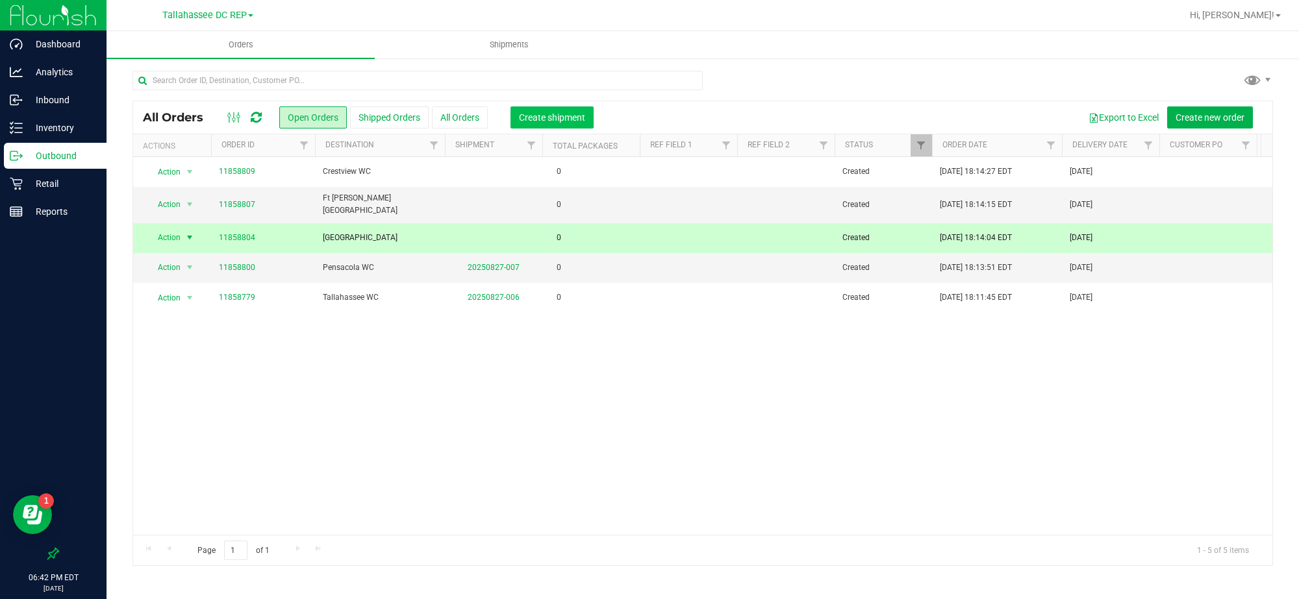
click at [533, 112] on span "Create shipment" at bounding box center [552, 117] width 66 height 10
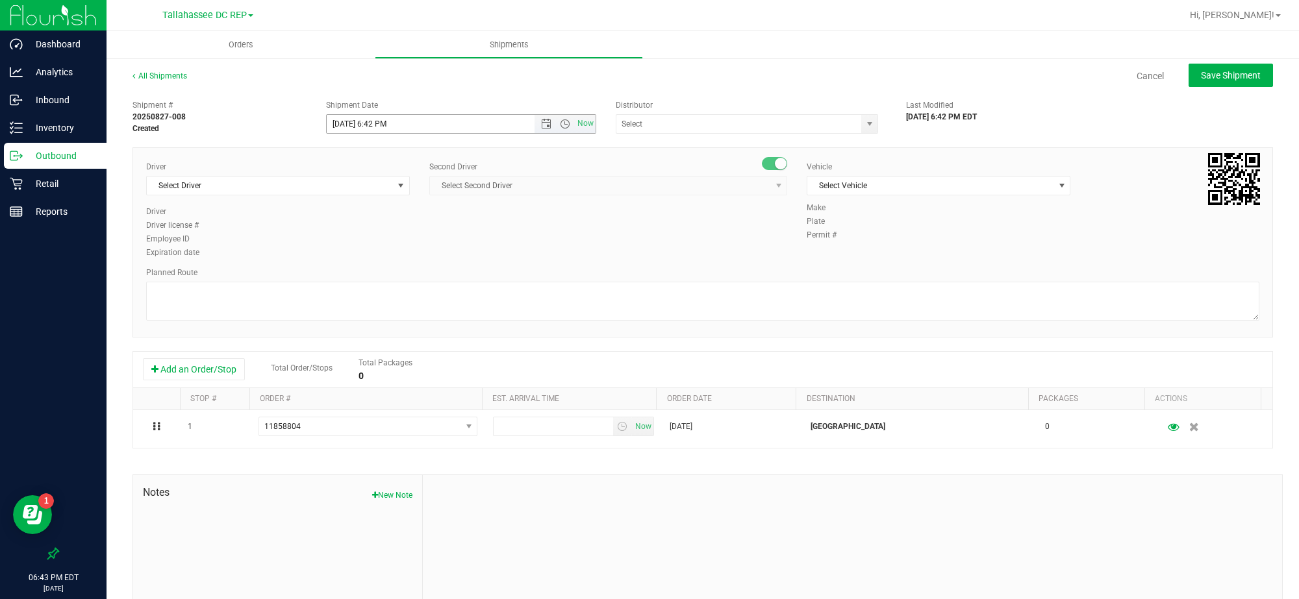
click at [542, 120] on span "Open the date view" at bounding box center [546, 124] width 10 height 10
click at [412, 273] on link "28" at bounding box center [411, 276] width 19 height 20
click at [560, 127] on span "Open the time view" at bounding box center [565, 124] width 10 height 10
click at [383, 255] on li "8:00 AM" at bounding box center [457, 253] width 264 height 17
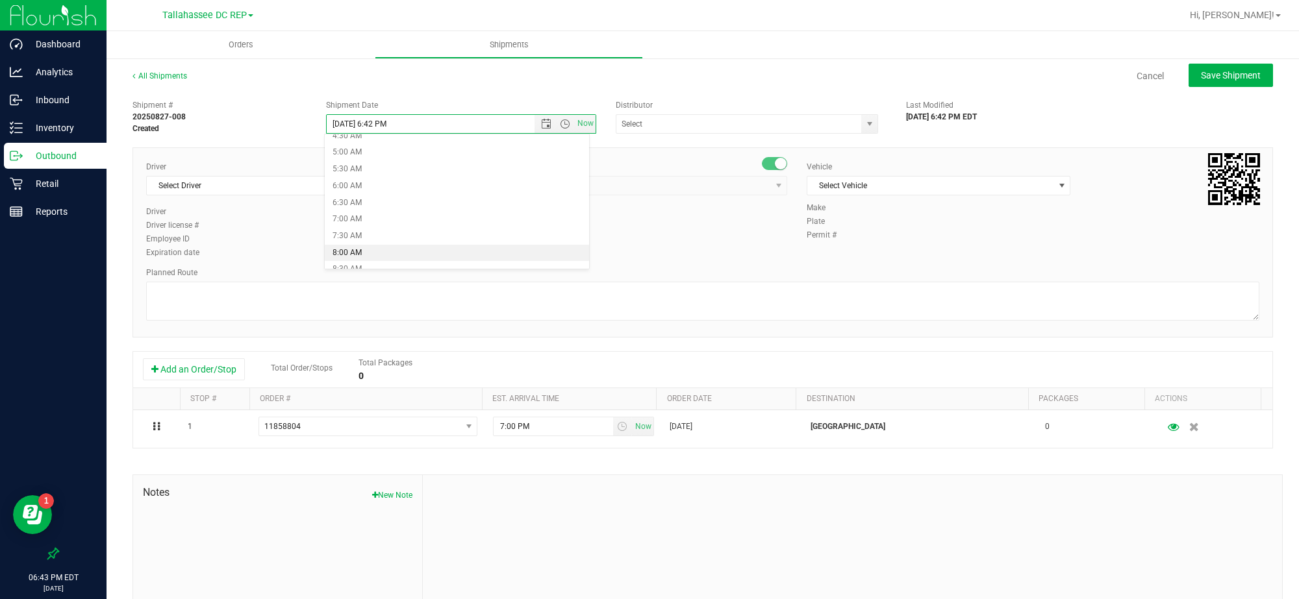
type input "8/28/2025 8:00 AM"
click at [666, 130] on input "text" at bounding box center [735, 124] width 238 height 18
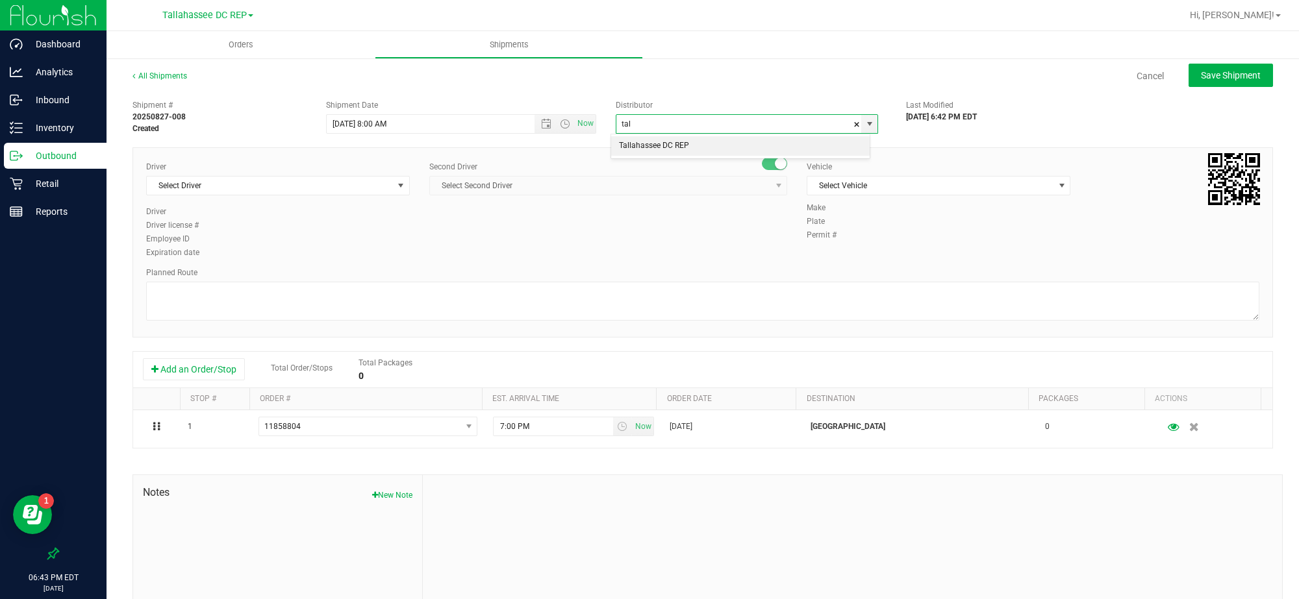
click at [666, 138] on li "Tallahassee DC REP" at bounding box center [740, 145] width 258 height 19
type input "Tallahassee DC REP"
click at [323, 185] on span "Select Driver" at bounding box center [270, 186] width 246 height 18
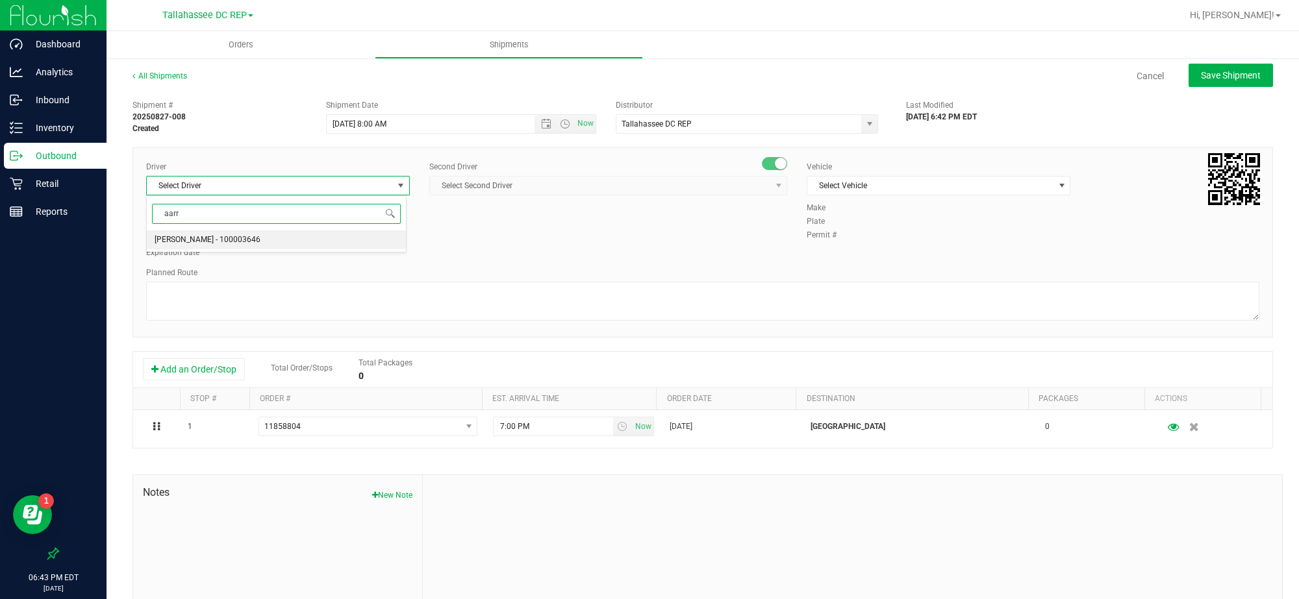
click at [276, 246] on li "Aarron Mosley - 100003646" at bounding box center [276, 240] width 259 height 19
type input "aarr"
click at [468, 187] on span "Select Second Driver" at bounding box center [600, 186] width 340 height 18
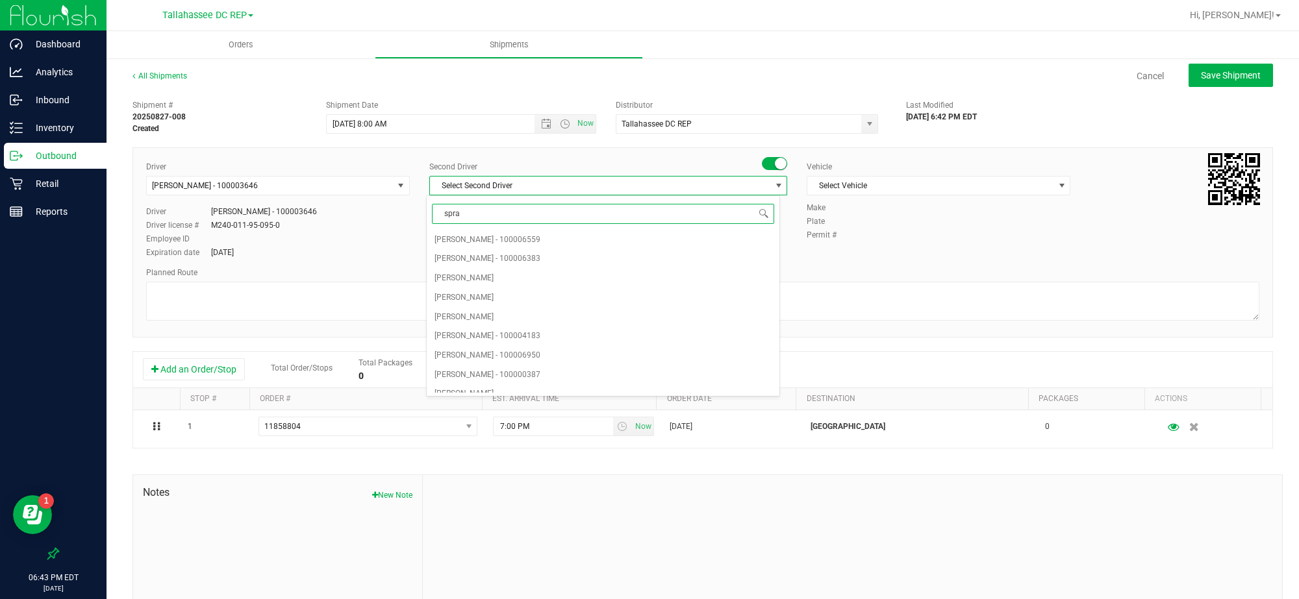
type input "sprat"
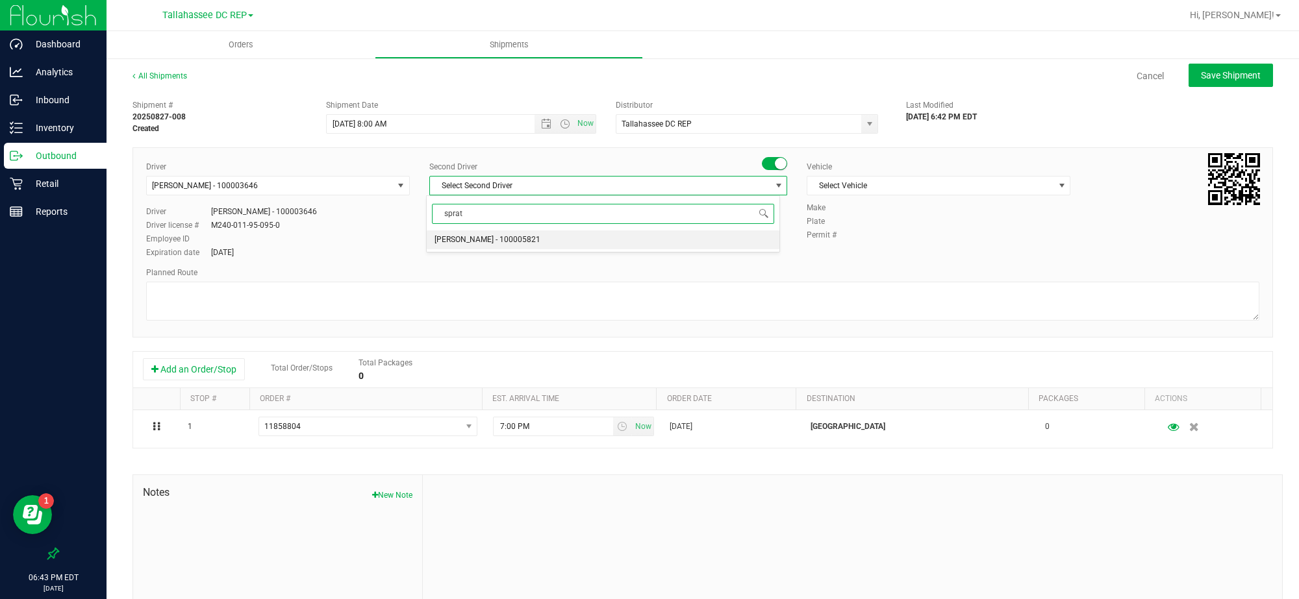
click at [469, 231] on li "Alexander Spratt - 100005821" at bounding box center [603, 240] width 353 height 19
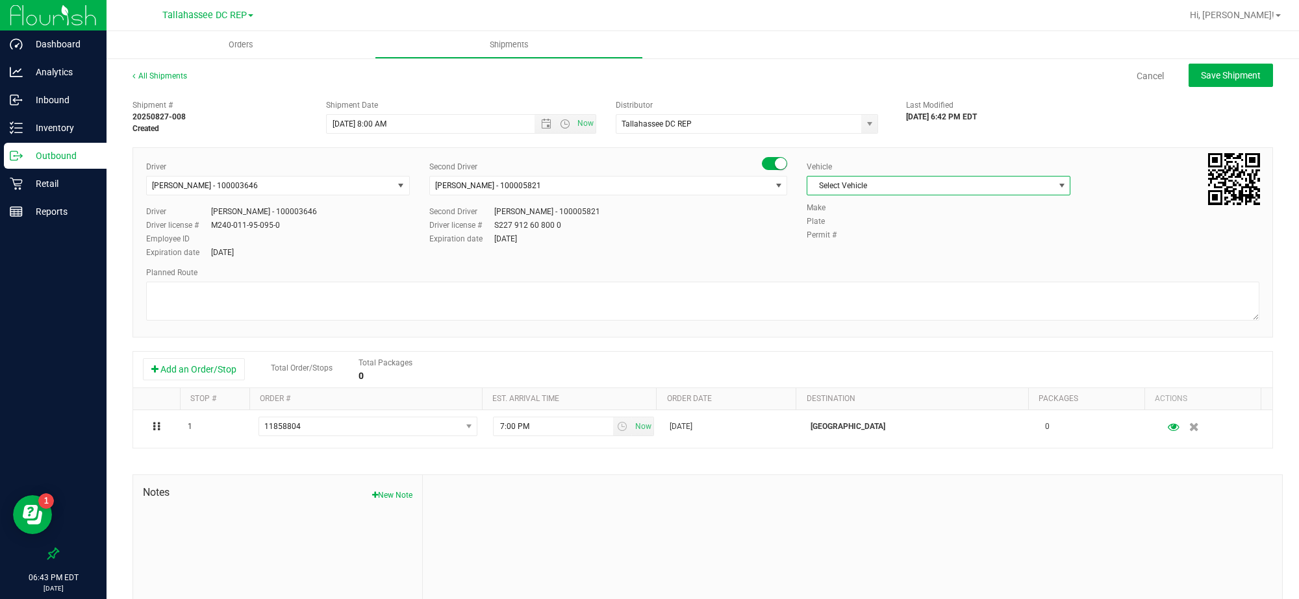
click at [827, 182] on span "Select Vehicle" at bounding box center [930, 186] width 246 height 18
click at [874, 288] on li "FL-SAVANA-01" at bounding box center [929, 278] width 259 height 19
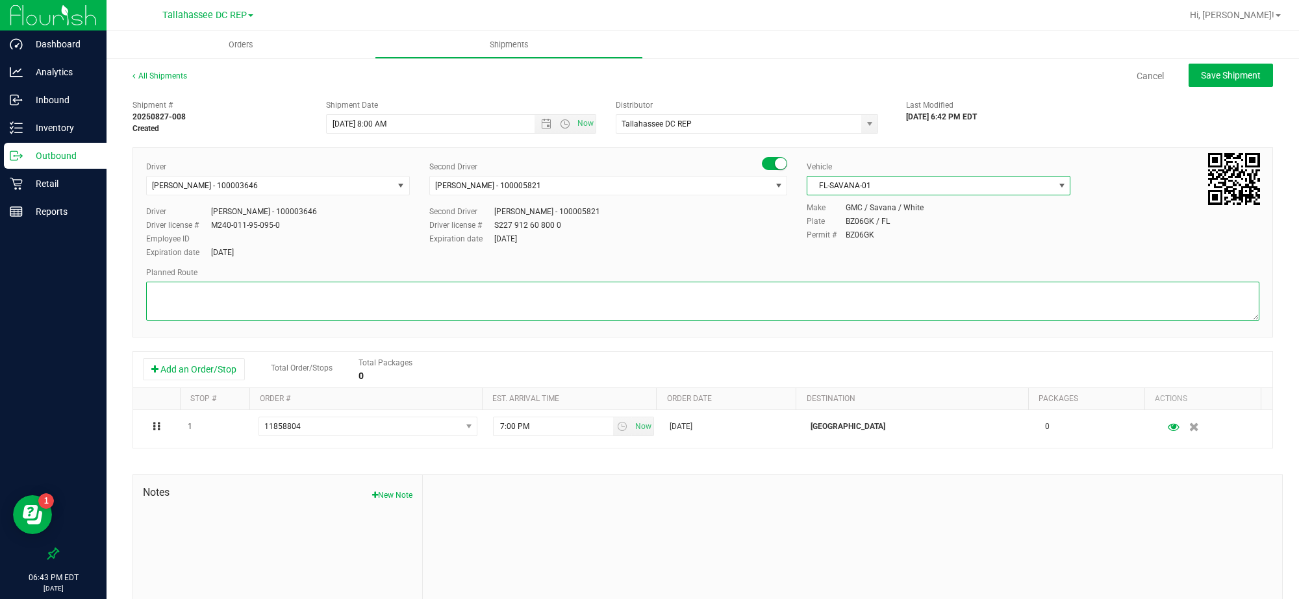
click at [838, 292] on textarea at bounding box center [702, 301] width 1113 height 39
paste textarea "TLH WC - 8:15 AM PCO WC - 10:00 AM CRV WC - 10:45 AM FWB WC - 11:15 AM PAN WC -…"
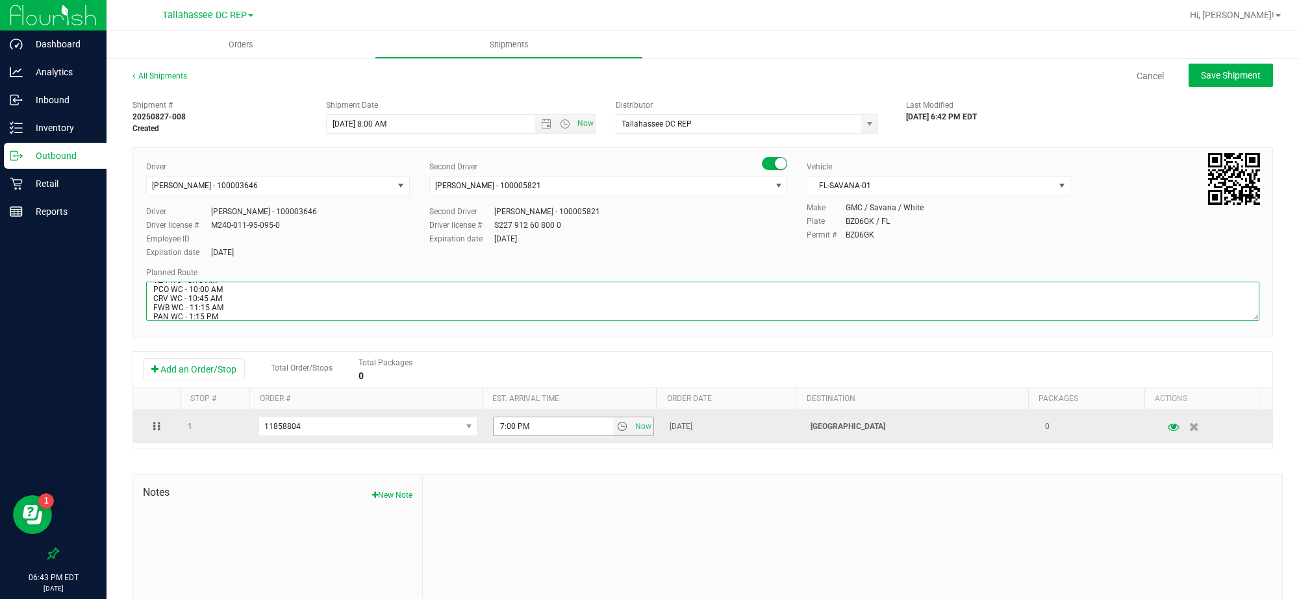
click at [617, 427] on span "select" at bounding box center [622, 427] width 10 height 10
type textarea "Panama City WC TLH WC - 8:15 AM PCO WC - 10:00 AM CRV WC - 10:45 AM FWB WC - 11…"
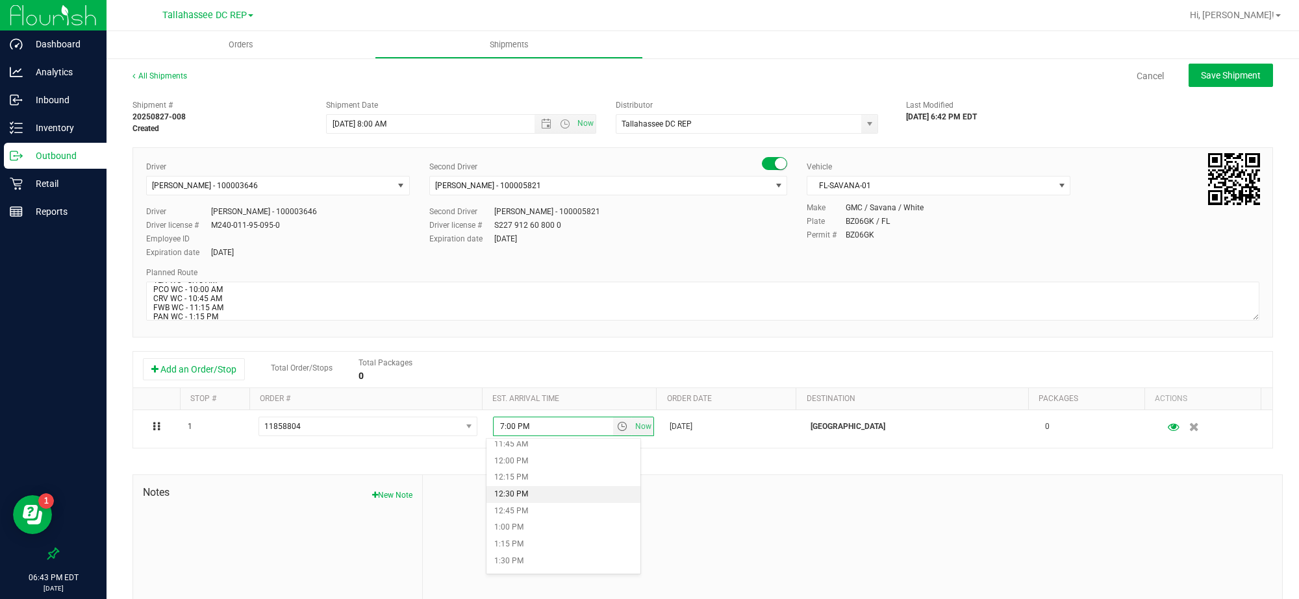
scroll to position [790, 0]
click at [550, 549] on li "1:15 PM" at bounding box center [563, 544] width 154 height 17
click at [1192, 91] on div "All Shipments Cancel Save Shipment" at bounding box center [702, 81] width 1141 height 23
click at [1201, 79] on span "Save Shipment" at bounding box center [1231, 75] width 60 height 10
type input "8/28/2025 12:00 PM"
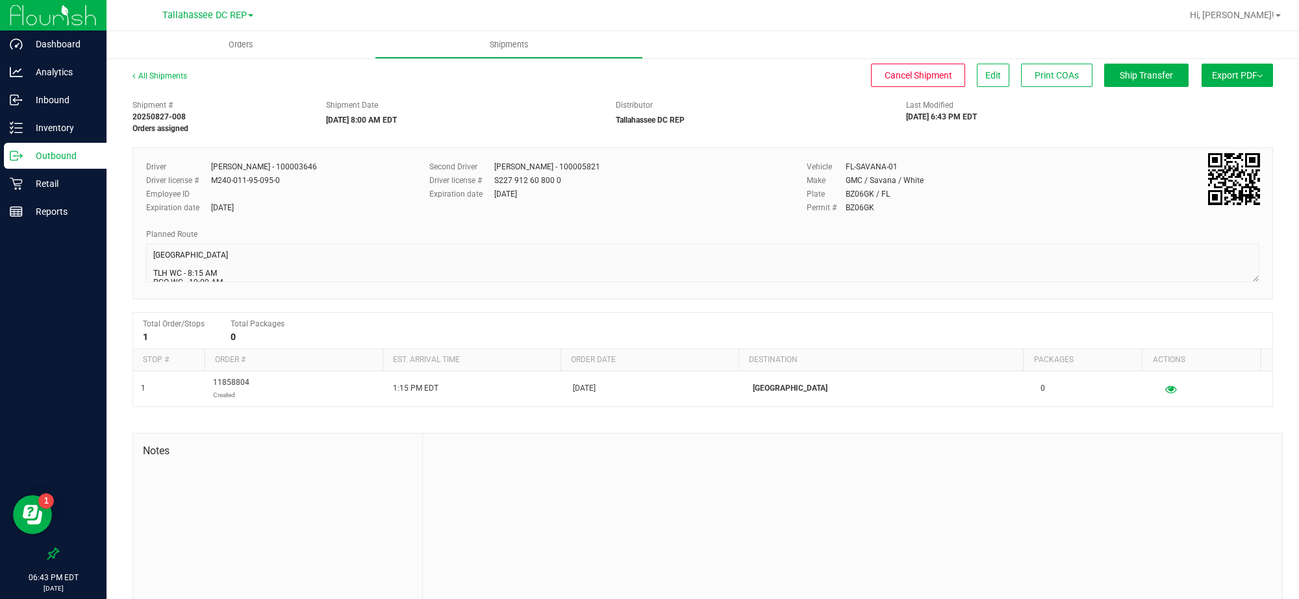
click at [84, 156] on p "Outbound" at bounding box center [62, 156] width 78 height 16
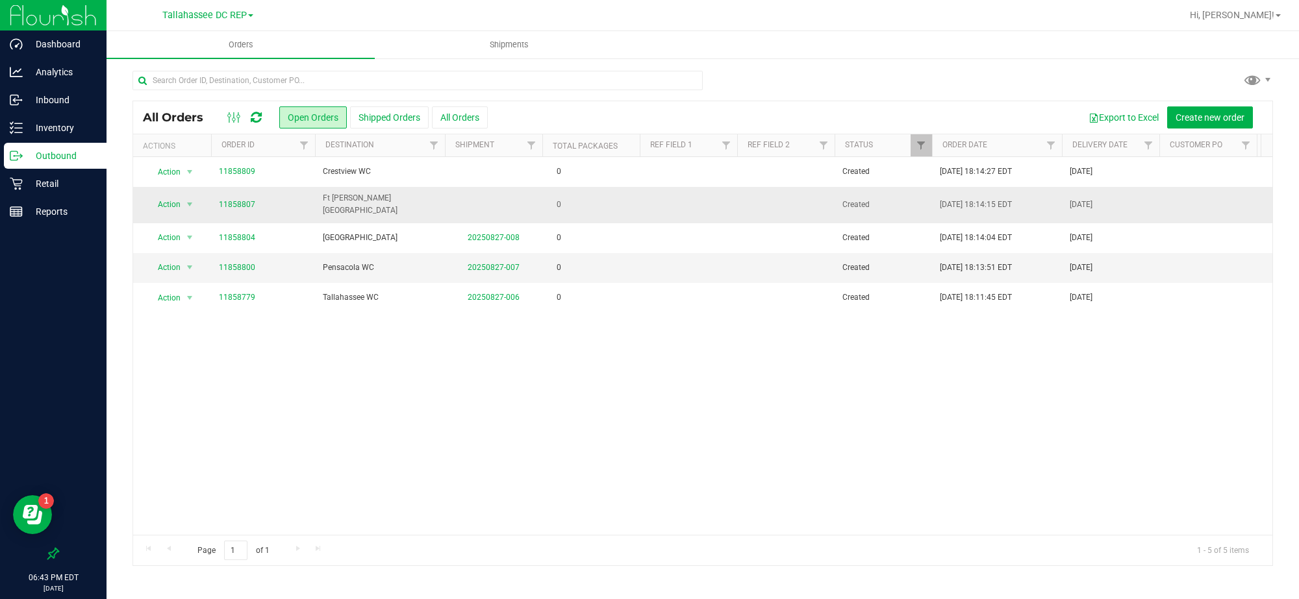
click at [470, 206] on td at bounding box center [493, 205] width 97 height 36
click at [375, 207] on span "Ft [PERSON_NAME][GEOGRAPHIC_DATA]" at bounding box center [380, 204] width 114 height 25
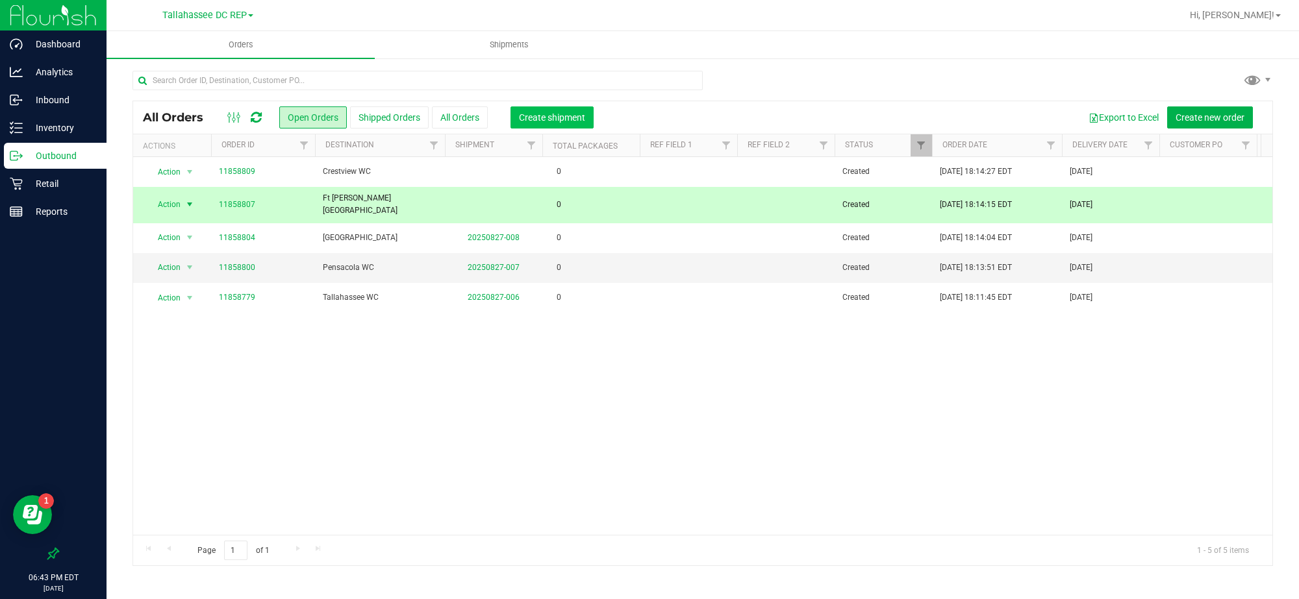
click at [544, 112] on span "Create shipment" at bounding box center [552, 117] width 66 height 10
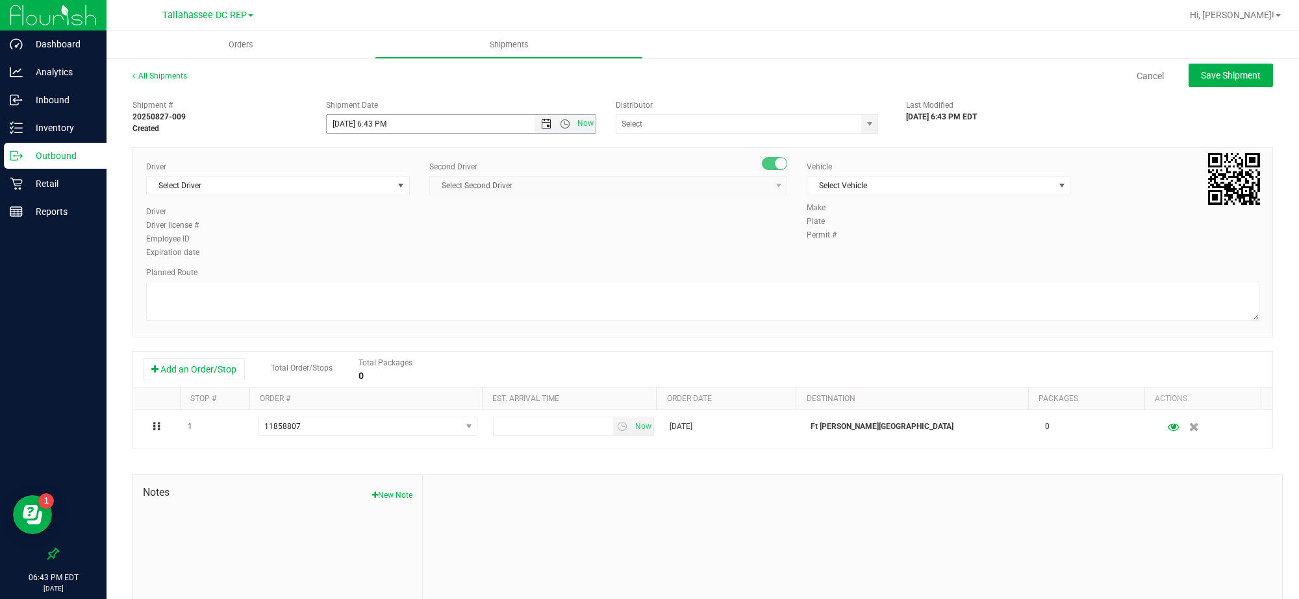
click at [543, 121] on span "Open the date view" at bounding box center [546, 124] width 10 height 10
click at [414, 275] on link "28" at bounding box center [411, 276] width 19 height 20
click at [560, 119] on span "Open the time view" at bounding box center [565, 124] width 10 height 10
click at [397, 258] on li "8:00 AM" at bounding box center [457, 256] width 264 height 17
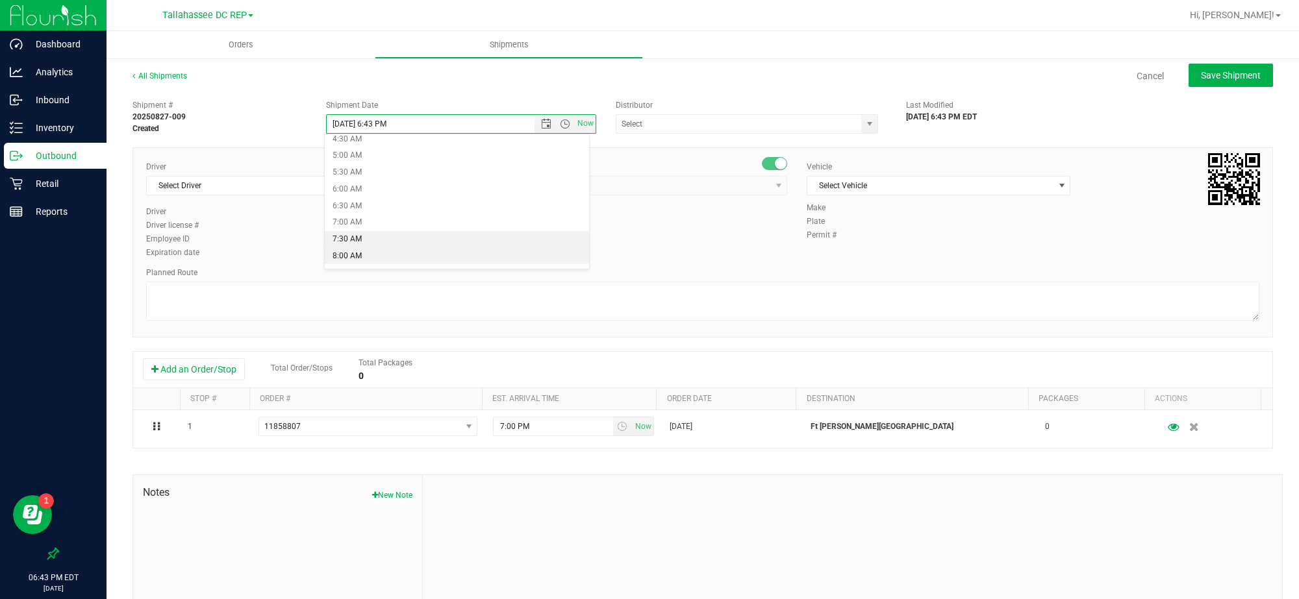
type input "8/28/2025 8:00 AM"
click at [686, 127] on input "text" at bounding box center [735, 124] width 238 height 18
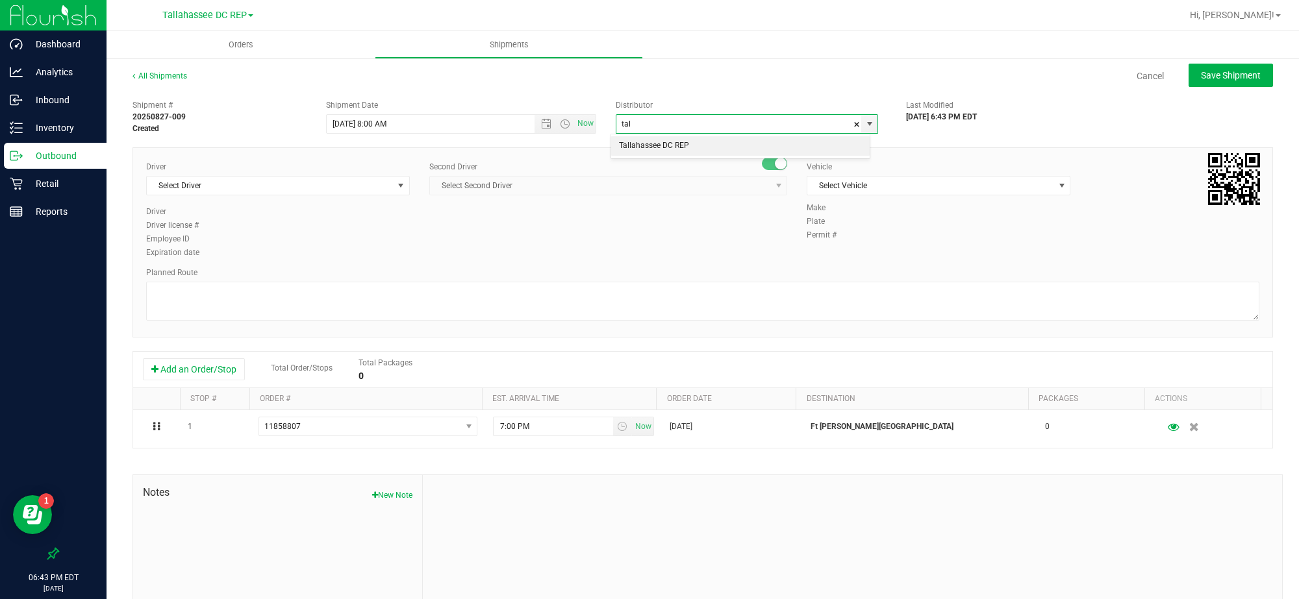
click at [683, 140] on li "Tallahassee DC REP" at bounding box center [740, 145] width 258 height 19
type input "Tallahassee DC REP"
click at [349, 183] on span "Select Driver" at bounding box center [270, 186] width 246 height 18
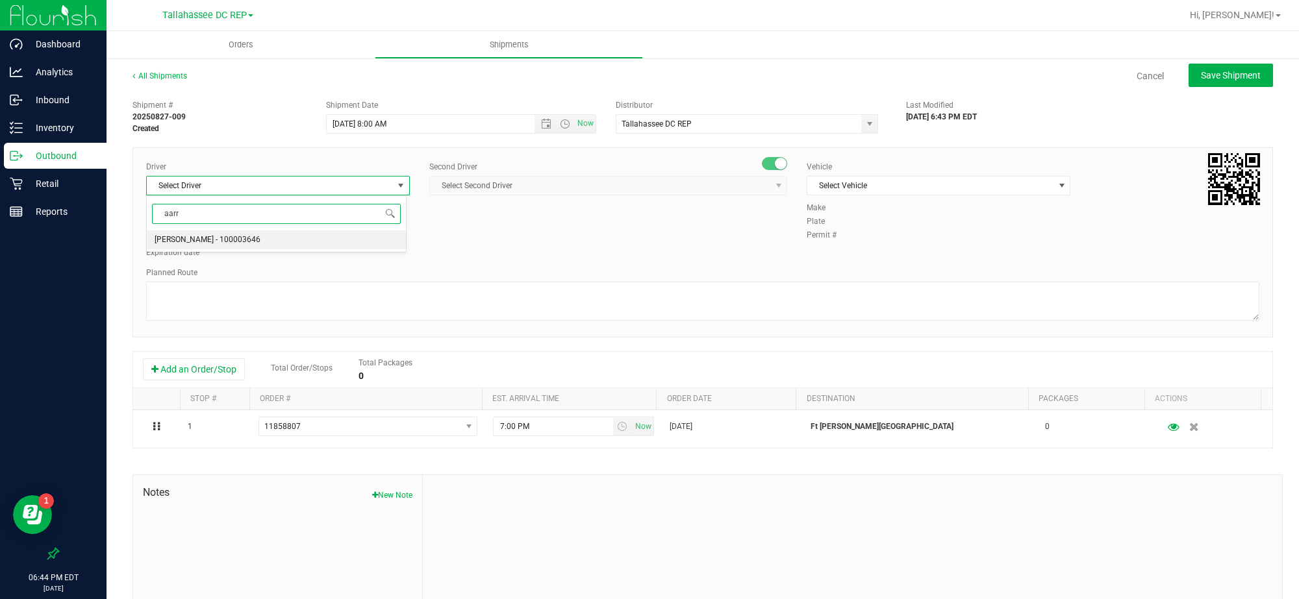
click at [293, 238] on li "Aarron Mosley - 100003646" at bounding box center [276, 240] width 259 height 19
type input "aarr"
click at [478, 192] on span "Select Second Driver" at bounding box center [600, 186] width 340 height 18
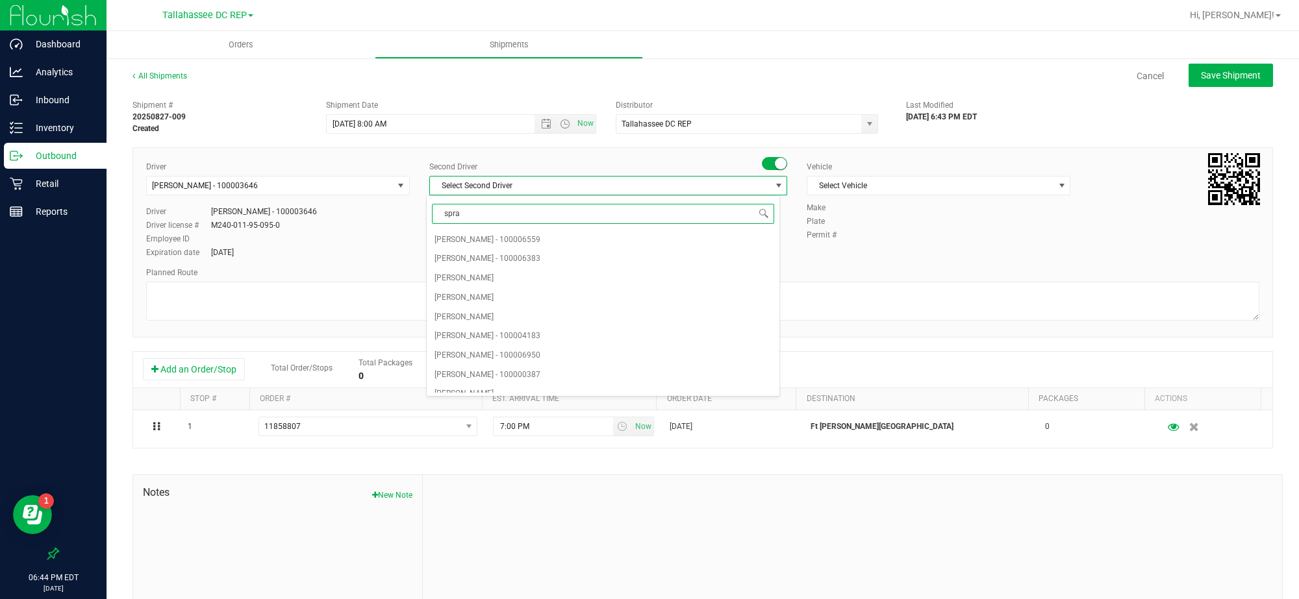
type input "sprat"
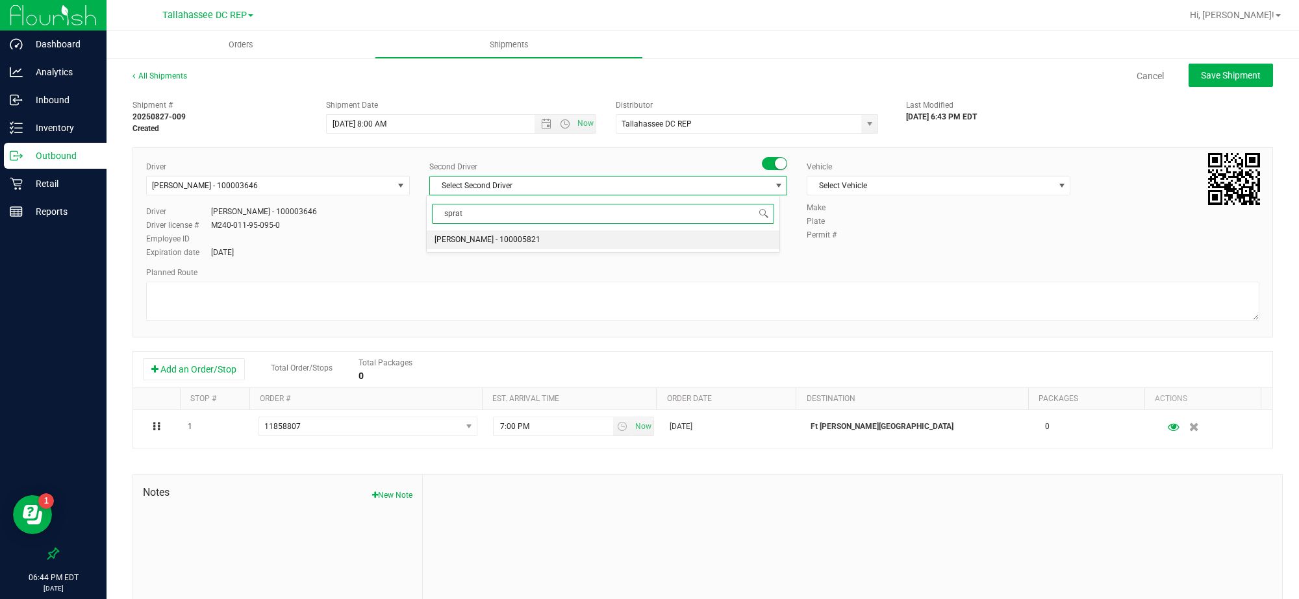
click at [481, 234] on span "Alexander Spratt - 100005821" at bounding box center [488, 240] width 106 height 17
click at [822, 186] on span "Select Vehicle" at bounding box center [930, 186] width 246 height 18
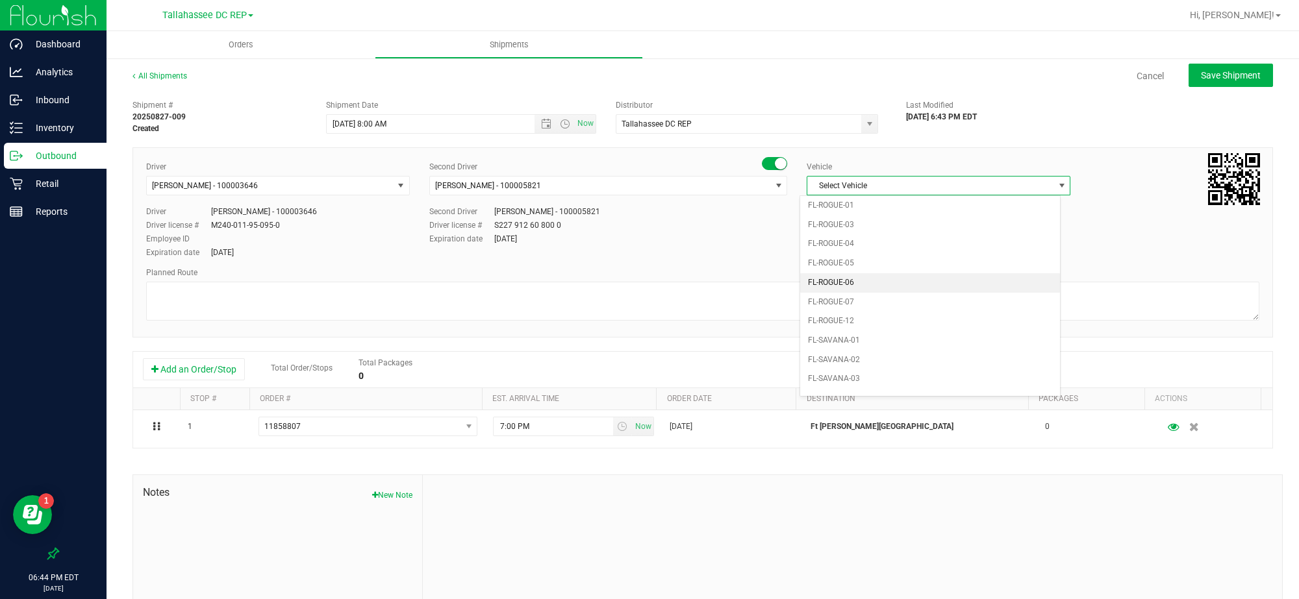
scroll to position [525, 0]
click at [852, 342] on li "FL-SAVANA-01" at bounding box center [929, 339] width 259 height 19
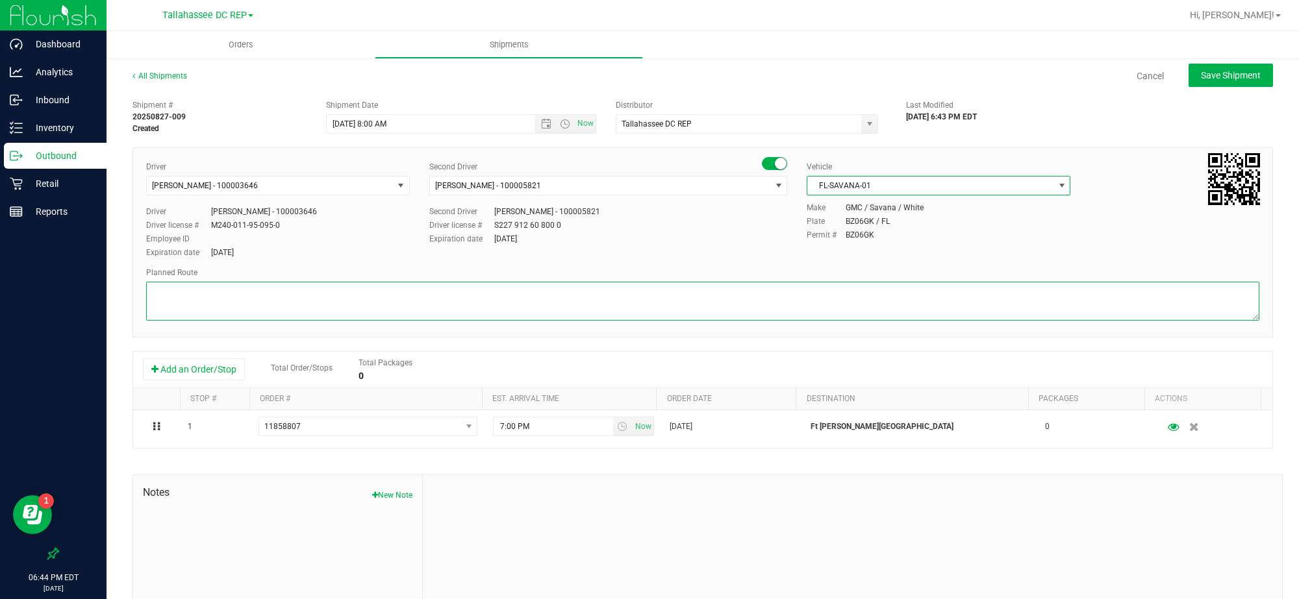
click at [784, 307] on textarea at bounding box center [702, 301] width 1113 height 39
paste textarea "TLH WC - 8:15 AM PCO WC - 10:00 AM CRV WC - 10:45 AM FWB WC - 11:15 AM PAN WC -…"
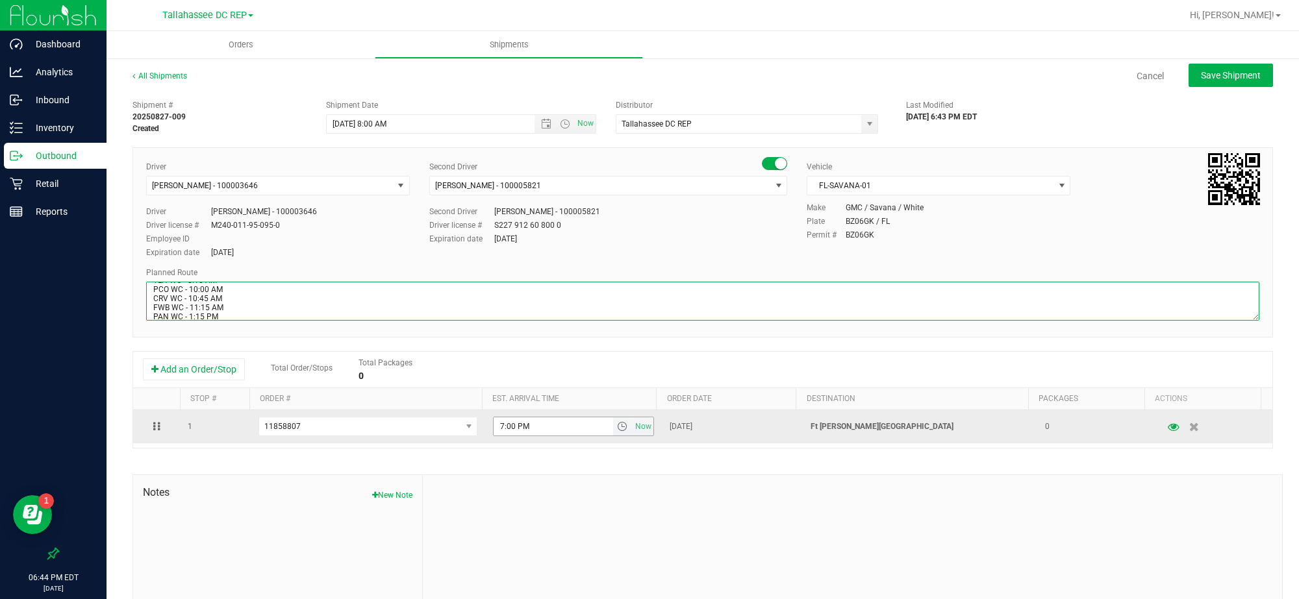
click at [617, 424] on span "select" at bounding box center [622, 427] width 10 height 10
type textarea "Ft Walton Beach WC TLH WC - 8:15 AM PCO WC - 10:00 AM CRV WC - 10:45 AM FWB WC …"
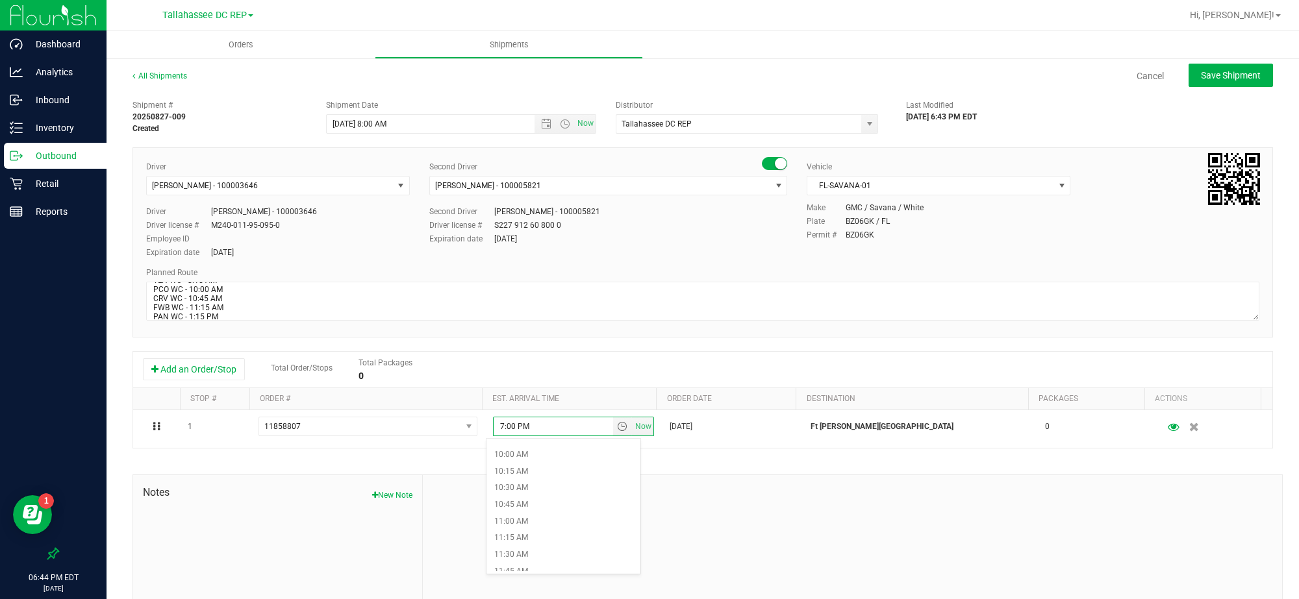
scroll to position [671, 0]
click at [537, 523] on li "11:15 AM" at bounding box center [563, 530] width 154 height 17
click at [1257, 62] on div "All Shipments Cancel Save Shipment Shipment # 20250827-009 Created Shipment Dat…" at bounding box center [703, 360] width 1192 height 606
click at [1229, 71] on span "Save Shipment" at bounding box center [1231, 75] width 60 height 10
type input "8/28/2025 12:00 PM"
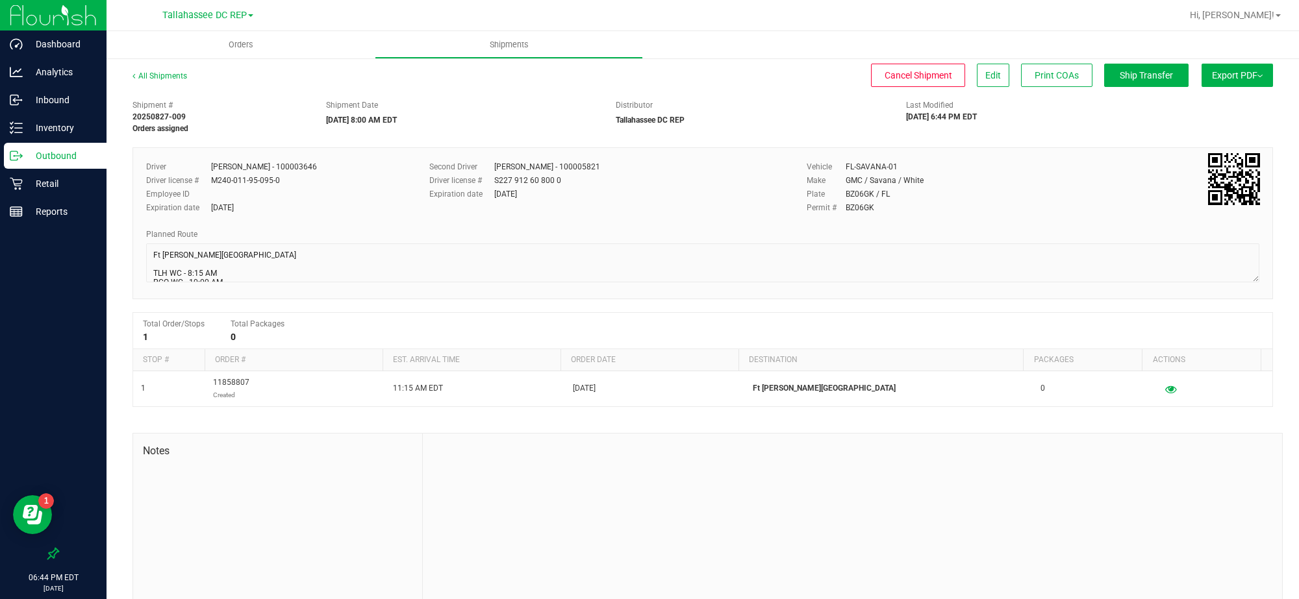
click at [86, 149] on p "Outbound" at bounding box center [62, 156] width 78 height 16
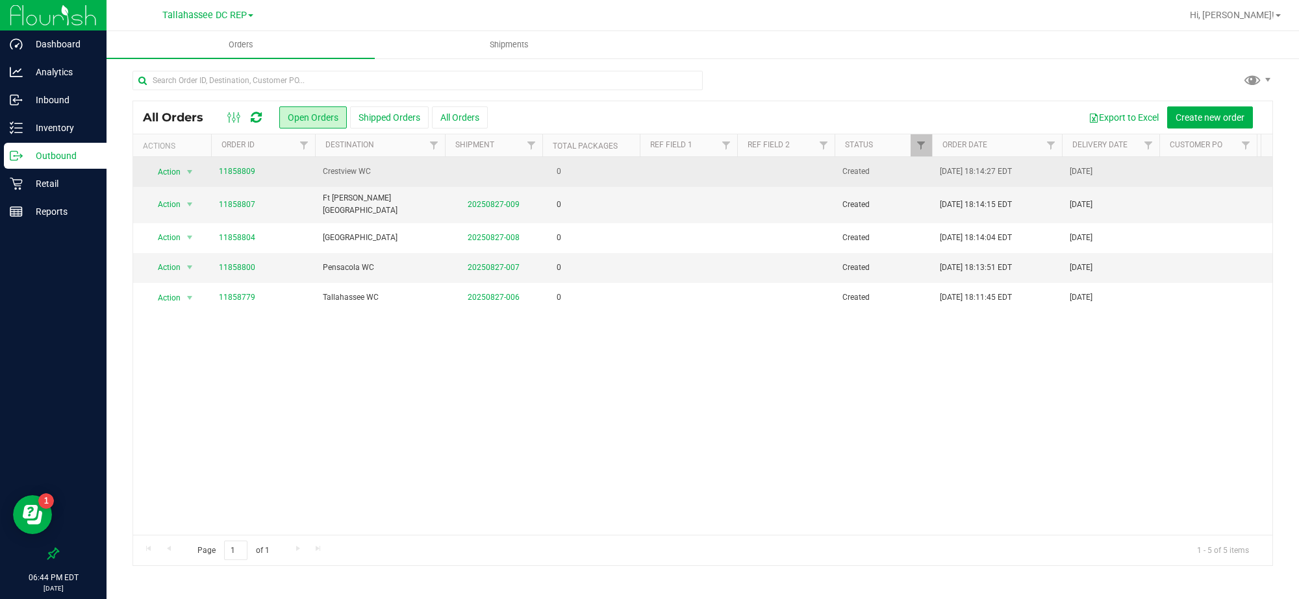
click at [410, 174] on span "Crestview WC" at bounding box center [380, 172] width 114 height 12
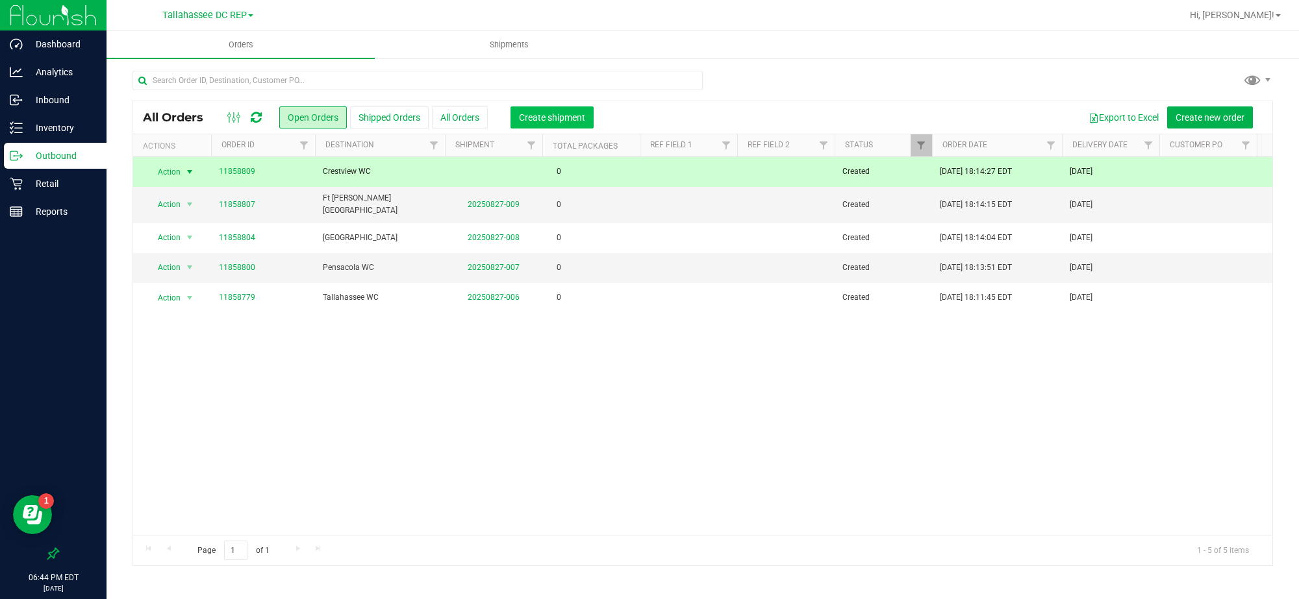
click at [549, 121] on span "Create shipment" at bounding box center [552, 117] width 66 height 10
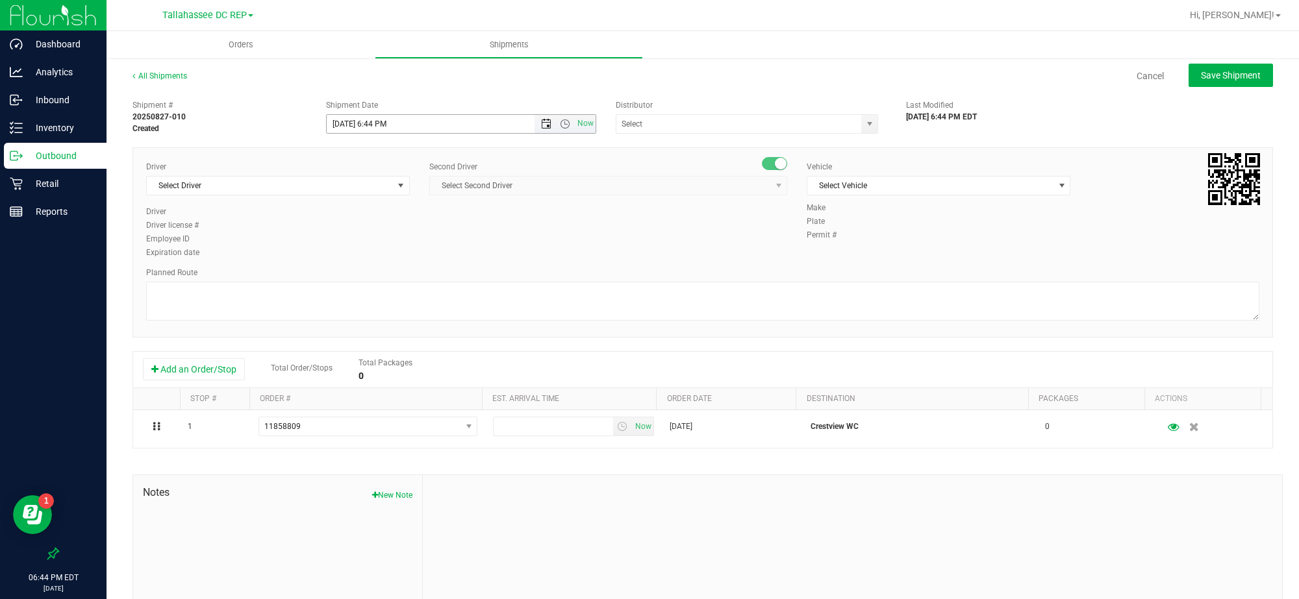
click at [541, 122] on span "Open the date view" at bounding box center [546, 124] width 10 height 10
click at [412, 274] on link "28" at bounding box center [411, 276] width 19 height 20
click at [560, 122] on span "Open the time view" at bounding box center [565, 124] width 10 height 10
click at [378, 266] on li "8:00 AM" at bounding box center [457, 270] width 264 height 17
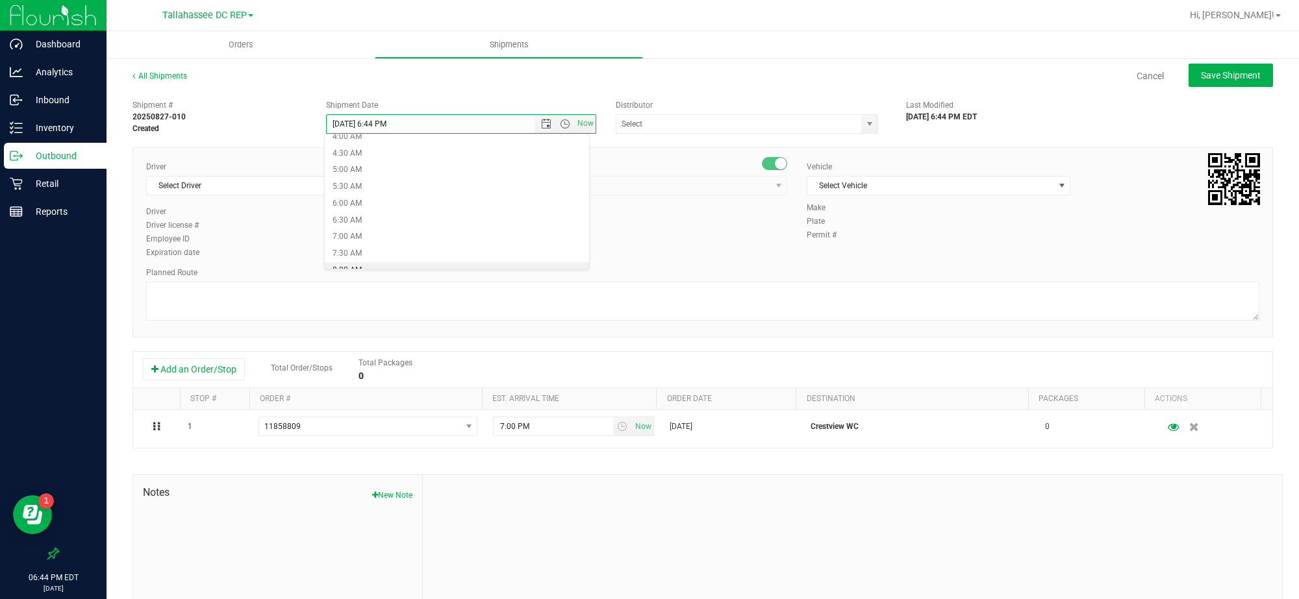
type input "8/28/2025 8:00 AM"
click at [637, 125] on input "text" at bounding box center [735, 124] width 238 height 18
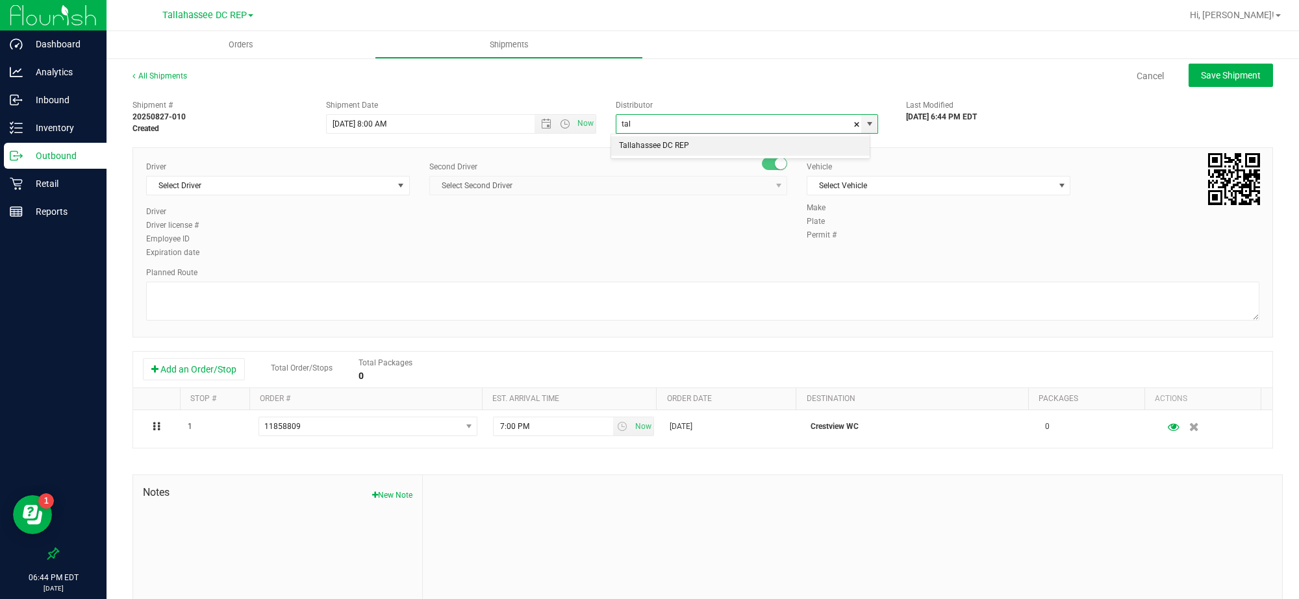
click at [642, 141] on li "Tallahassee DC REP" at bounding box center [740, 145] width 258 height 19
type input "Tallahassee DC REP"
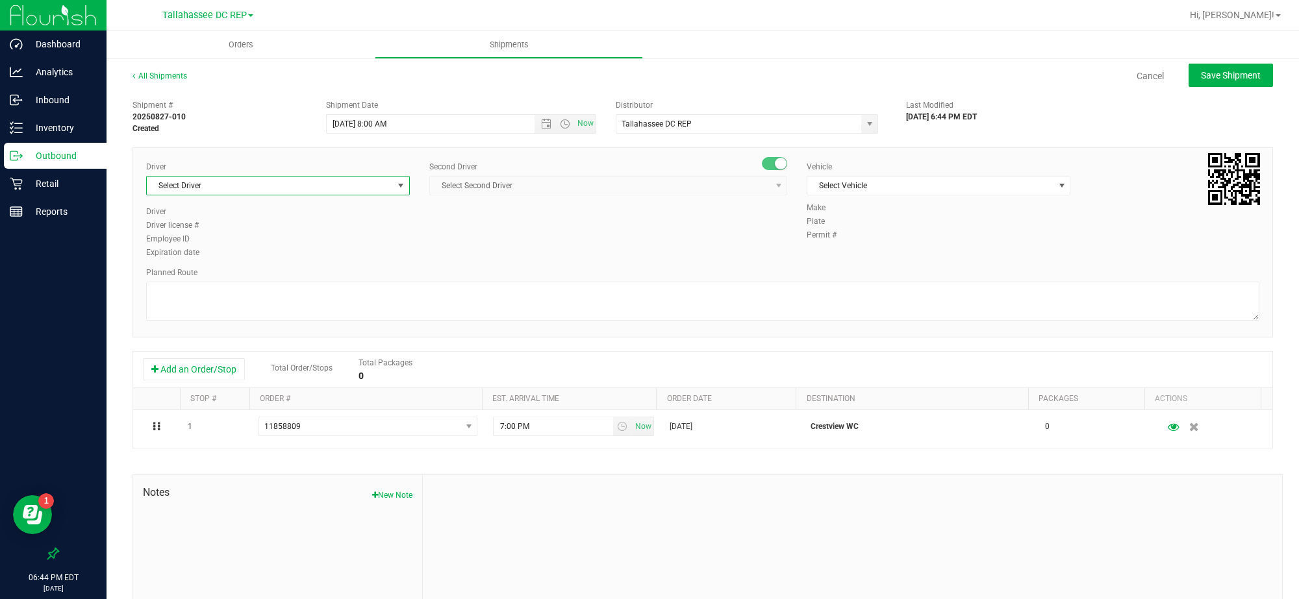
click at [309, 182] on span "Select Driver" at bounding box center [270, 186] width 246 height 18
click at [266, 233] on li "Aarron Mosley - 100003646" at bounding box center [276, 240] width 259 height 19
type input "aarr"
click at [459, 188] on span "Select Second Driver" at bounding box center [600, 186] width 340 height 18
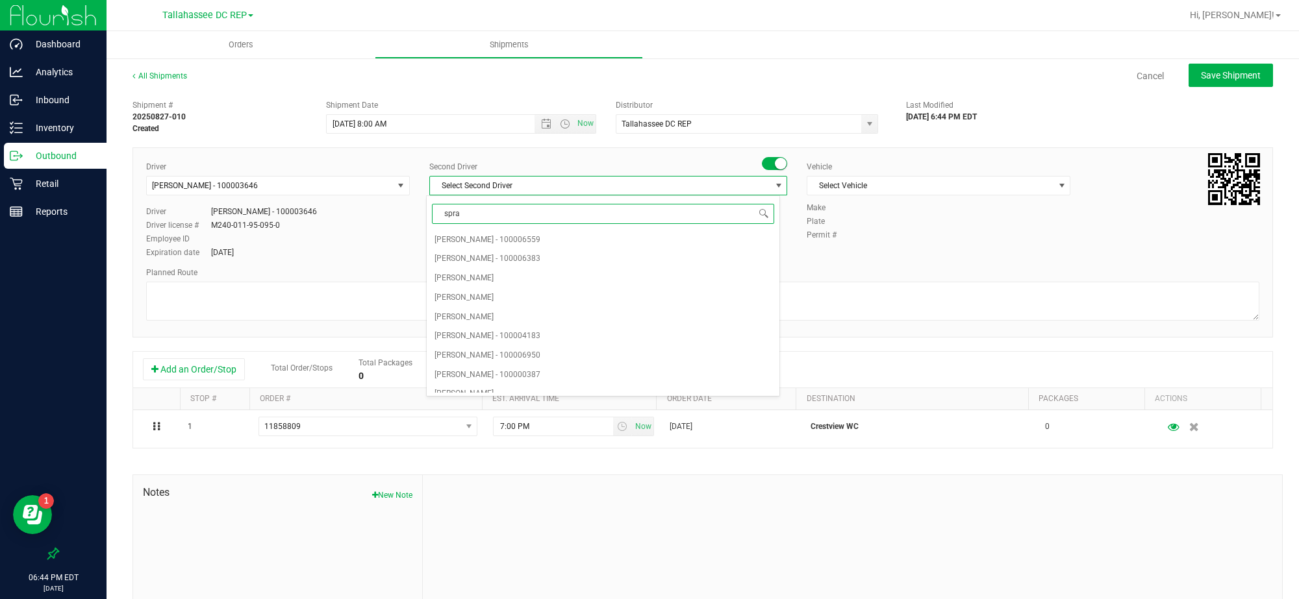
type input "sprat"
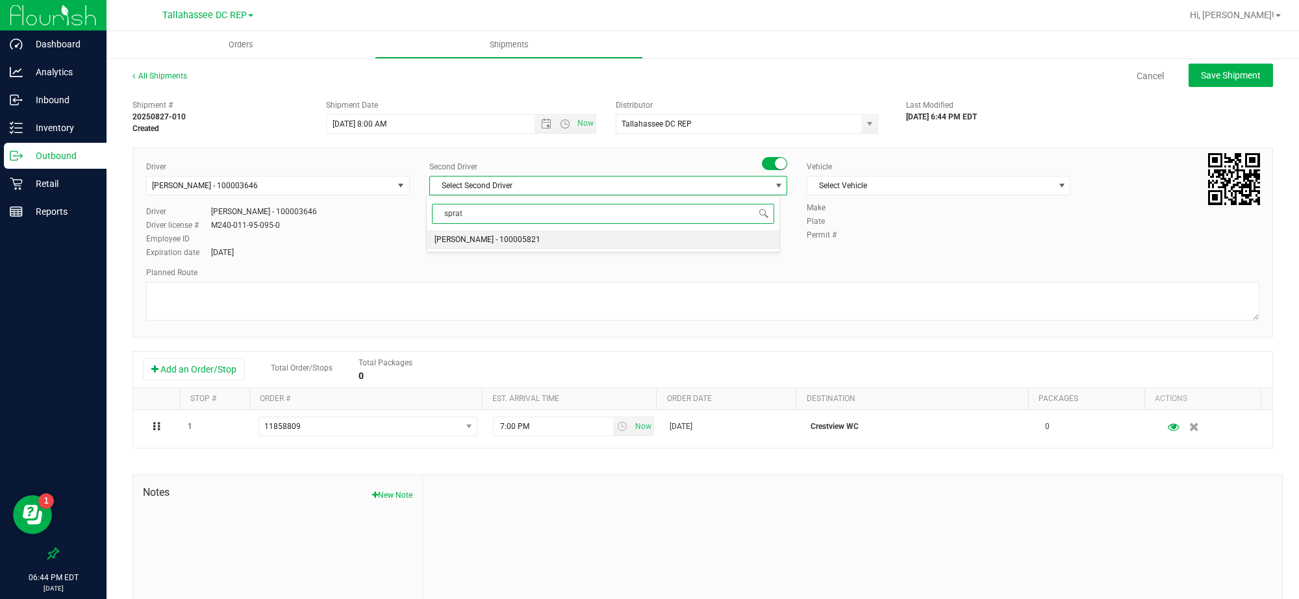
click at [470, 231] on li "Alexander Spratt - 100005821" at bounding box center [603, 240] width 353 height 19
click at [819, 183] on span "Select Vehicle" at bounding box center [930, 186] width 246 height 18
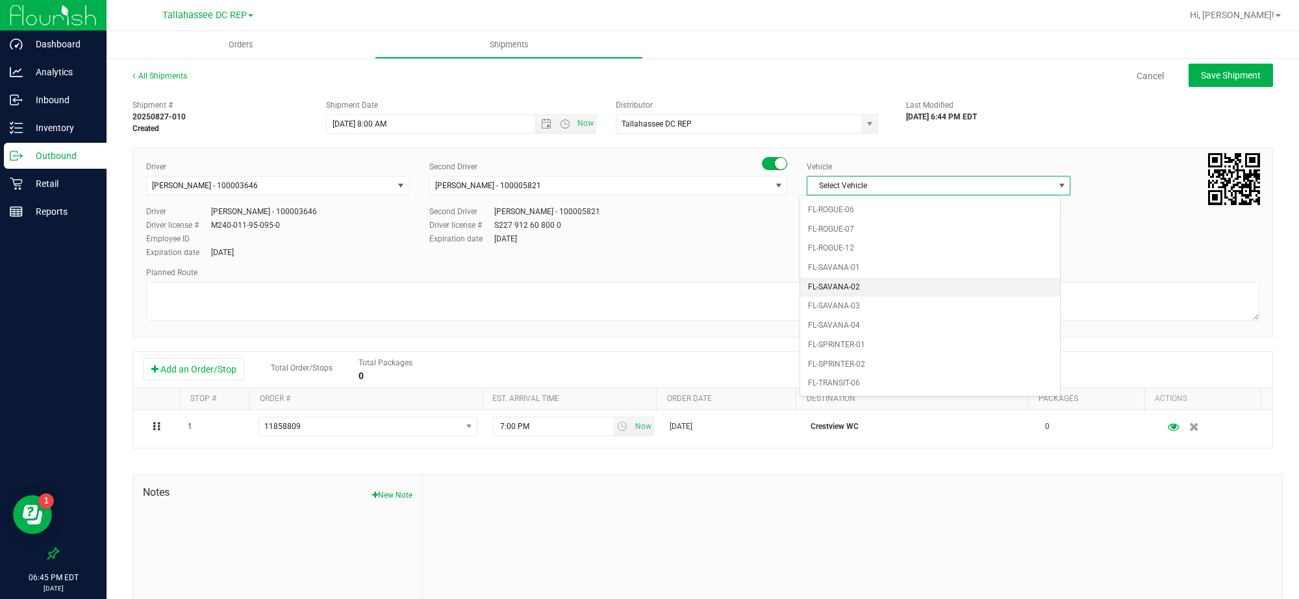
scroll to position [598, 0]
click at [864, 276] on li "FL-SAVANA-01" at bounding box center [929, 266] width 259 height 19
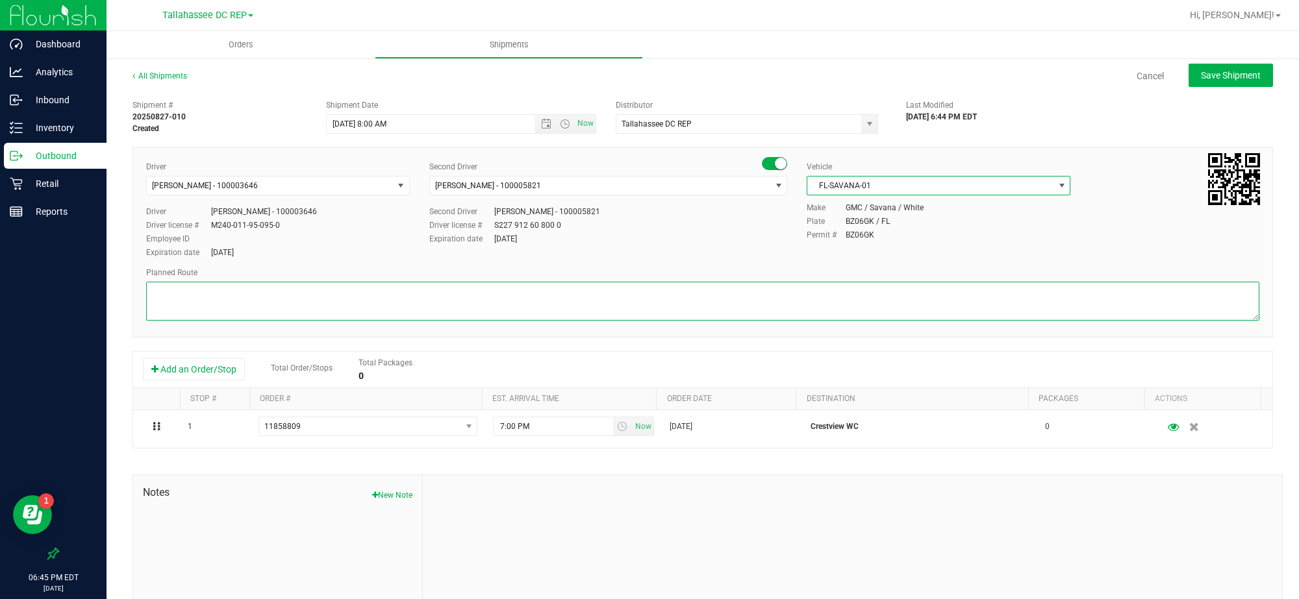
click at [841, 292] on textarea at bounding box center [702, 301] width 1113 height 39
paste textarea "TLH WC - 8:15 AM PCO WC - 10:00 AM CRV WC - 10:45 AM FWB WC - 11:15 AM PAN WC -…"
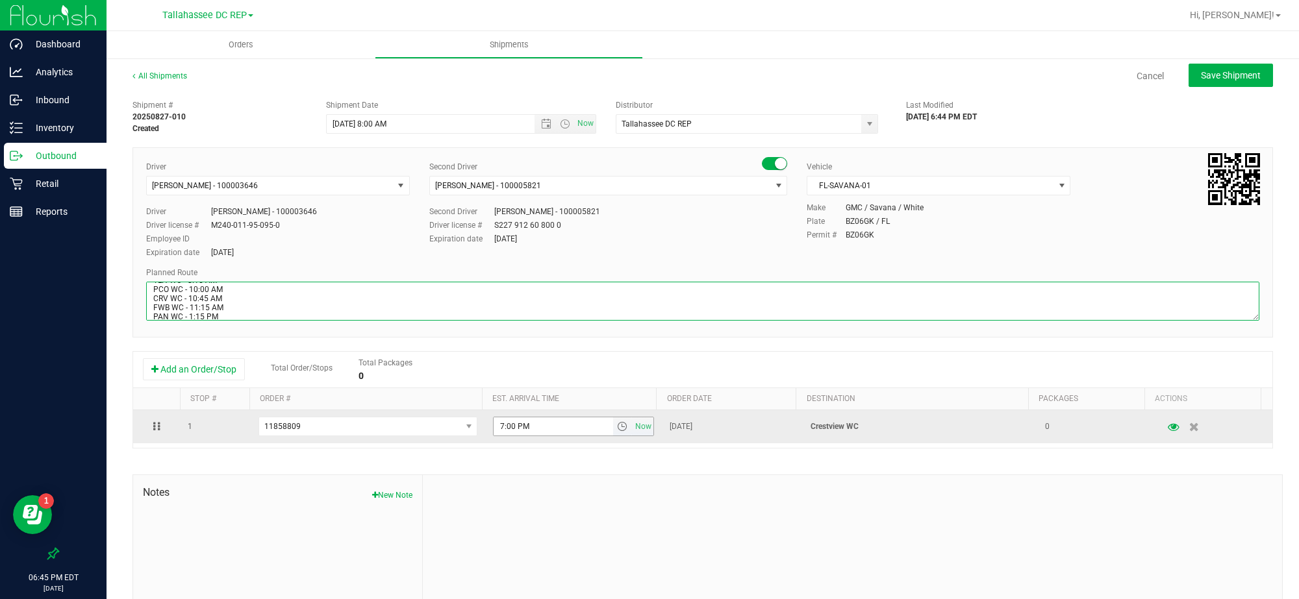
click at [613, 436] on span "select" at bounding box center [622, 427] width 19 height 18
type textarea "Crestview WC TLH WC - 8:15 AM PCO WC - 10:00 AM CRV WC - 10:45 AM FWB WC - 11:1…"
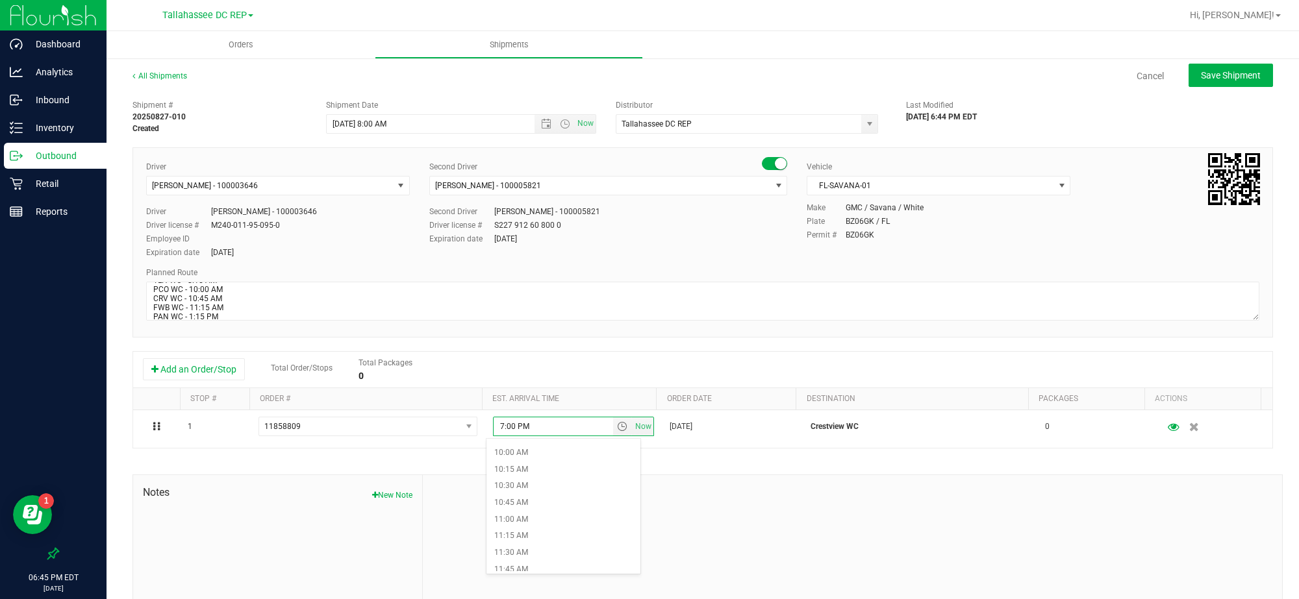
scroll to position [666, 0]
click at [569, 498] on li "10:45 AM" at bounding box center [563, 501] width 154 height 17
click at [1201, 75] on span "Save Shipment" at bounding box center [1231, 75] width 60 height 10
type input "8/28/2025 12:00 PM"
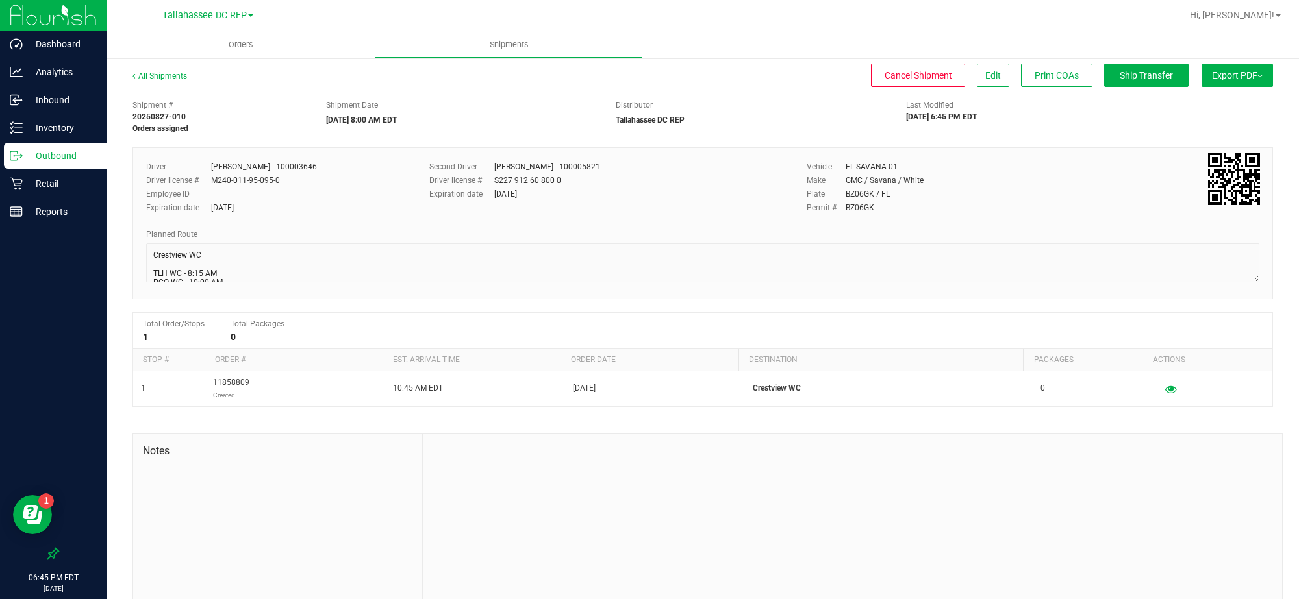
click at [65, 153] on p "Outbound" at bounding box center [62, 156] width 78 height 16
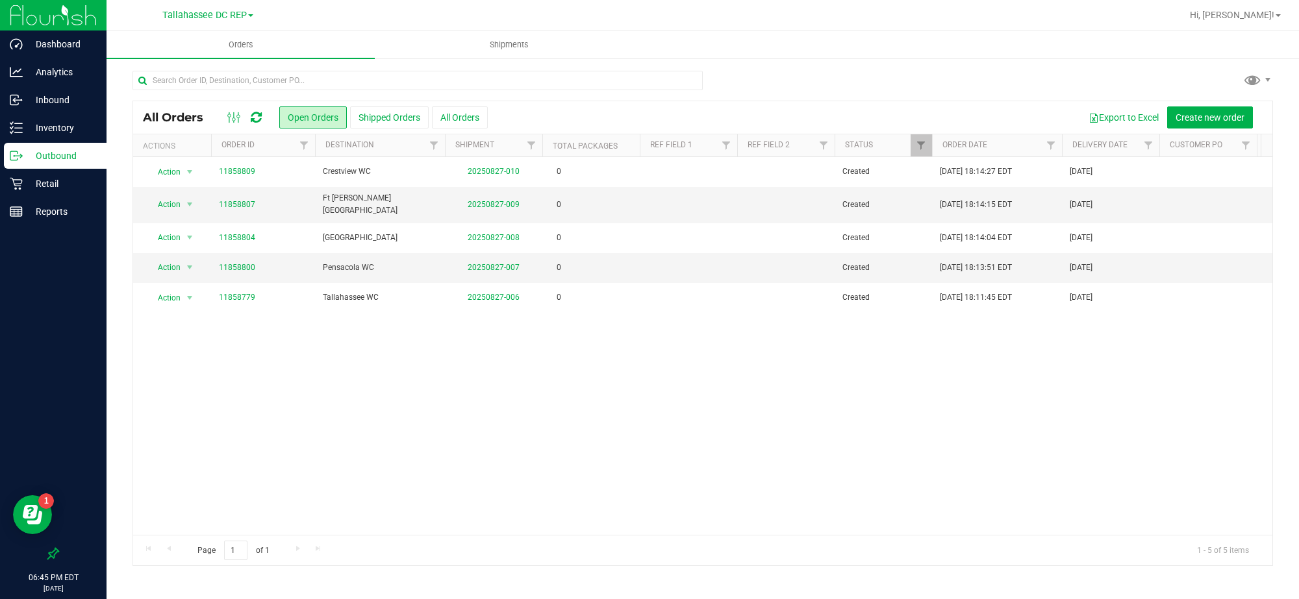
click at [416, 359] on div "Action Action Cancel order Change facility Clone order Edit order Mark as fully…" at bounding box center [702, 345] width 1139 height 377
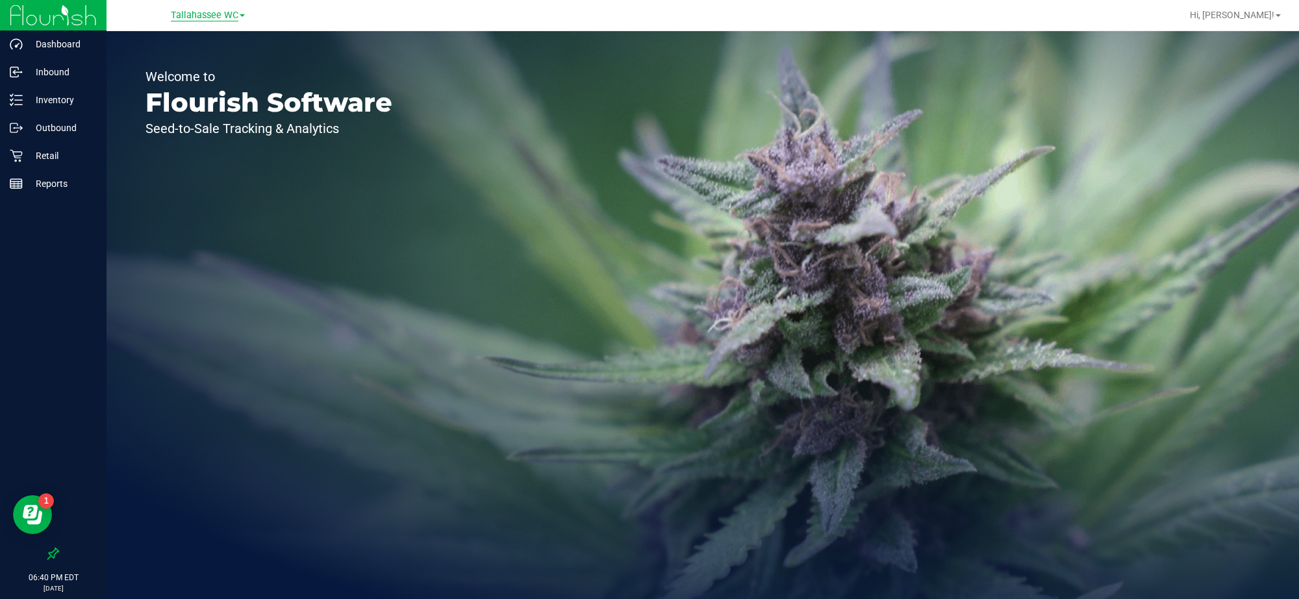
click at [235, 15] on span "Tallahassee WC" at bounding box center [205, 16] width 68 height 12
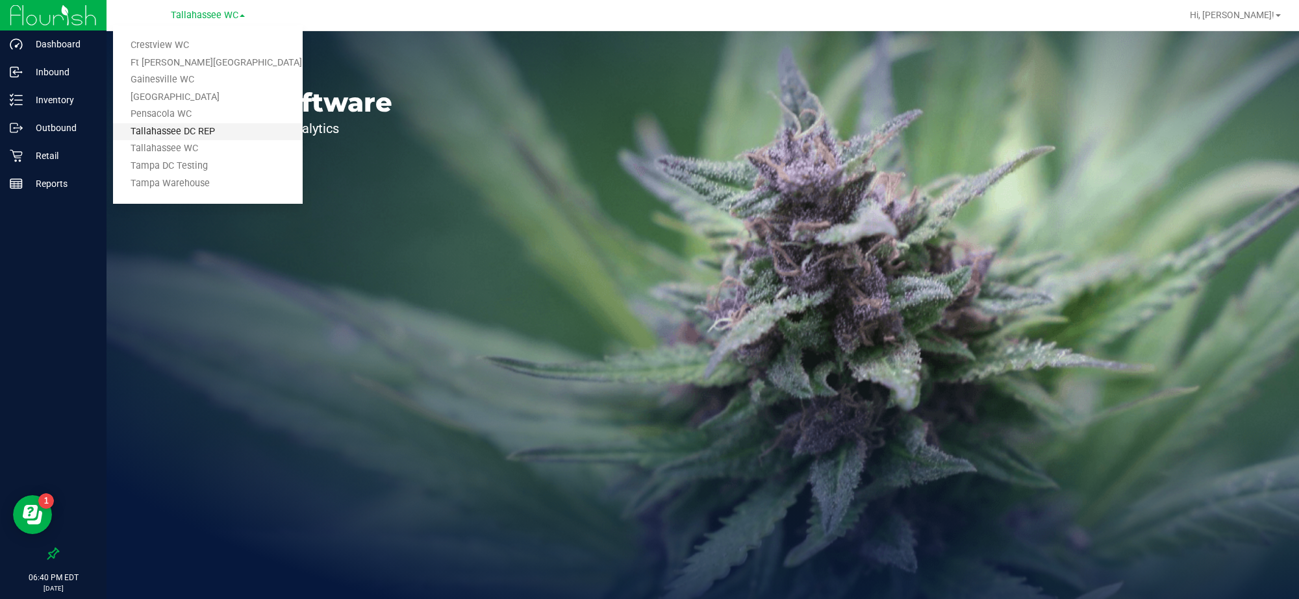
click at [260, 130] on link "Tallahassee DC REP" at bounding box center [208, 132] width 190 height 18
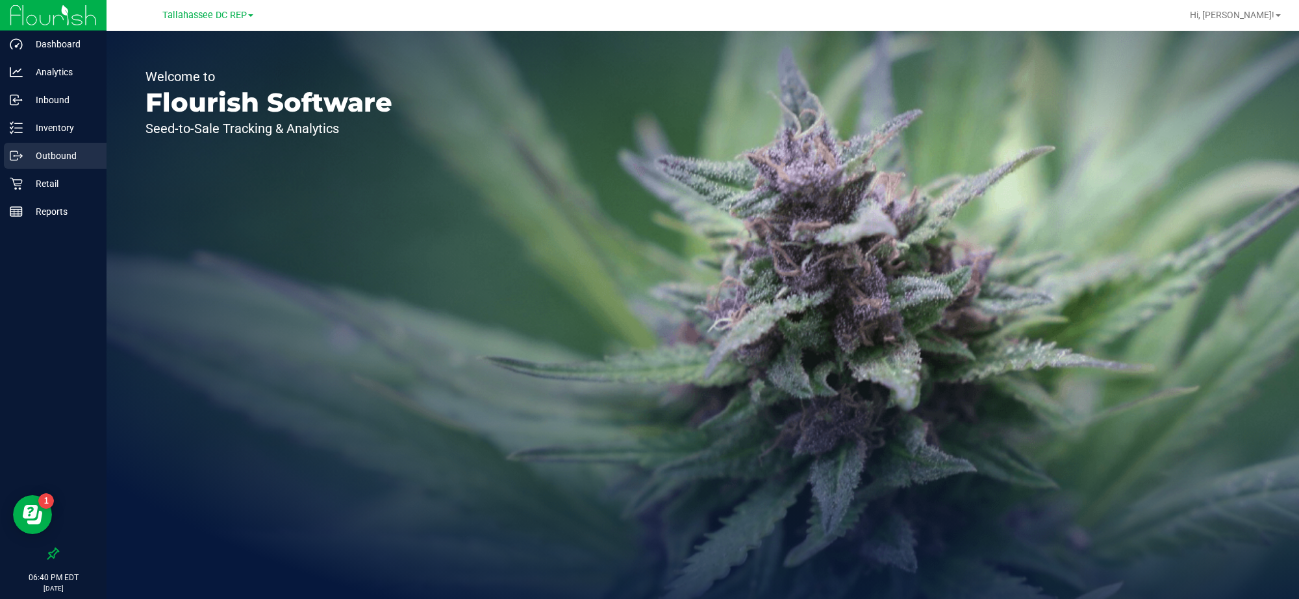
click at [51, 148] on p "Outbound" at bounding box center [62, 156] width 78 height 16
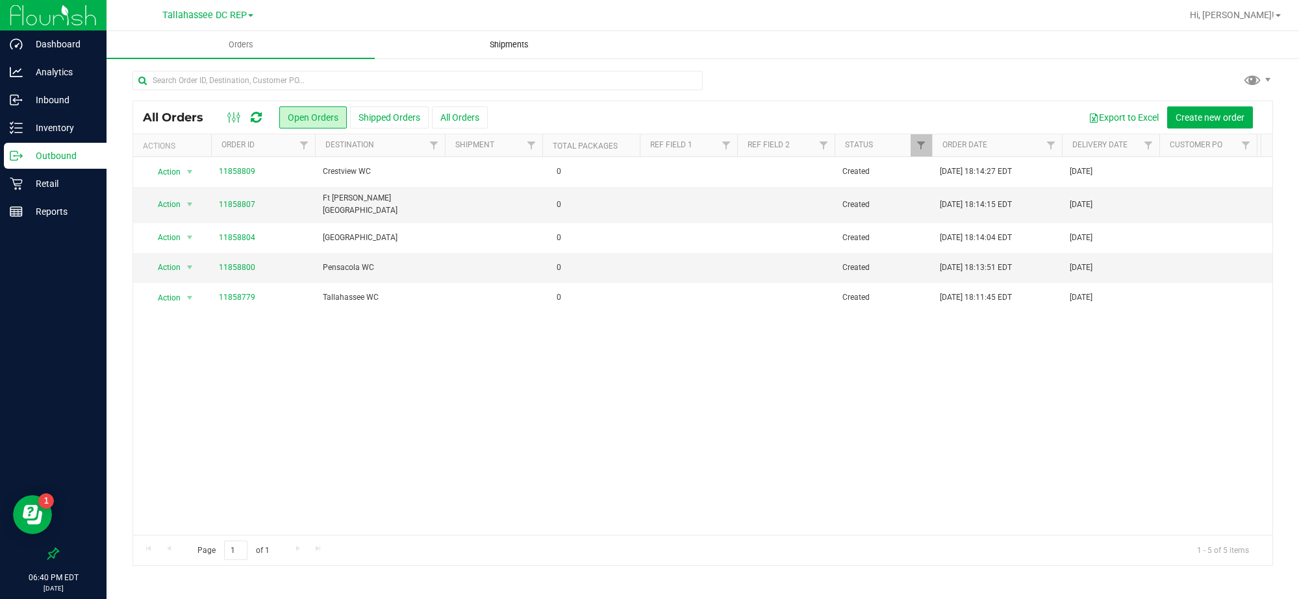
click at [502, 53] on uib-tab-heading "Shipments" at bounding box center [508, 45] width 267 height 26
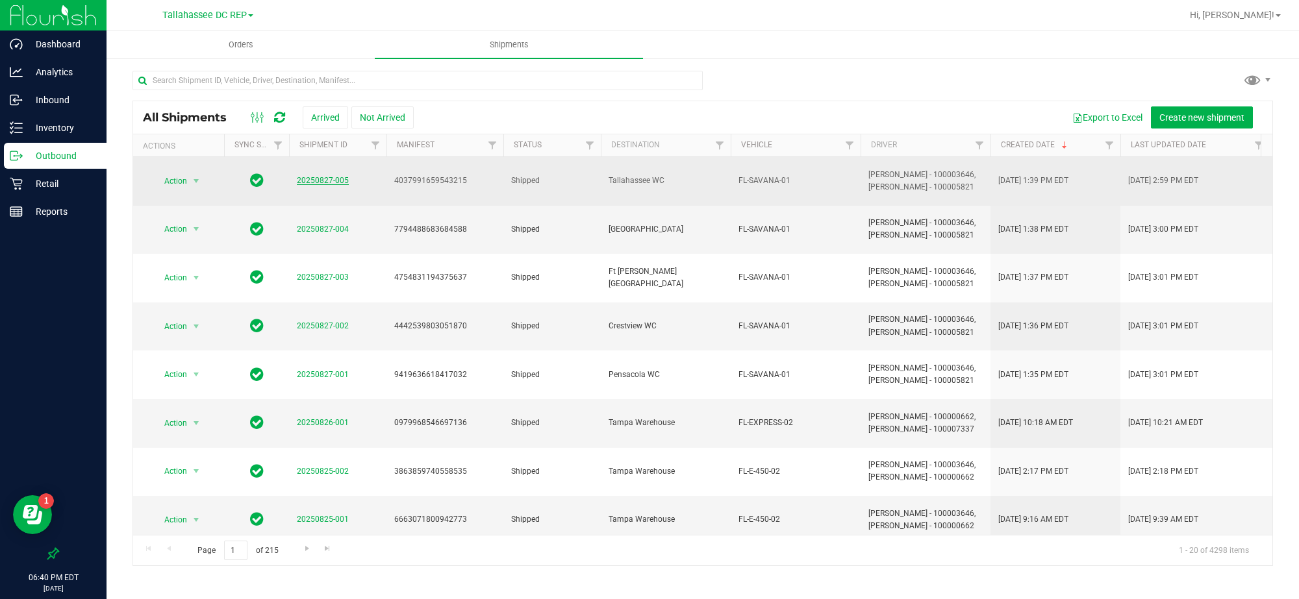
click at [331, 179] on link "20250827-005" at bounding box center [323, 180] width 52 height 9
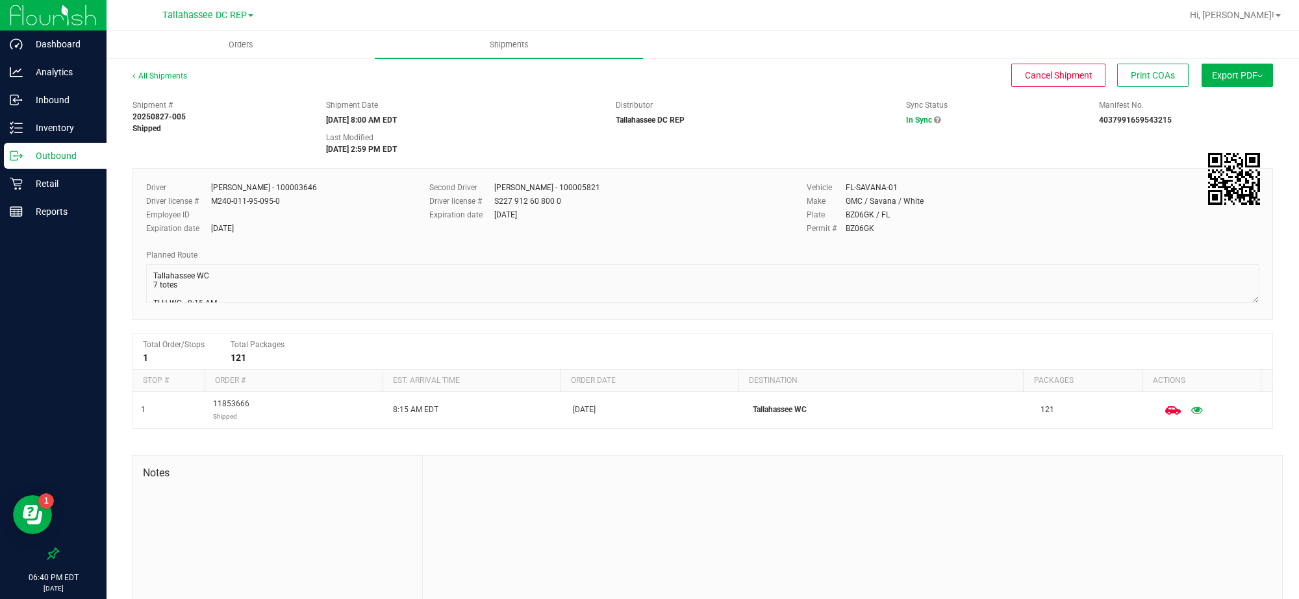
click at [774, 486] on div at bounding box center [852, 543] width 859 height 174
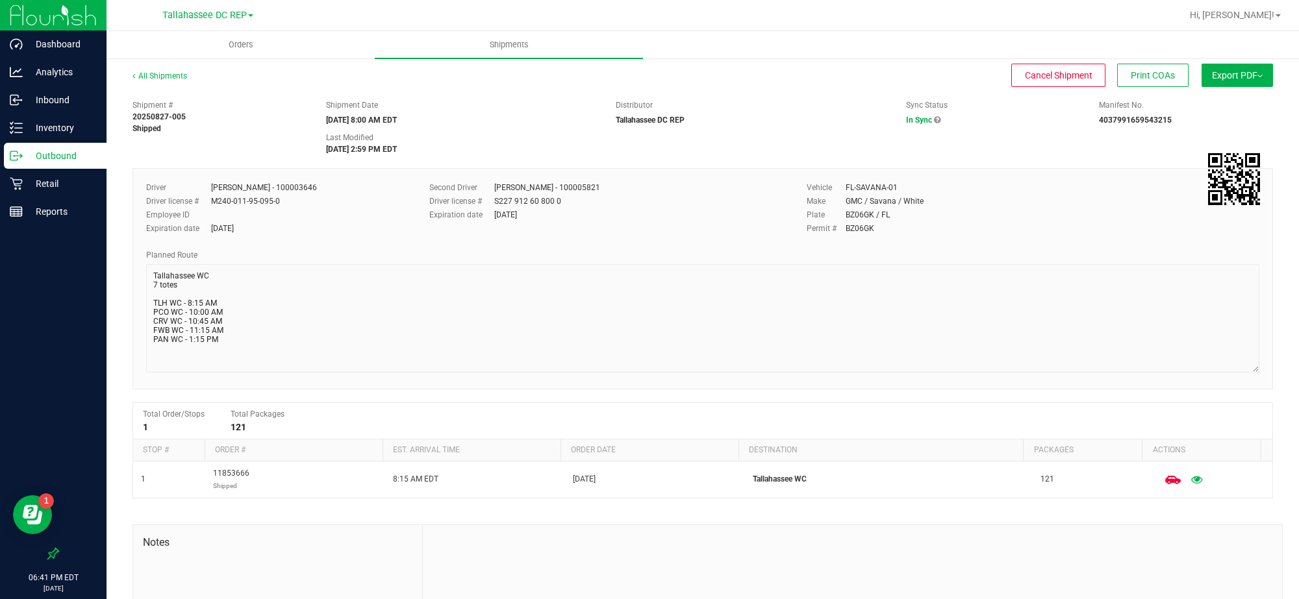
click at [140, 303] on div "Driver [PERSON_NAME] - 100003646 Driver license # M240-011-95-095-0 Employee ID…" at bounding box center [702, 278] width 1141 height 221
